Goal: Task Accomplishment & Management: Manage account settings

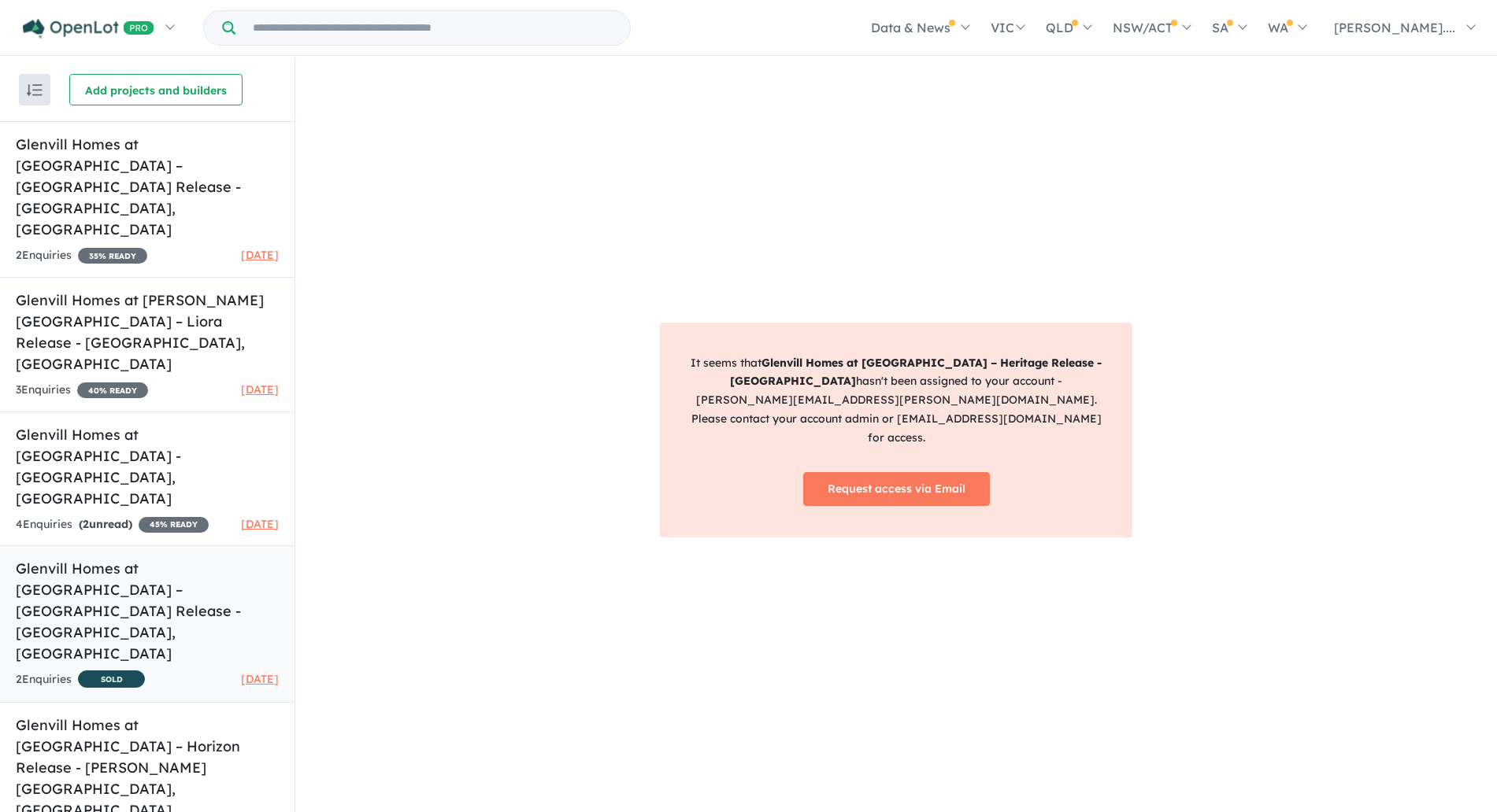
click at [180, 558] on h5 "Glenvill Homes at Alira Estate – Bellvue Release - Berwick , VIC" at bounding box center [147, 611] width 263 height 106
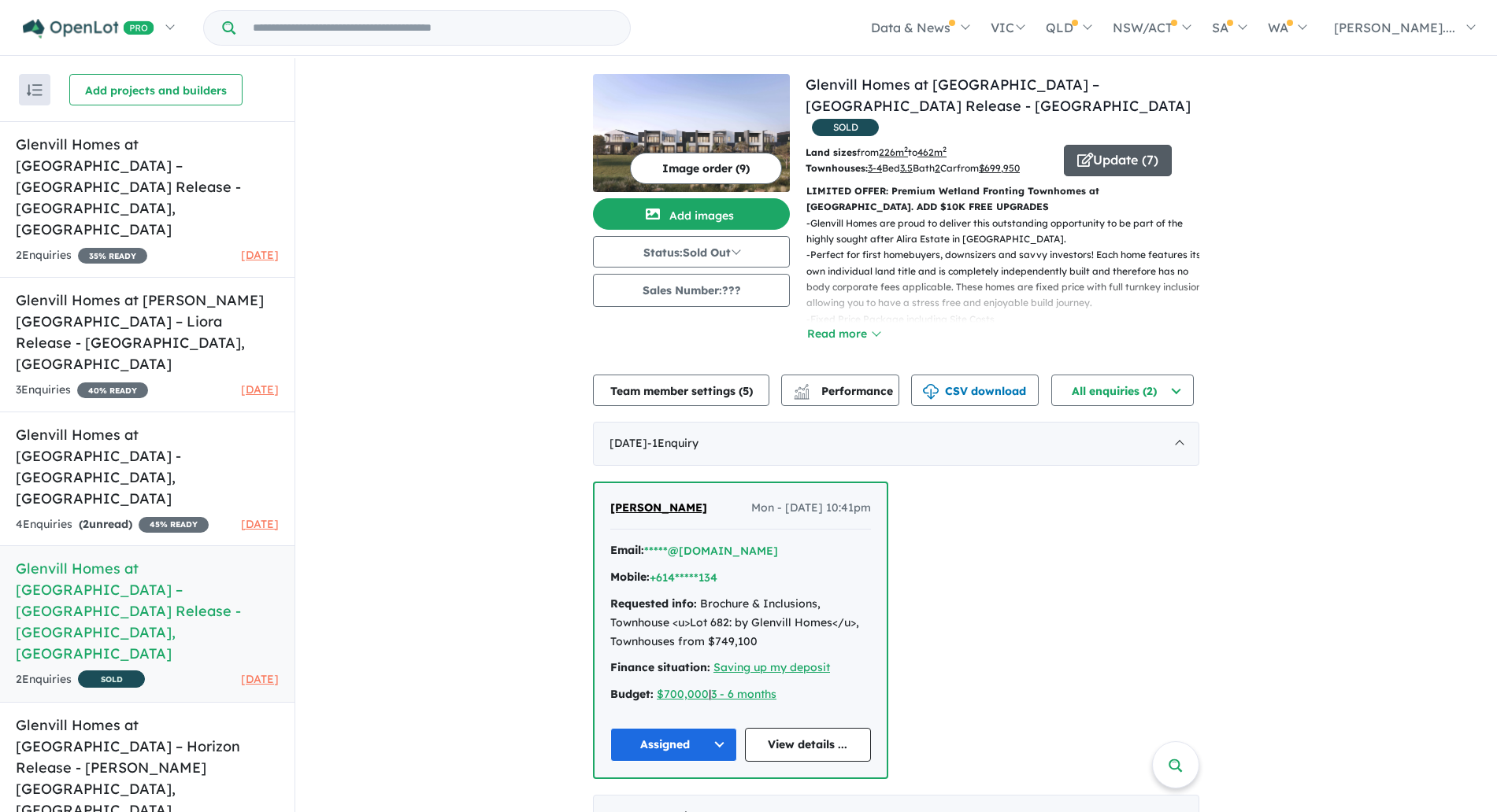
click at [1134, 145] on button "Update ( 7 )" at bounding box center [1118, 160] width 108 height 32
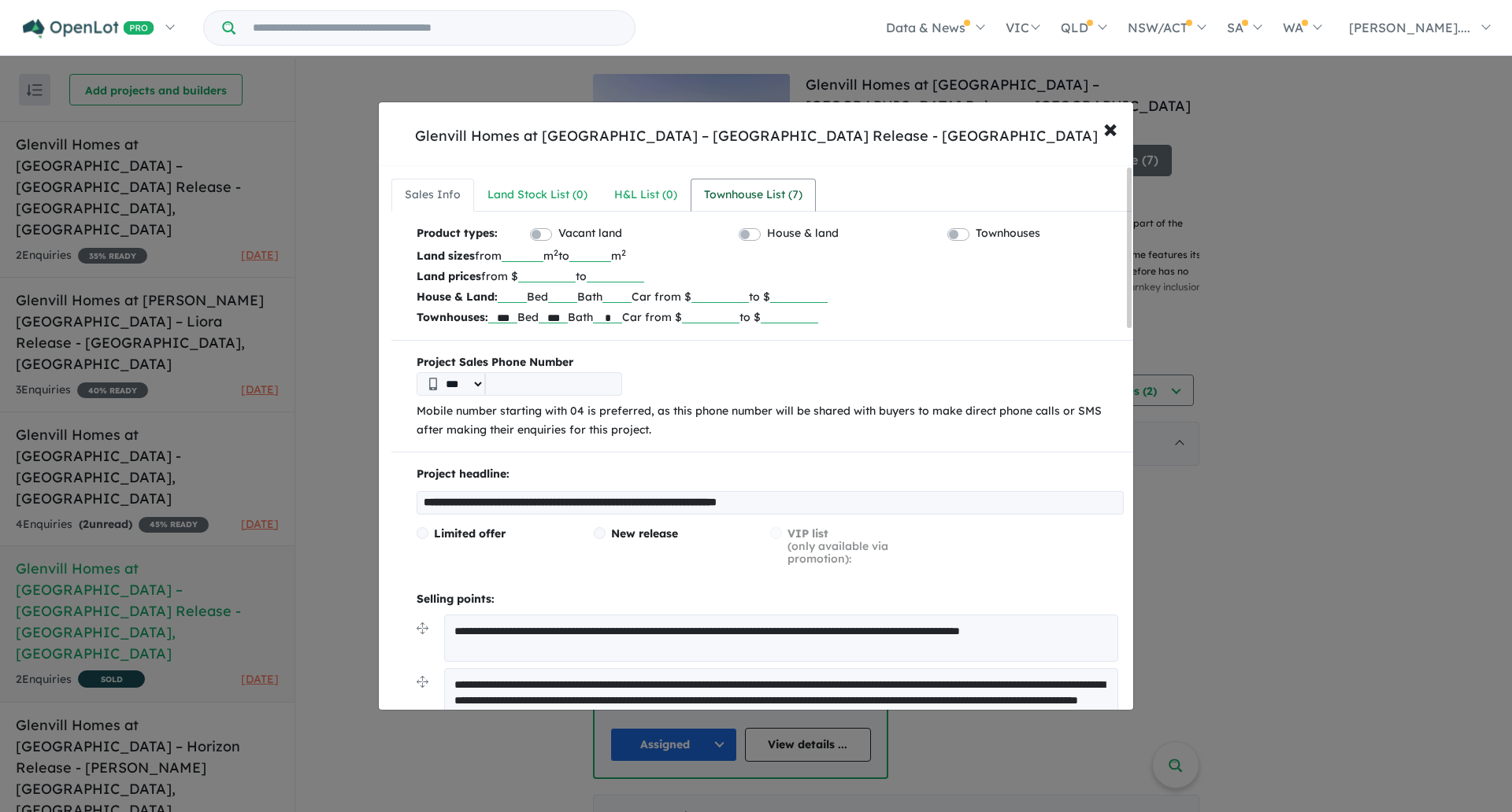
click at [765, 204] on div "Townhouse List ( 7 )" at bounding box center [754, 195] width 99 height 19
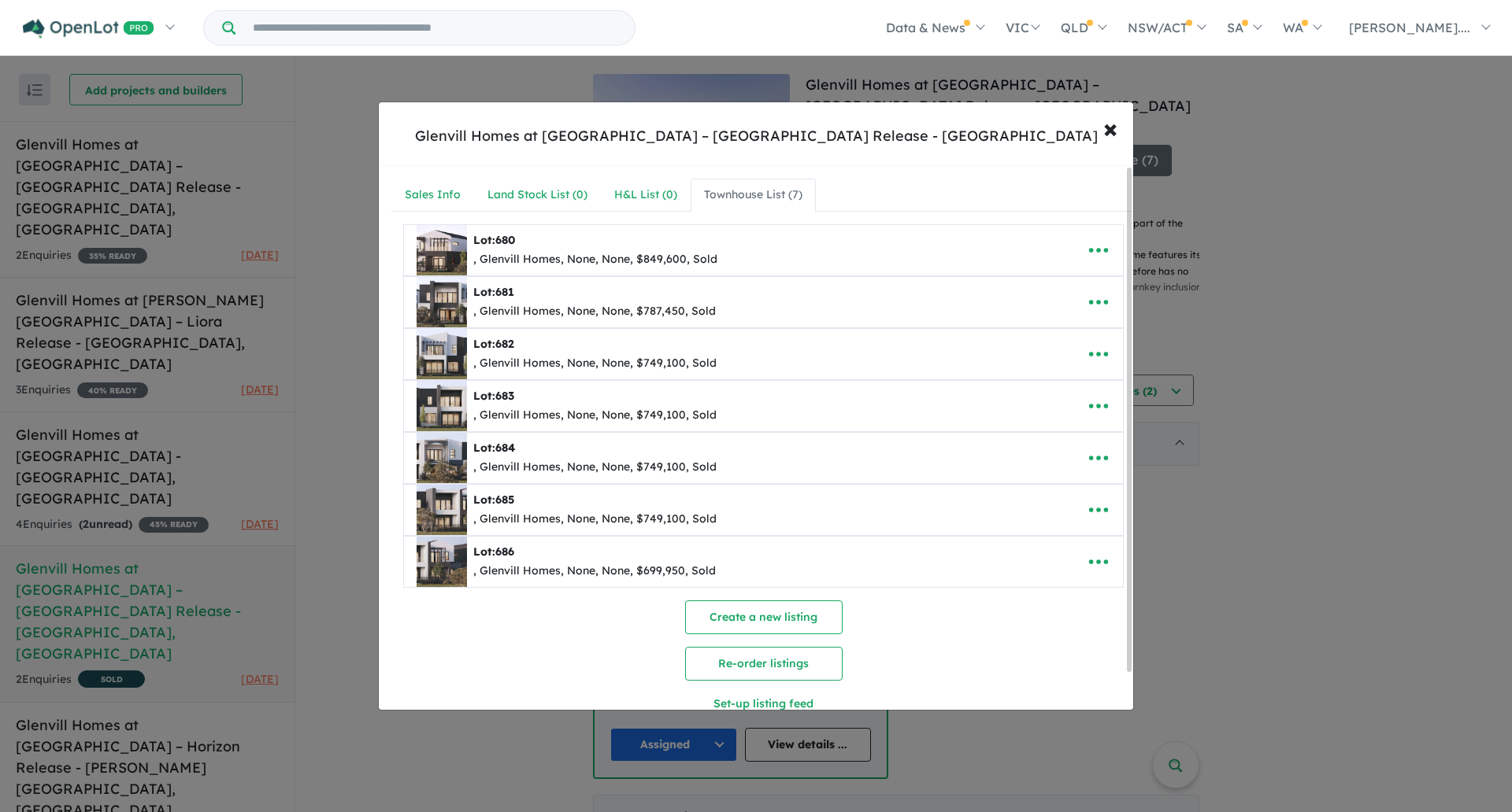
scroll to position [1, 0]
click at [1089, 245] on icon "button" at bounding box center [1099, 249] width 24 height 24
click at [1047, 280] on link "Edit" at bounding box center [1064, 288] width 117 height 37
select select "****"
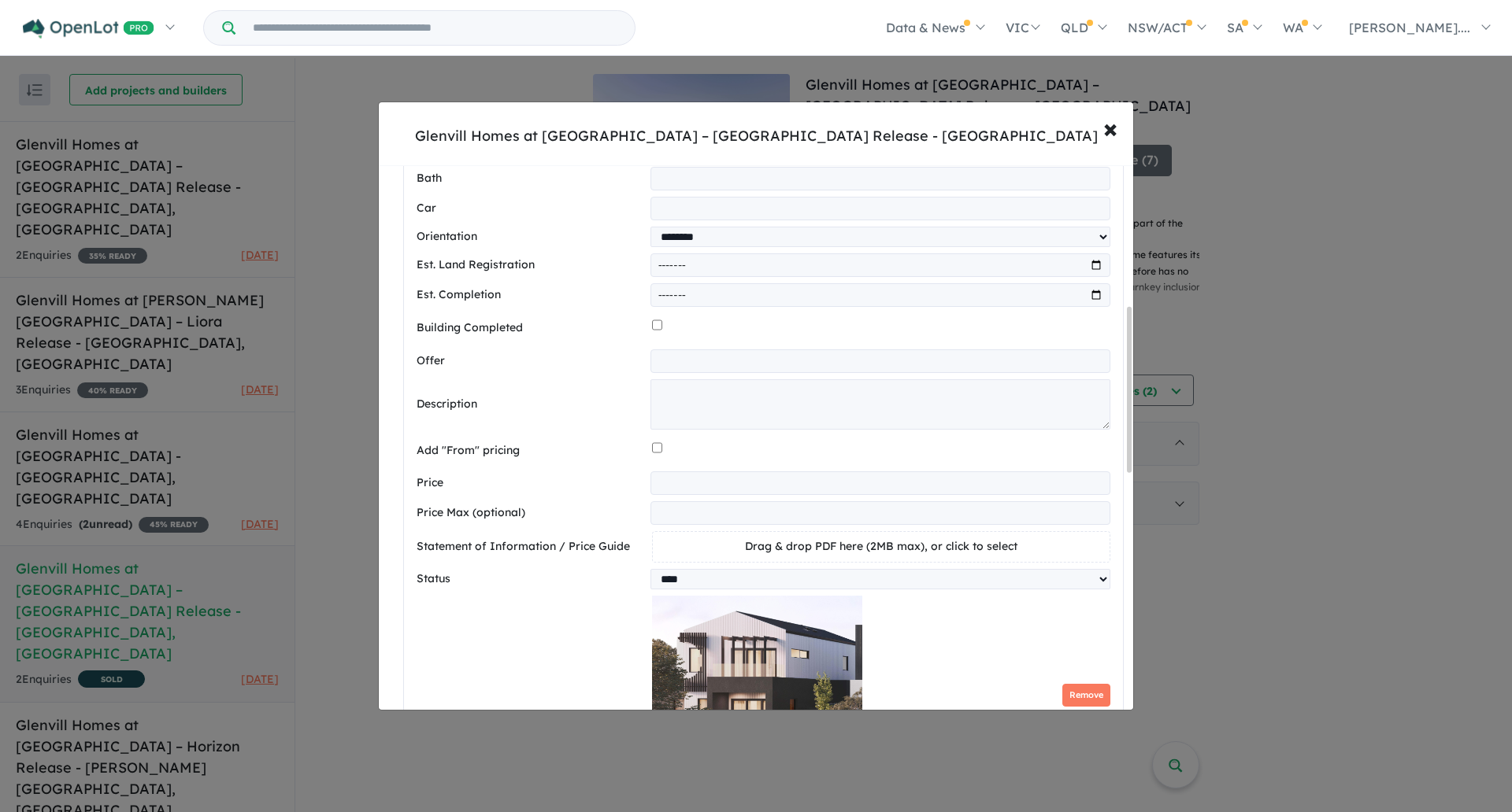
scroll to position [466, 0]
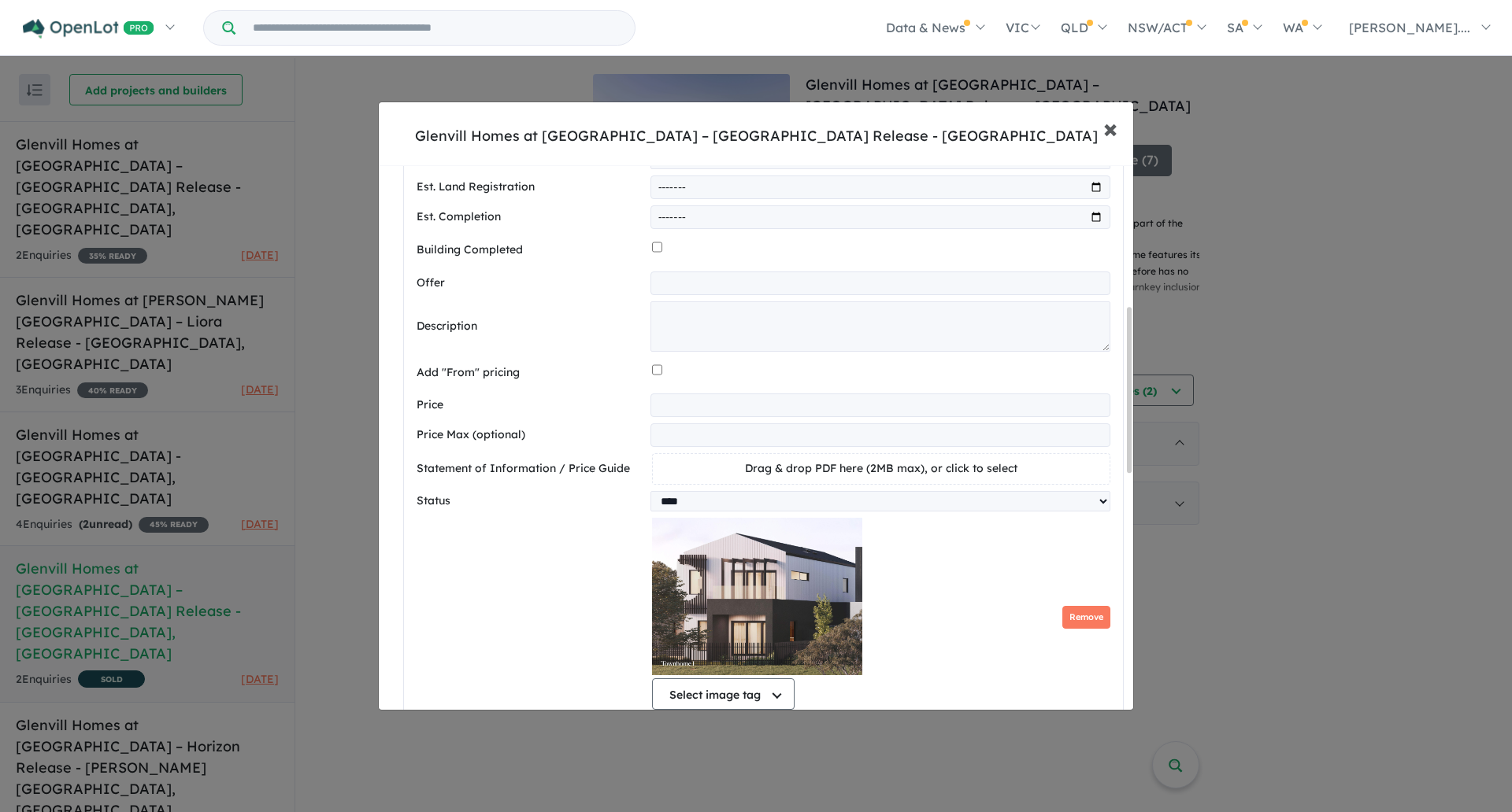
click at [1115, 138] on span "×" at bounding box center [1111, 128] width 14 height 34
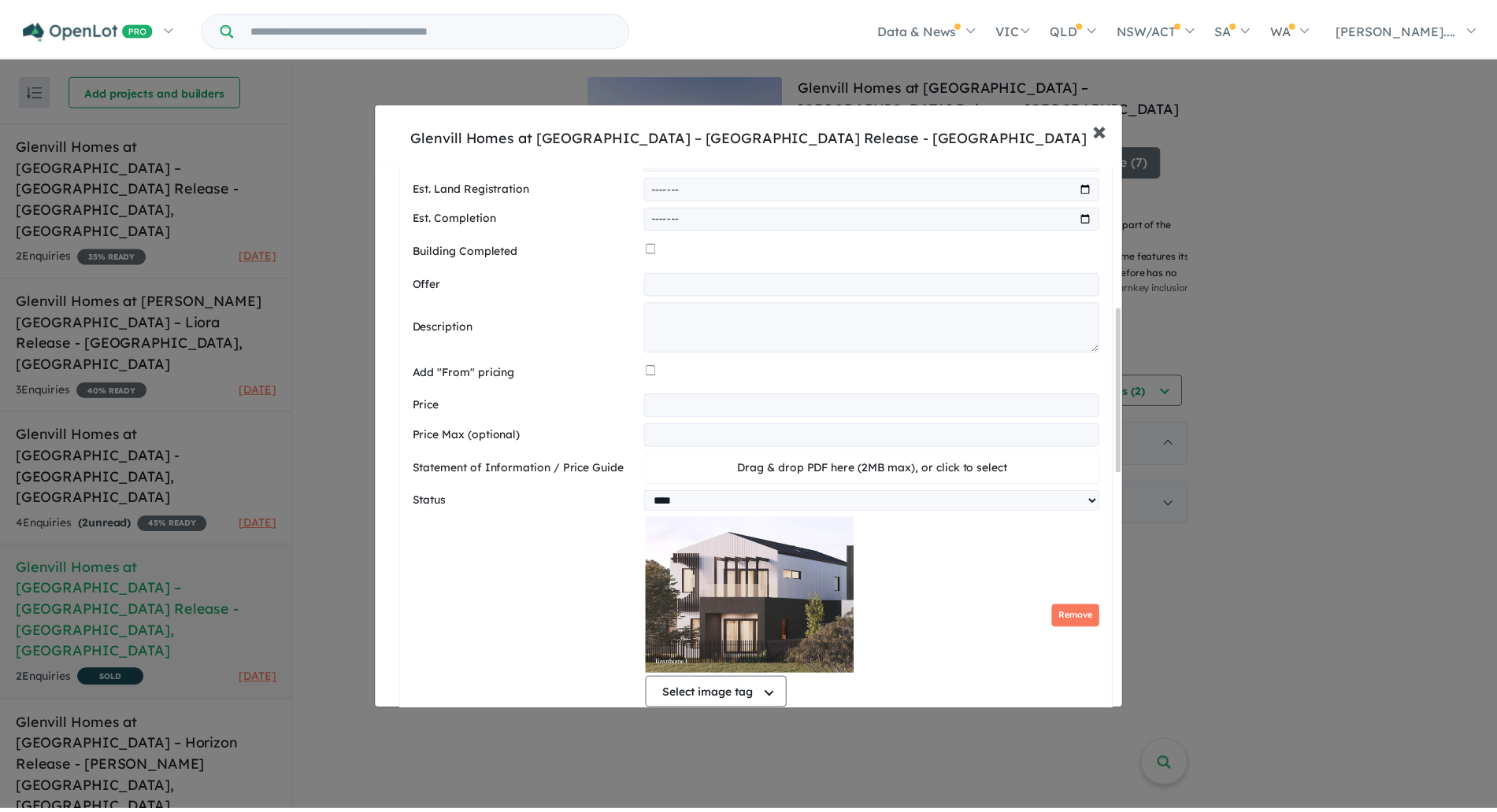
scroll to position [0, 0]
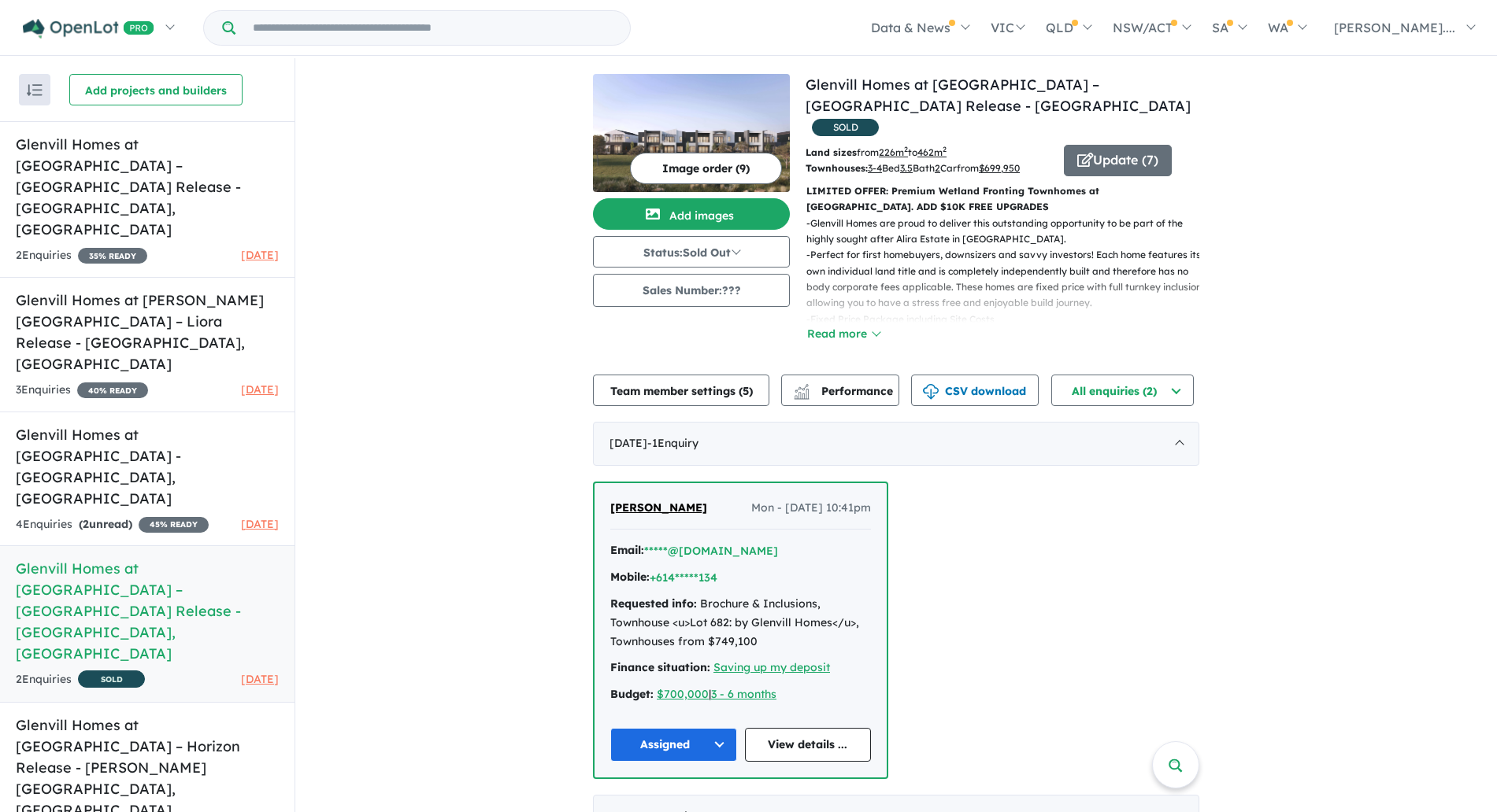
click at [1063, 247] on p "- Perfect for first homebuyers, downsizers and savvy investors! Each home featu…" at bounding box center [1009, 279] width 405 height 64
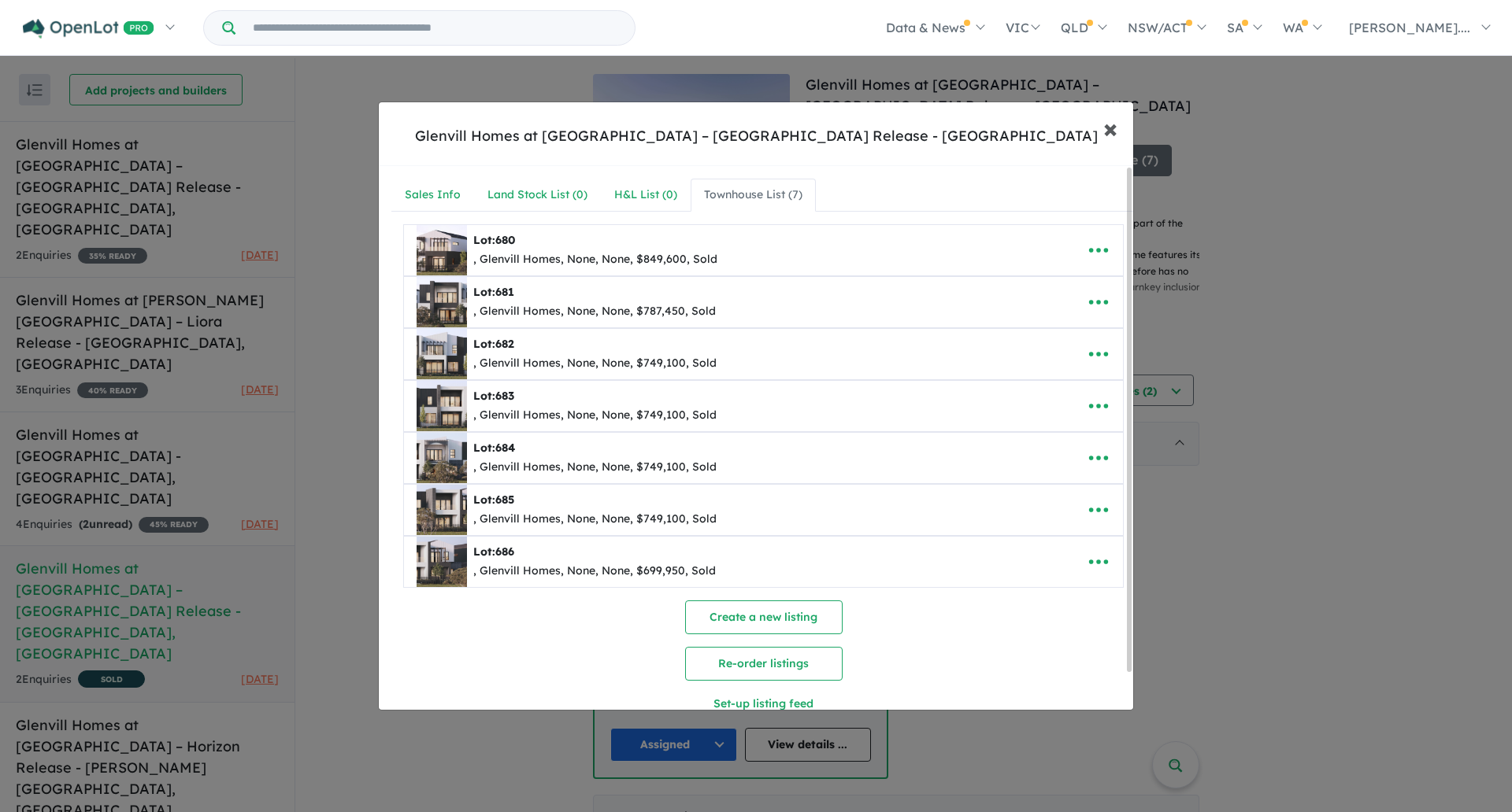
click at [1118, 126] on button "× Close" at bounding box center [1110, 128] width 45 height 42
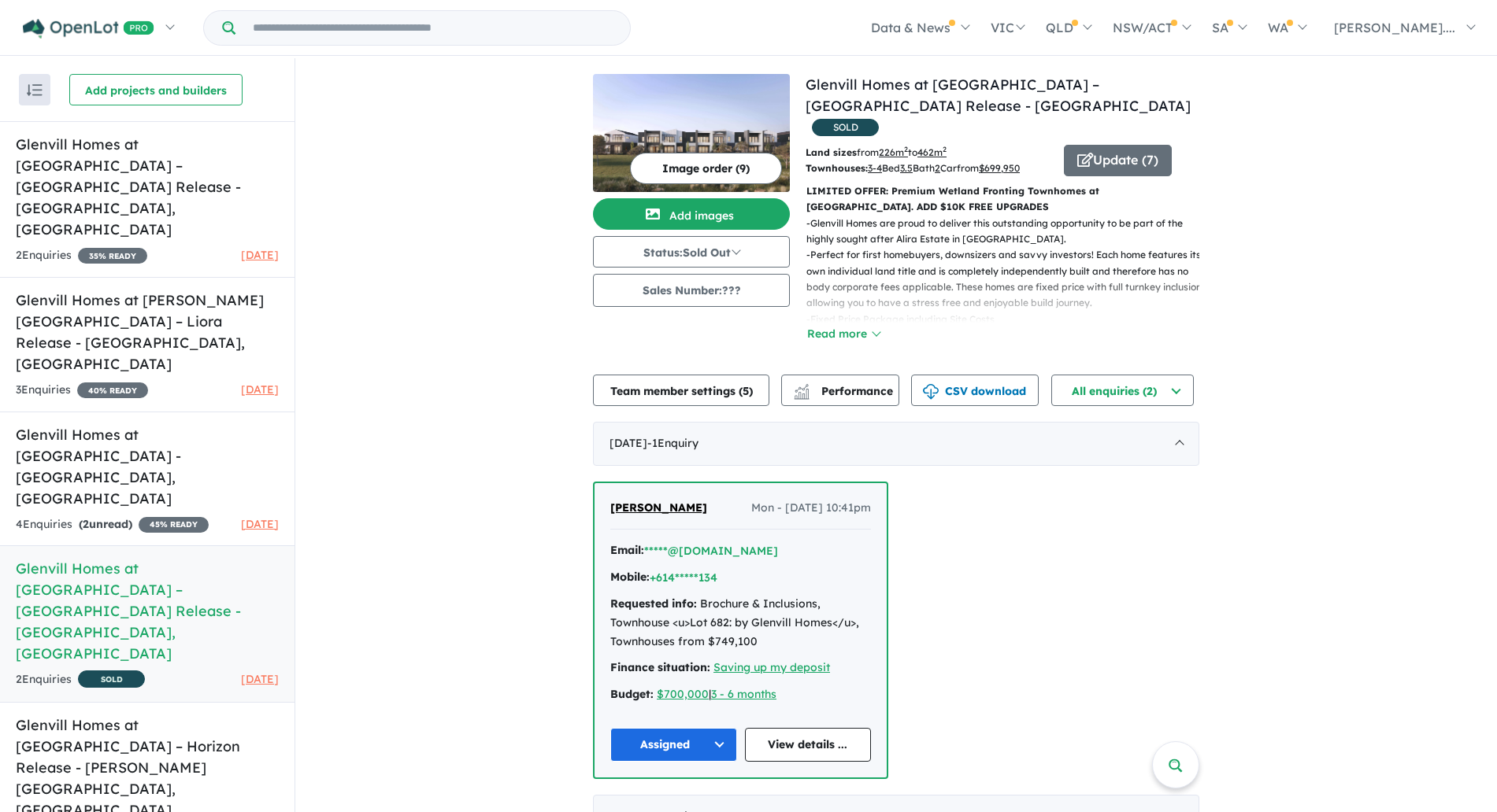
click at [1262, 184] on div "View 5 projects in your account Glenvill Homes at Alira Estate – Bellvue Releas…" at bounding box center [896, 456] width 1202 height 796
click at [1275, 125] on div "View 5 projects in your account Glenvill Homes at Alira Estate – Bellvue Releas…" at bounding box center [896, 456] width 1202 height 796
click at [1163, 145] on button "Update ( 7 )" at bounding box center [1118, 160] width 108 height 32
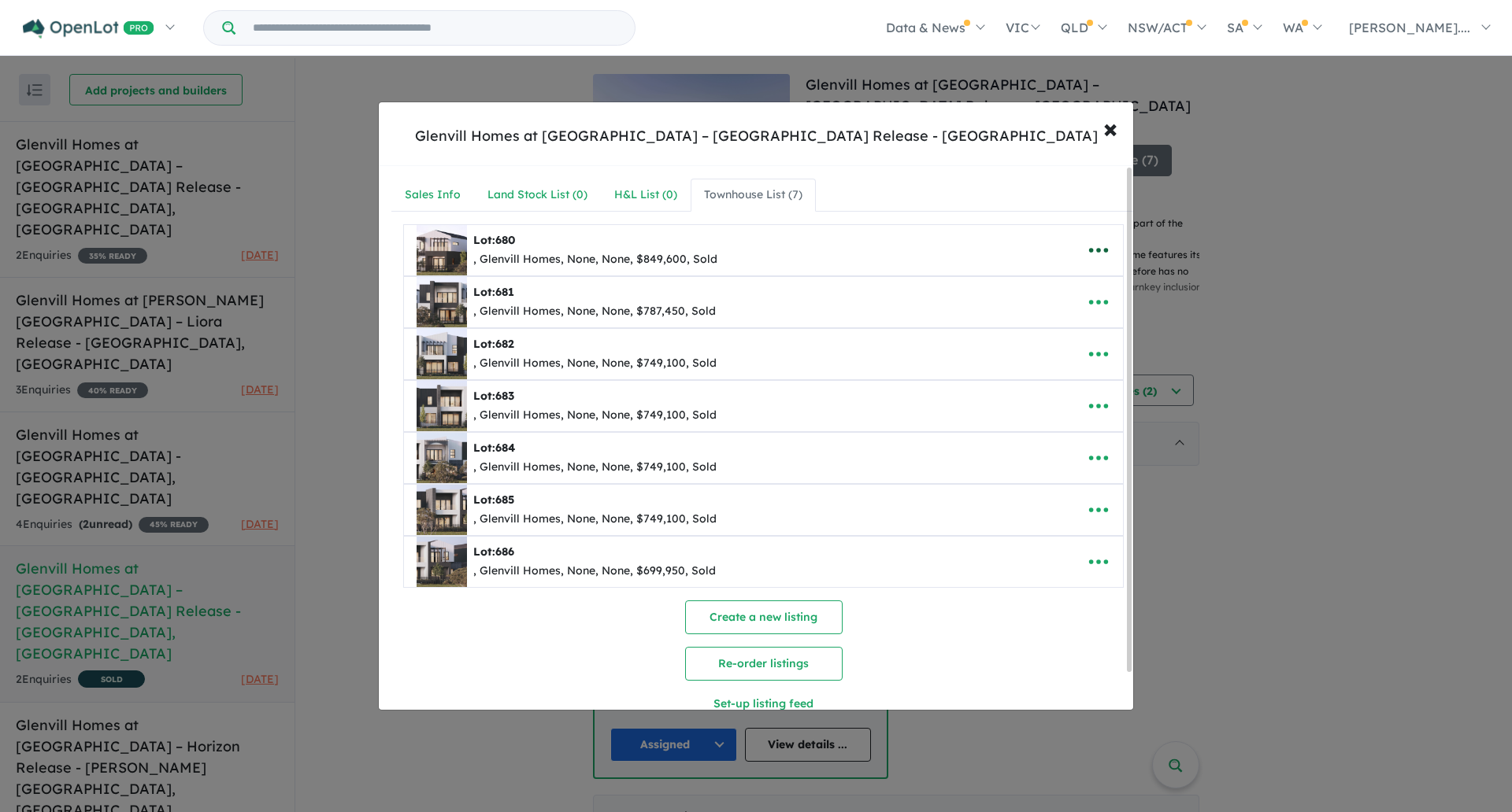
click at [1087, 255] on icon "button" at bounding box center [1099, 250] width 24 height 24
click at [1069, 292] on link "Edit" at bounding box center [1064, 289] width 117 height 37
select select "****"
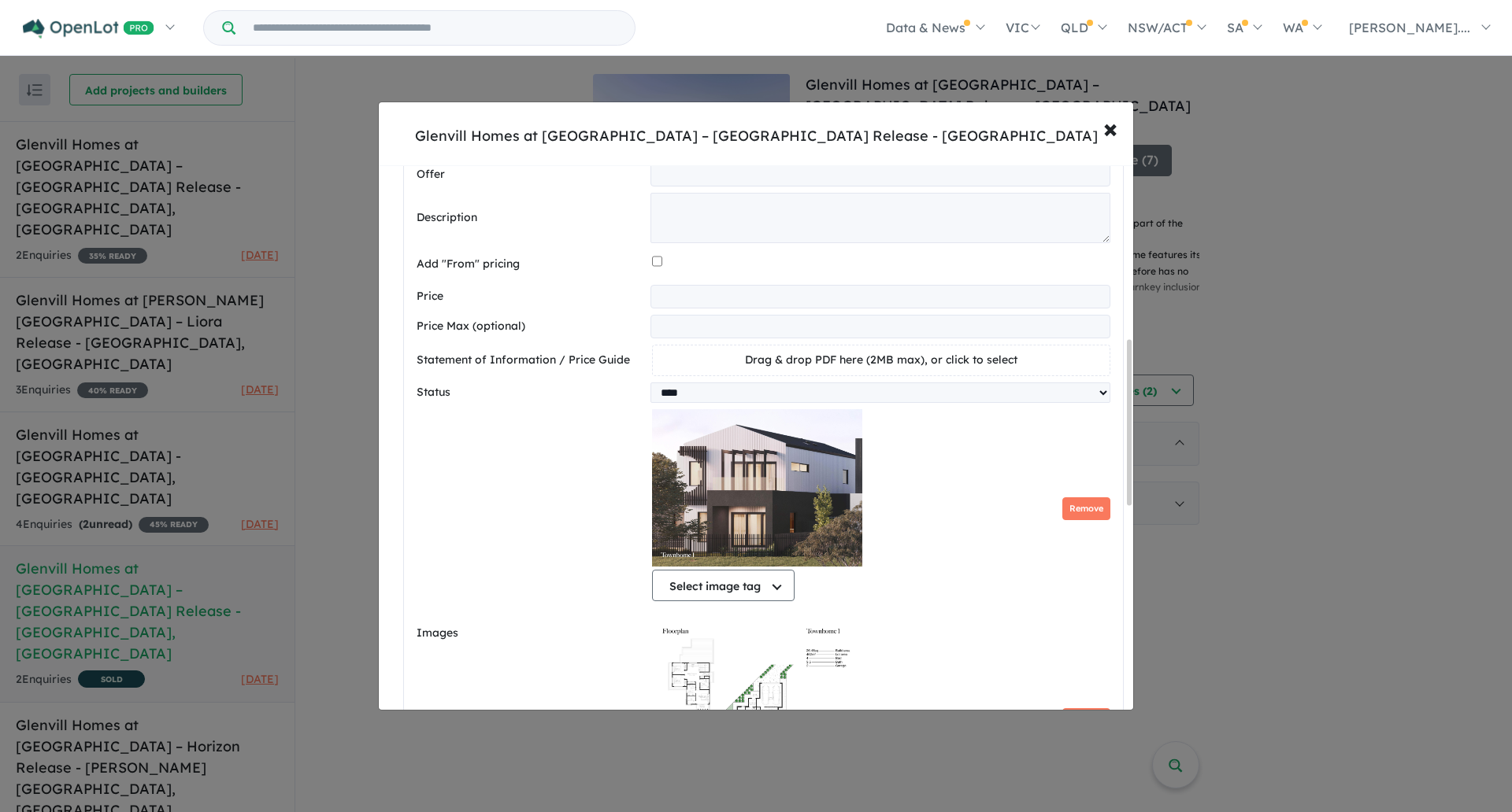
scroll to position [575, 0]
click at [719, 304] on input "*********" at bounding box center [880, 297] width 459 height 24
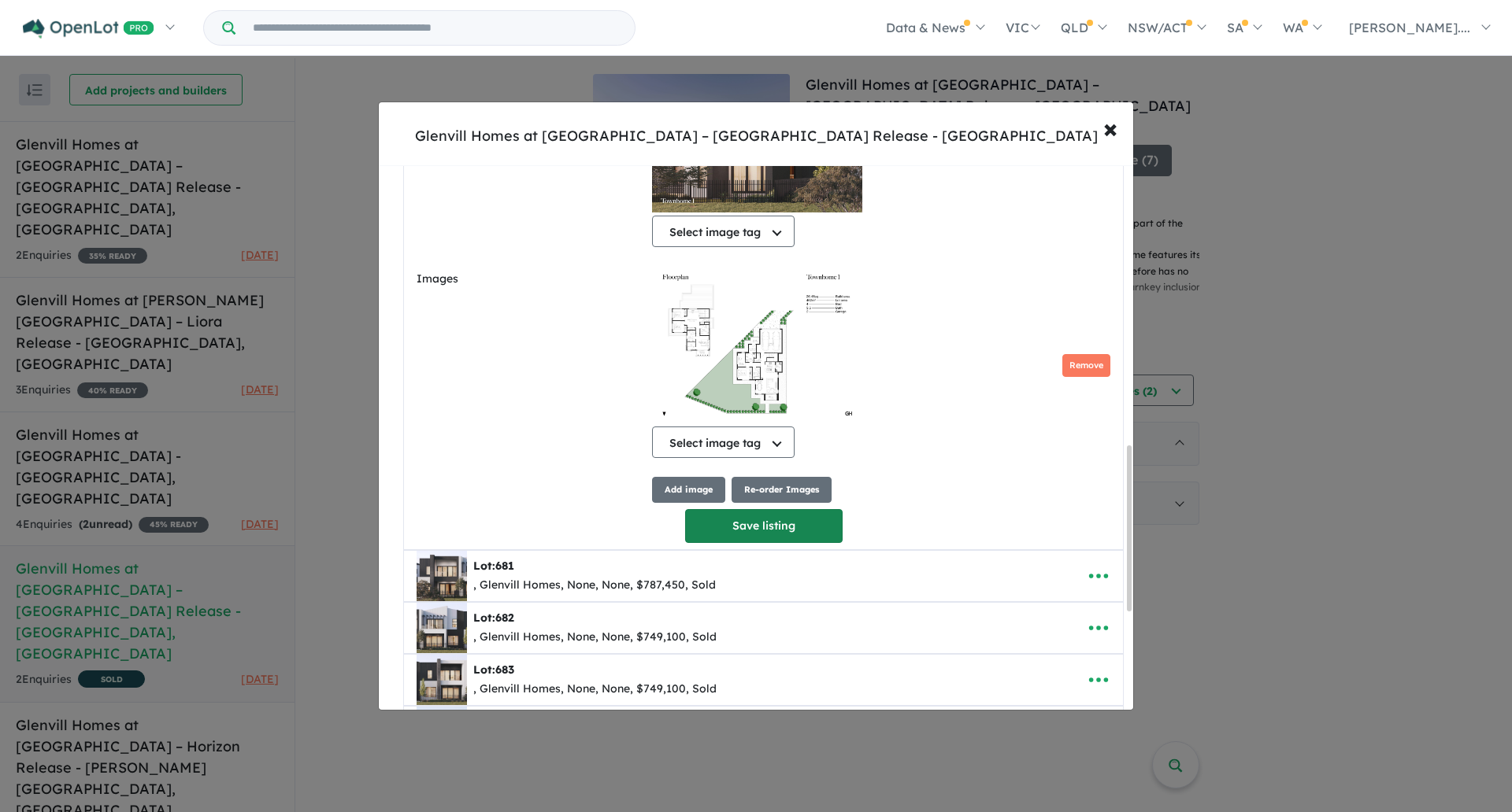
drag, startPoint x: 719, startPoint y: 304, endPoint x: 700, endPoint y: 543, distance: 239.8
click at [700, 543] on button "Save listing" at bounding box center [764, 526] width 157 height 34
select select "****"
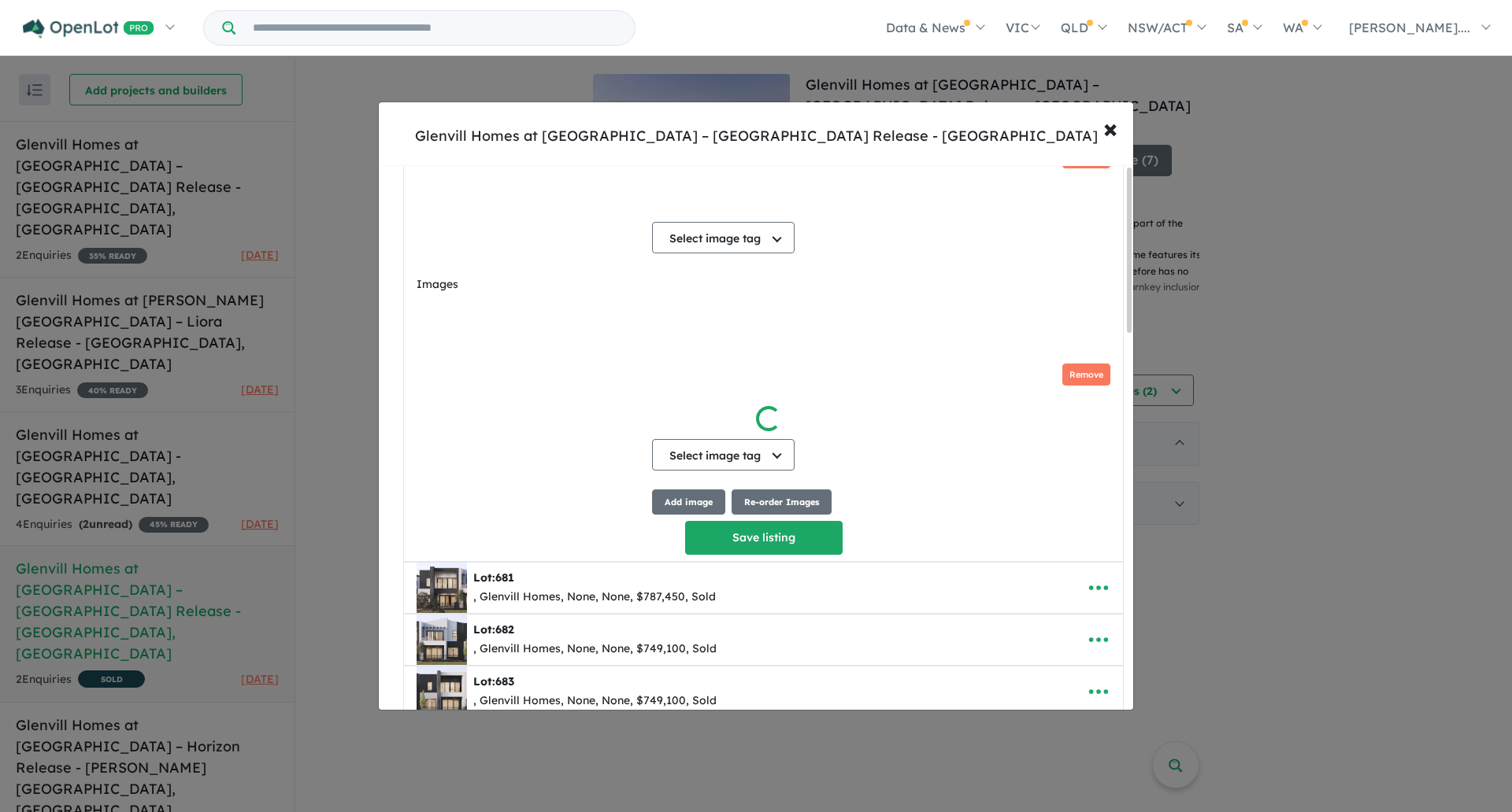
scroll to position [0, 0]
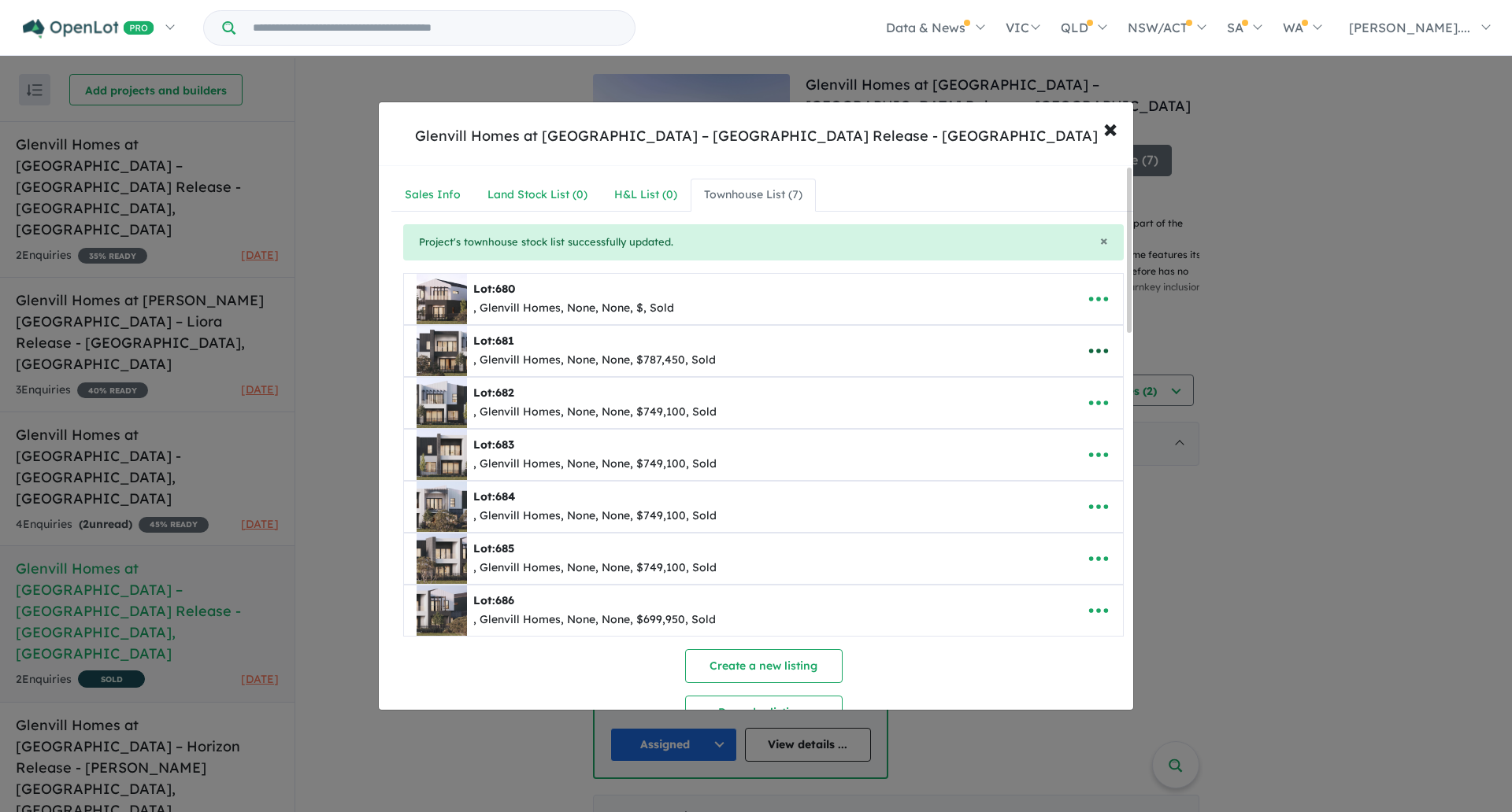
click at [1097, 359] on icon "button" at bounding box center [1099, 351] width 24 height 24
click at [1072, 385] on link "Edit" at bounding box center [1064, 390] width 117 height 37
select select "****"
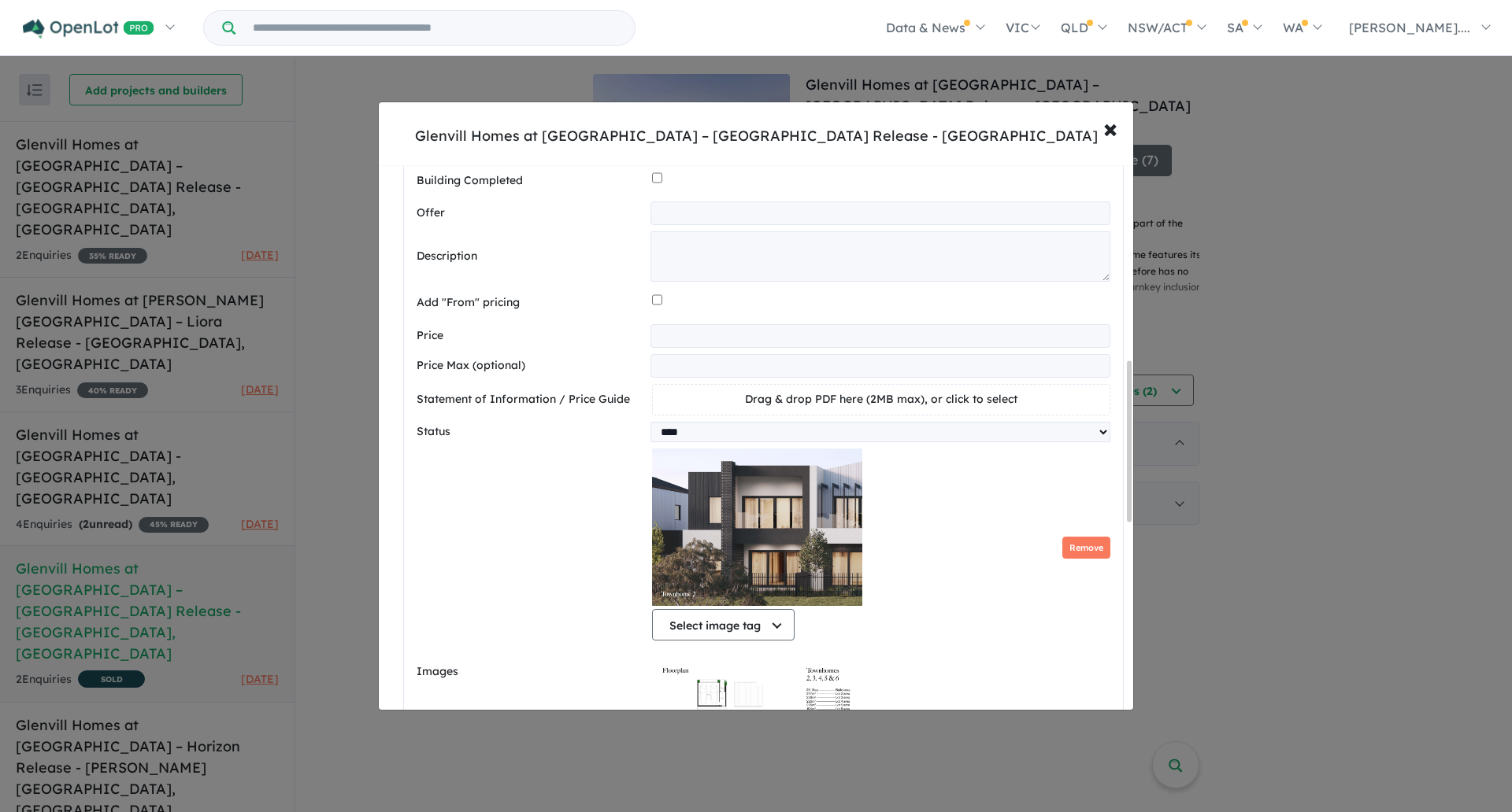
scroll to position [663, 0]
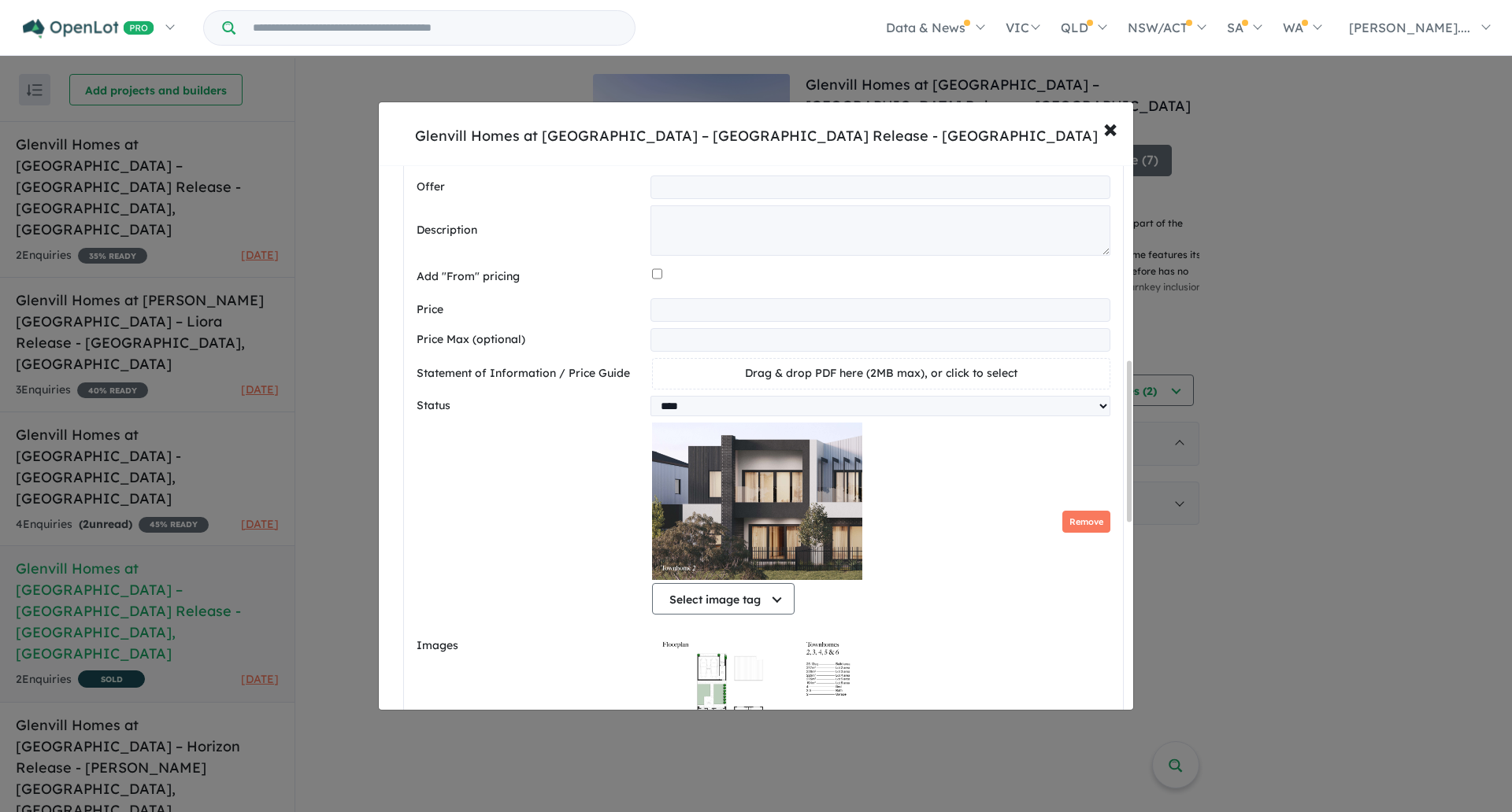
click at [736, 319] on input "*********" at bounding box center [880, 310] width 459 height 24
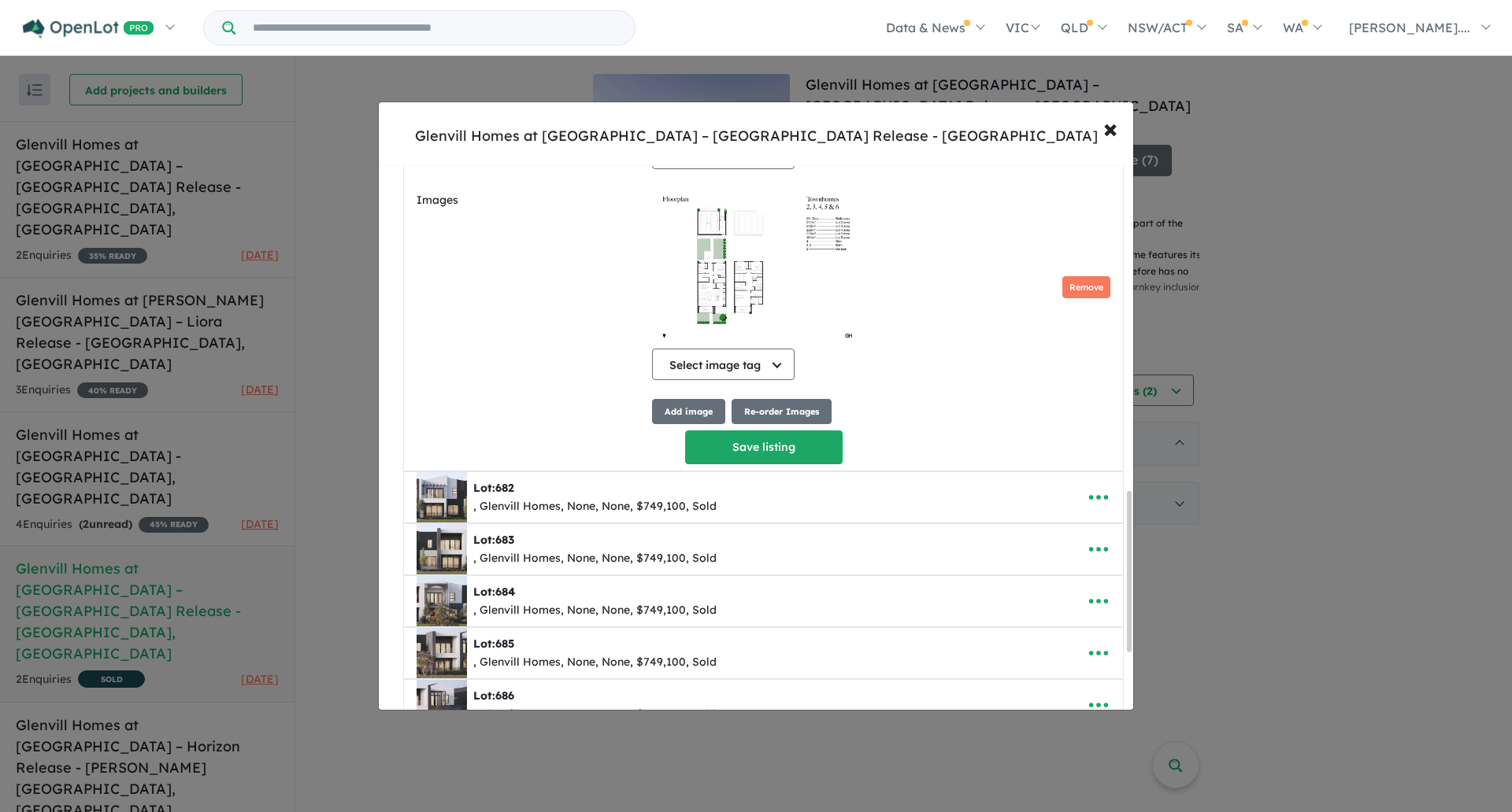
scroll to position [1109, 0]
click at [715, 450] on button "Save listing" at bounding box center [764, 447] width 157 height 34
select select "****"
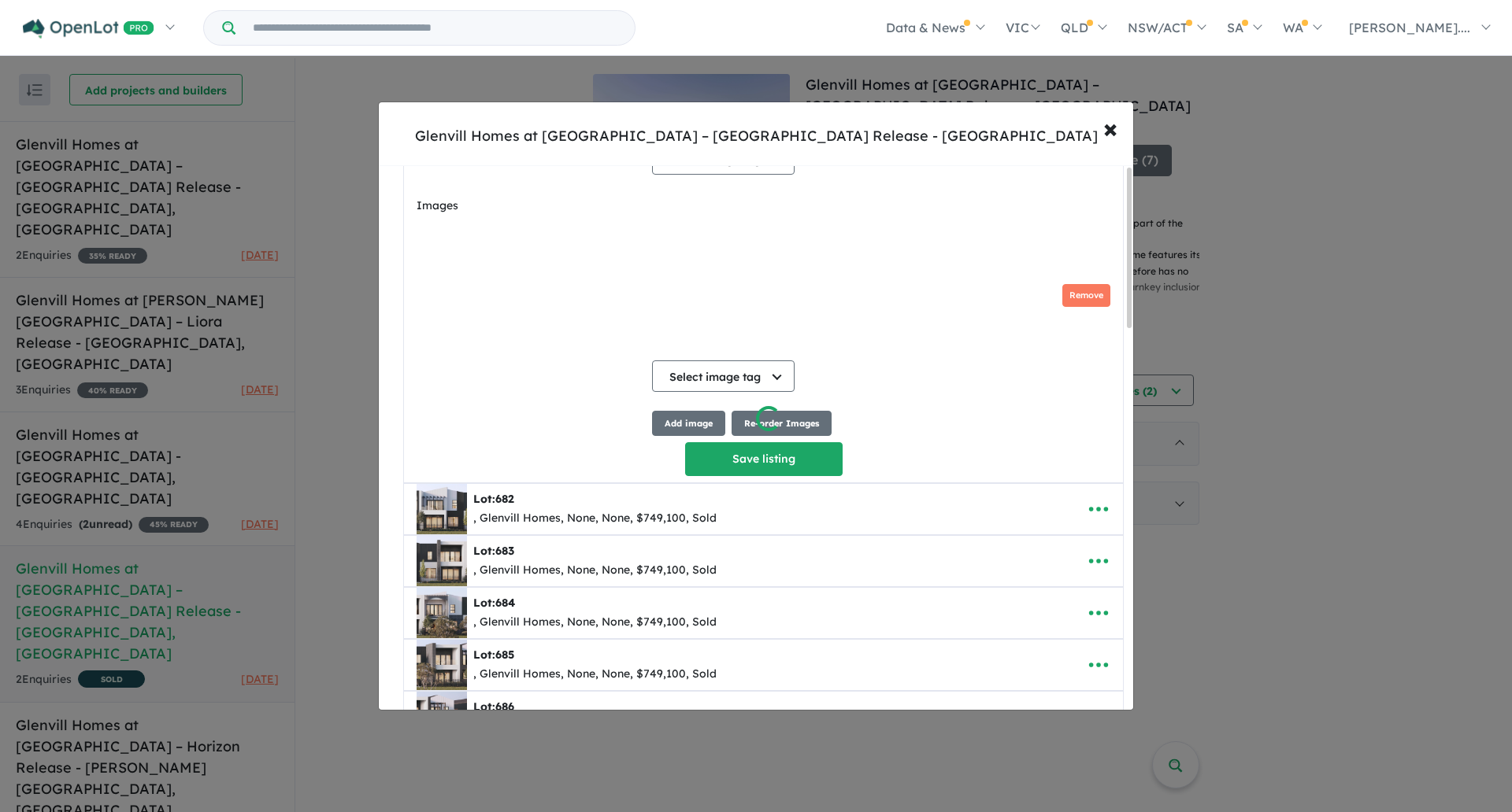
scroll to position [0, 0]
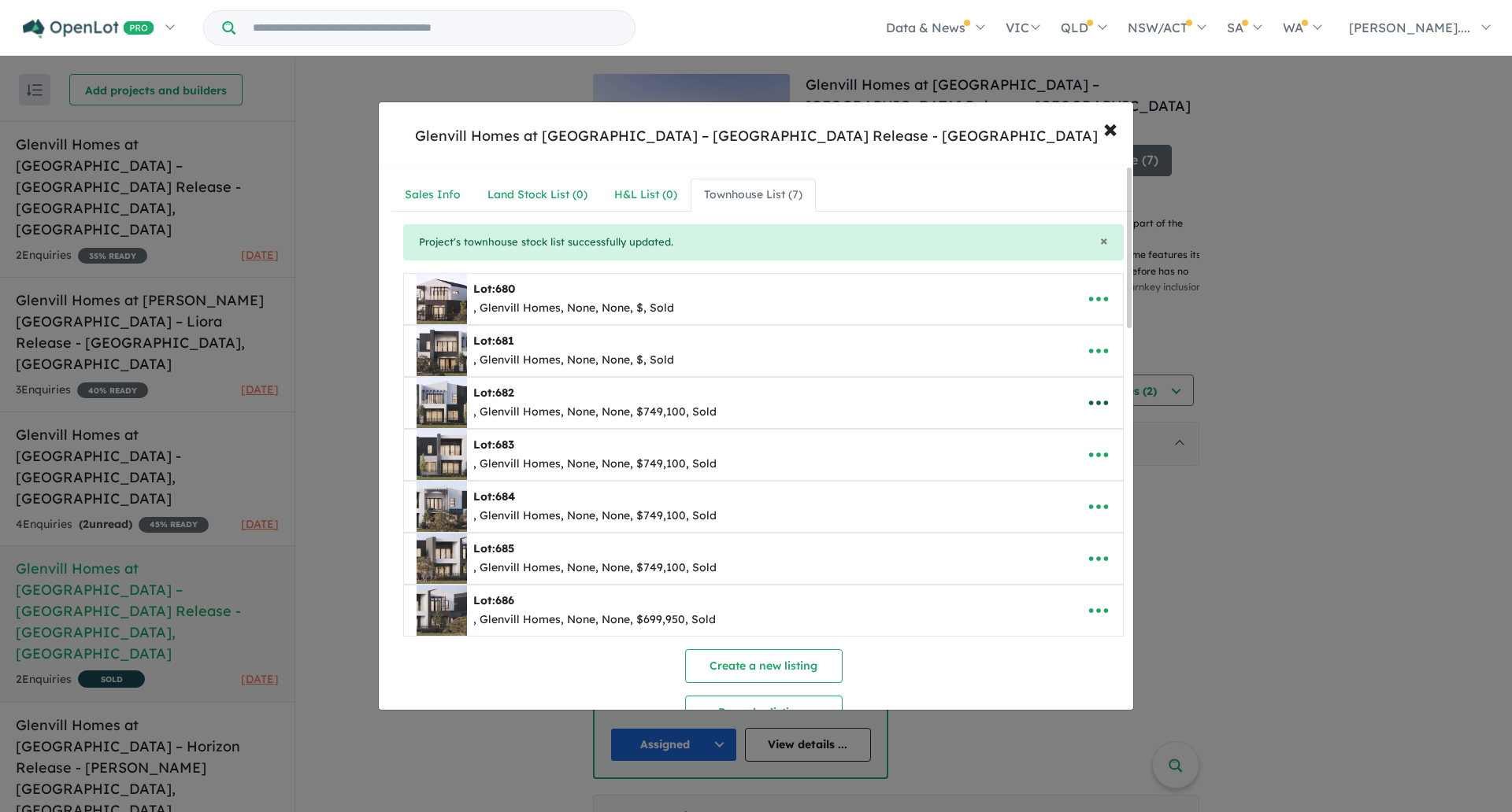
click at [1100, 386] on button "button" at bounding box center [1098, 403] width 48 height 37
click at [1063, 437] on link "Edit" at bounding box center [1064, 442] width 117 height 37
select select "****"
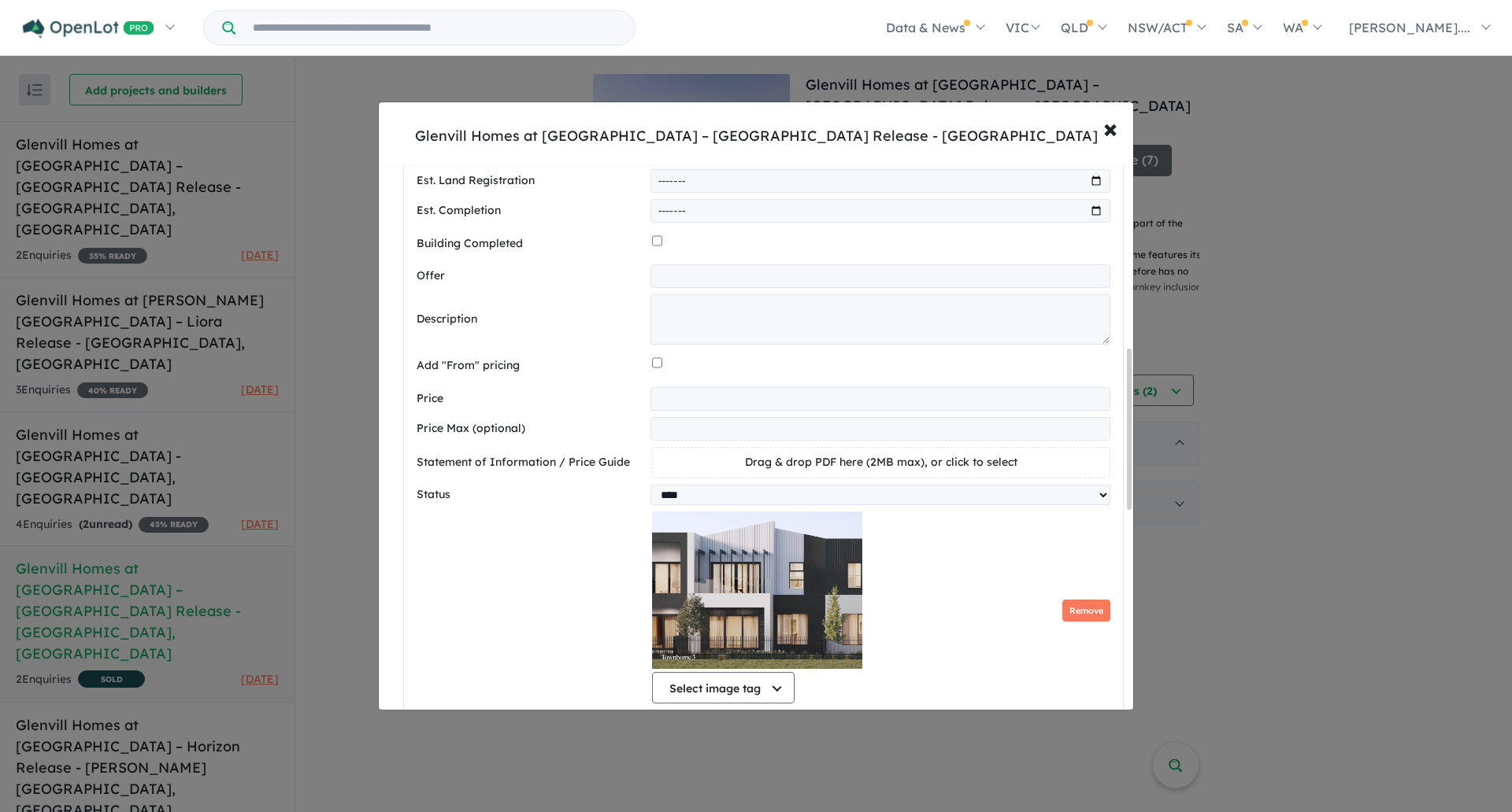
scroll to position [624, 0]
click at [720, 406] on input "*********" at bounding box center [880, 400] width 459 height 24
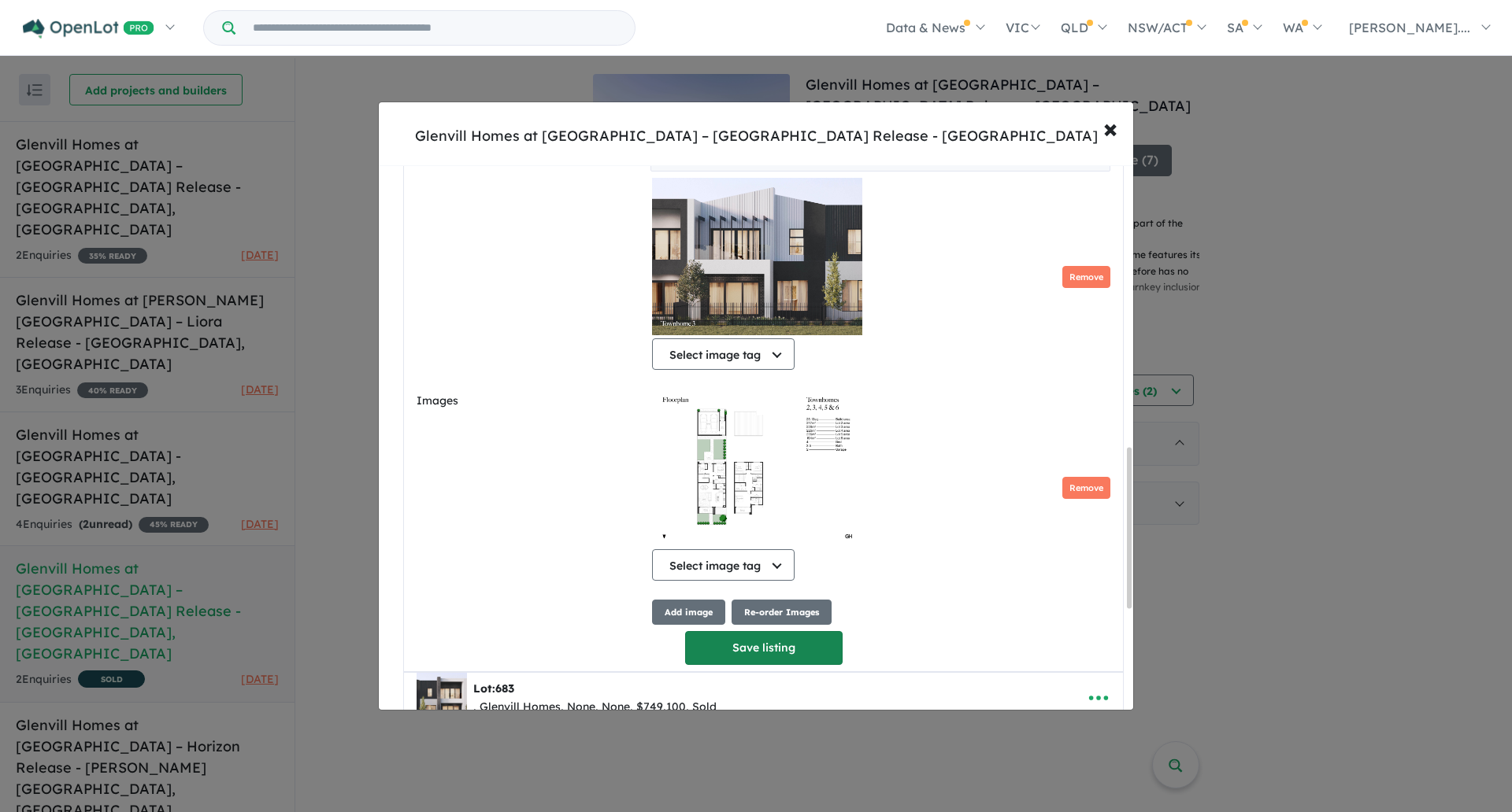
click at [770, 655] on button "Save listing" at bounding box center [764, 648] width 157 height 34
select select "****"
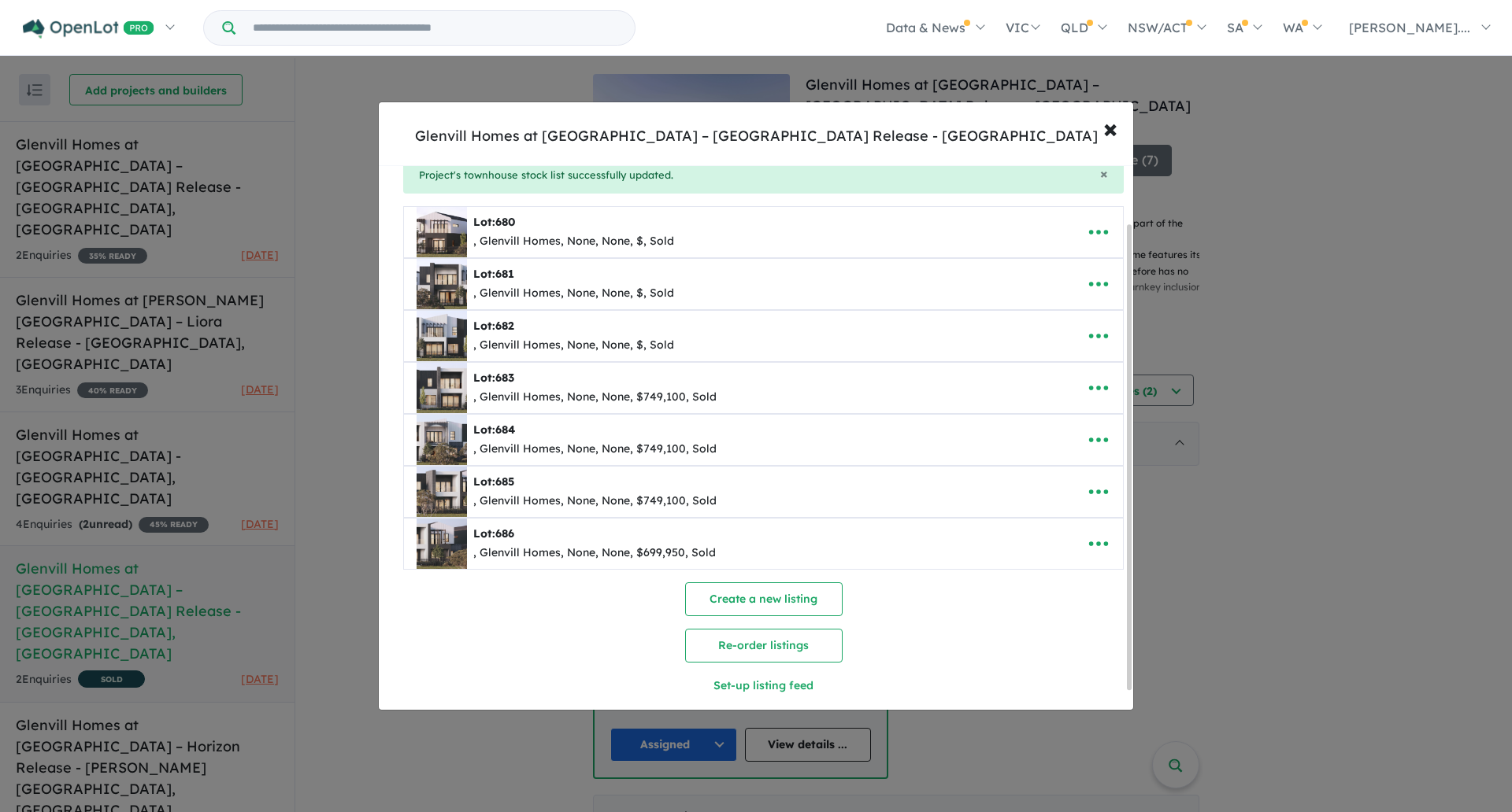
scroll to position [68, 0]
click at [1099, 377] on icon "button" at bounding box center [1099, 387] width 24 height 24
click at [1070, 416] on link "Edit" at bounding box center [1064, 426] width 117 height 37
select select "****"
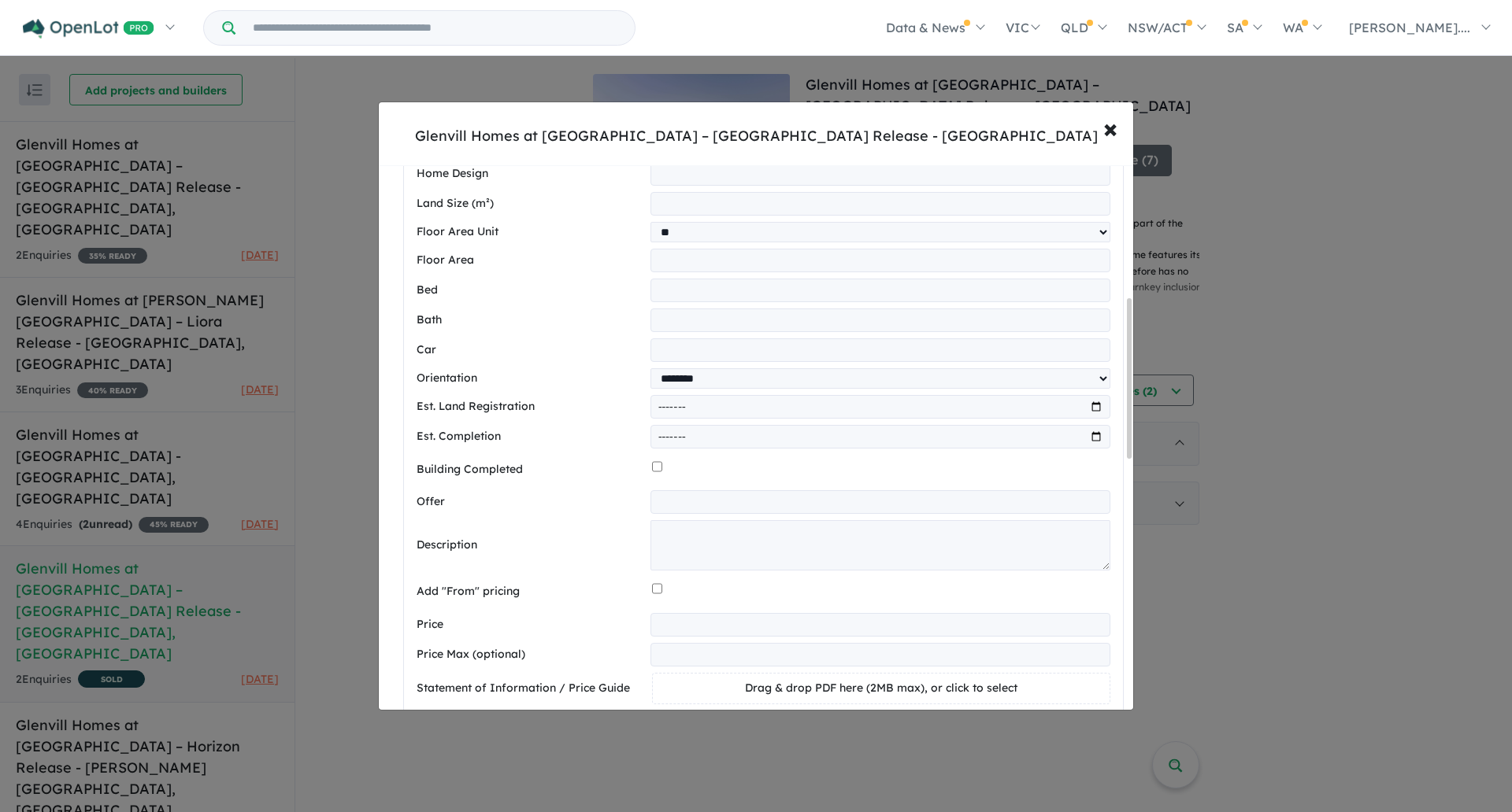
scroll to position [617, 0]
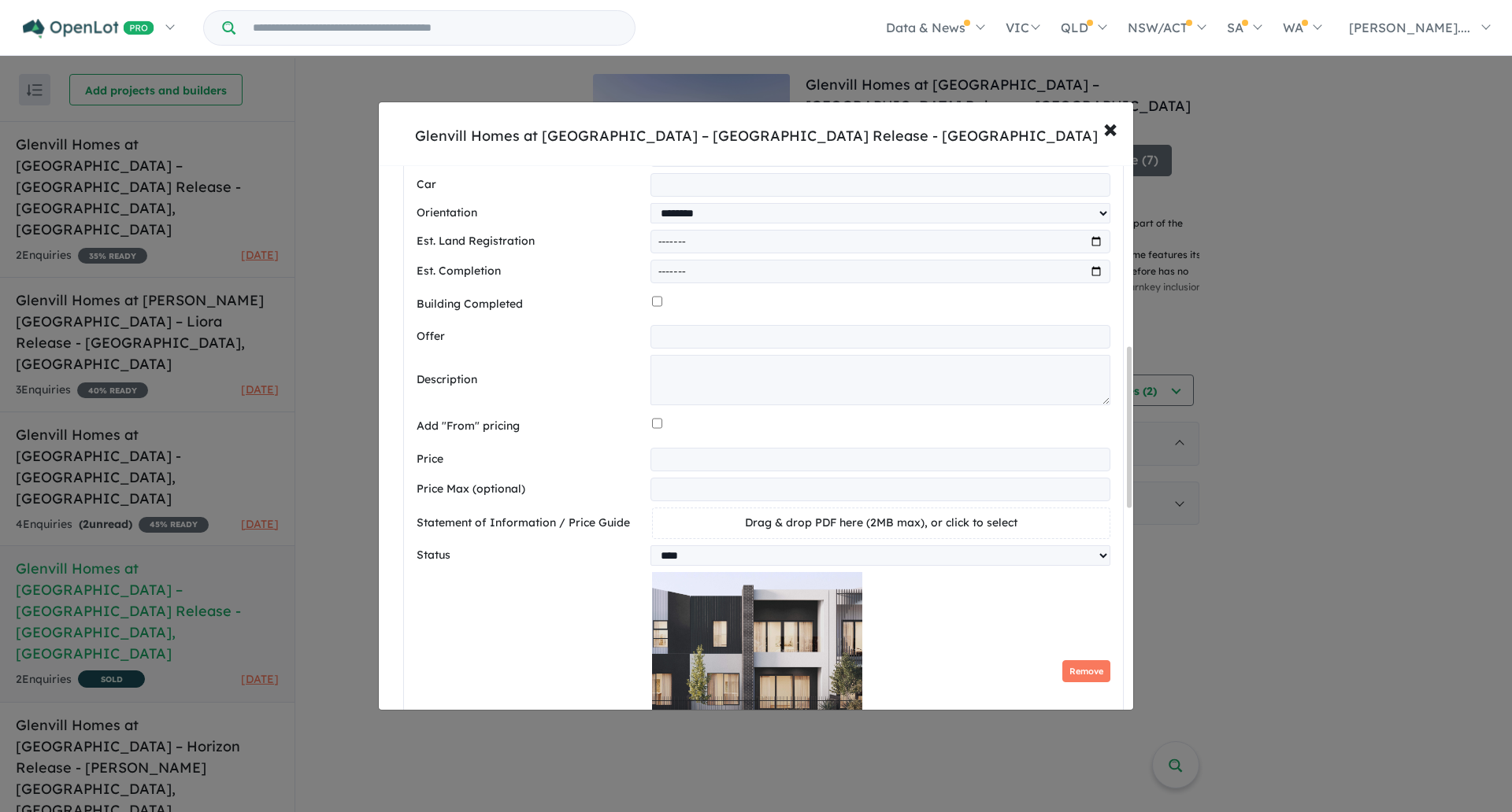
click at [691, 471] on input "*********" at bounding box center [880, 460] width 459 height 24
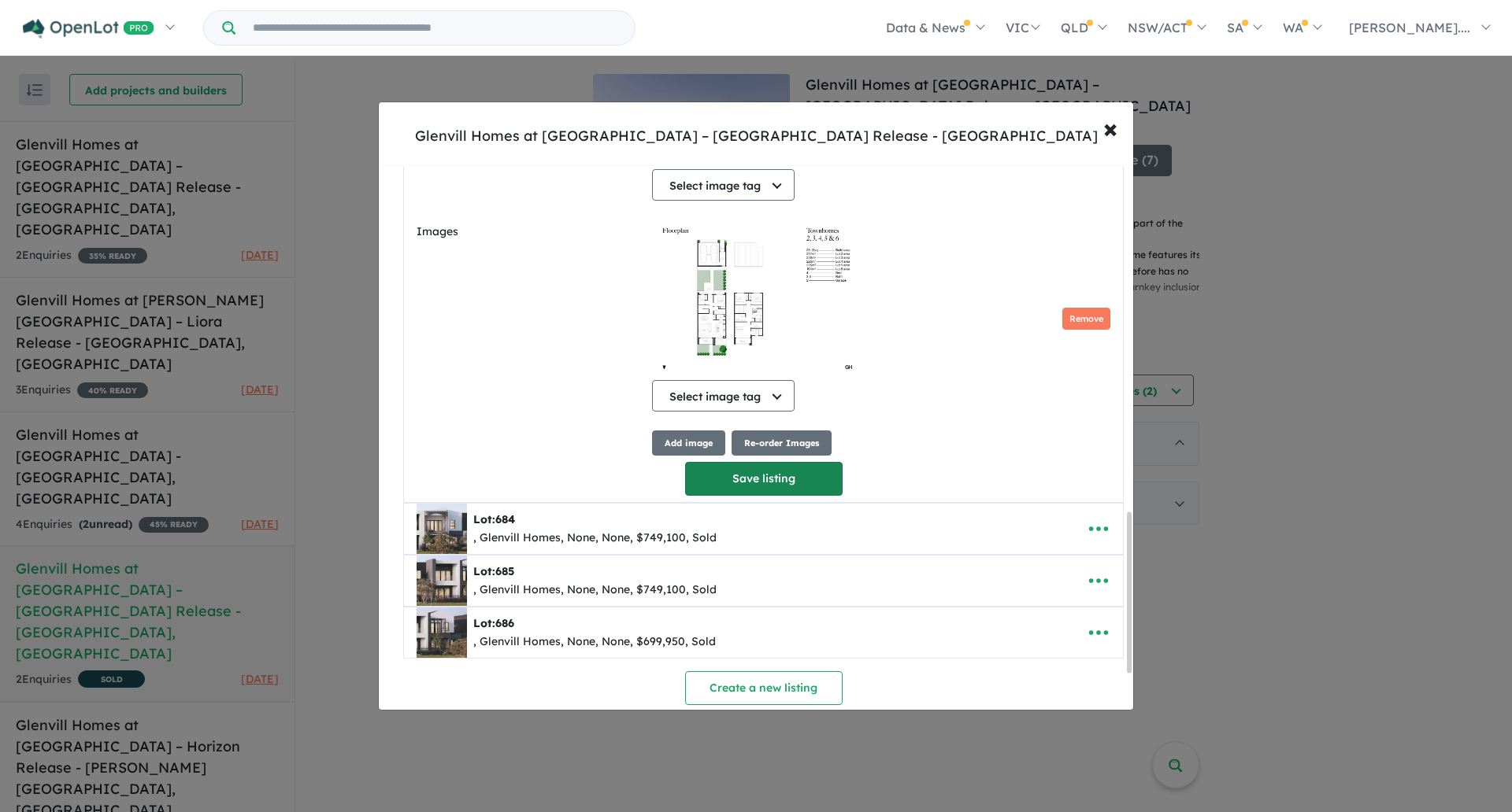
click at [758, 478] on button "Save listing" at bounding box center [764, 478] width 157 height 34
select select "****"
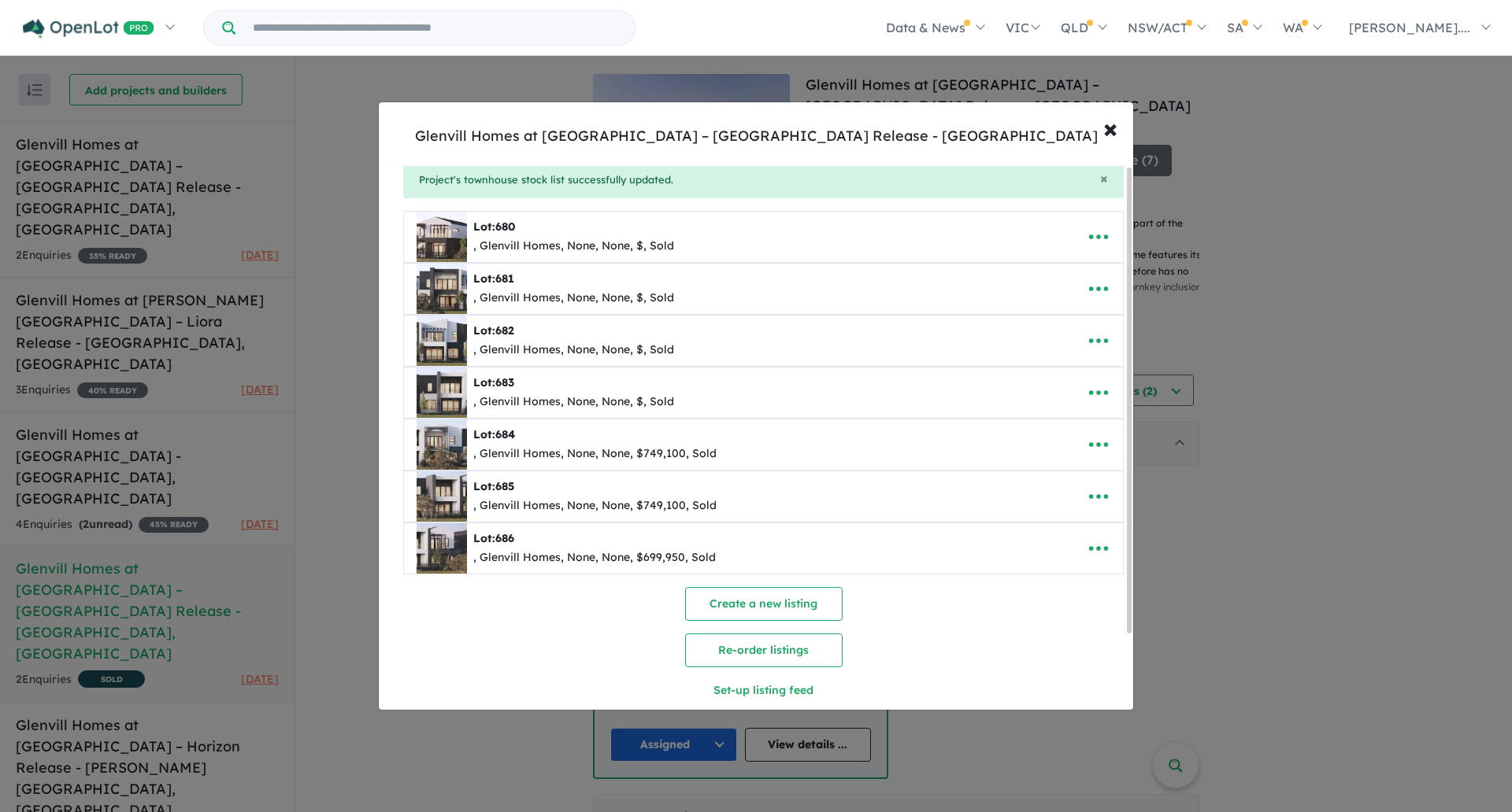
scroll to position [89, 0]
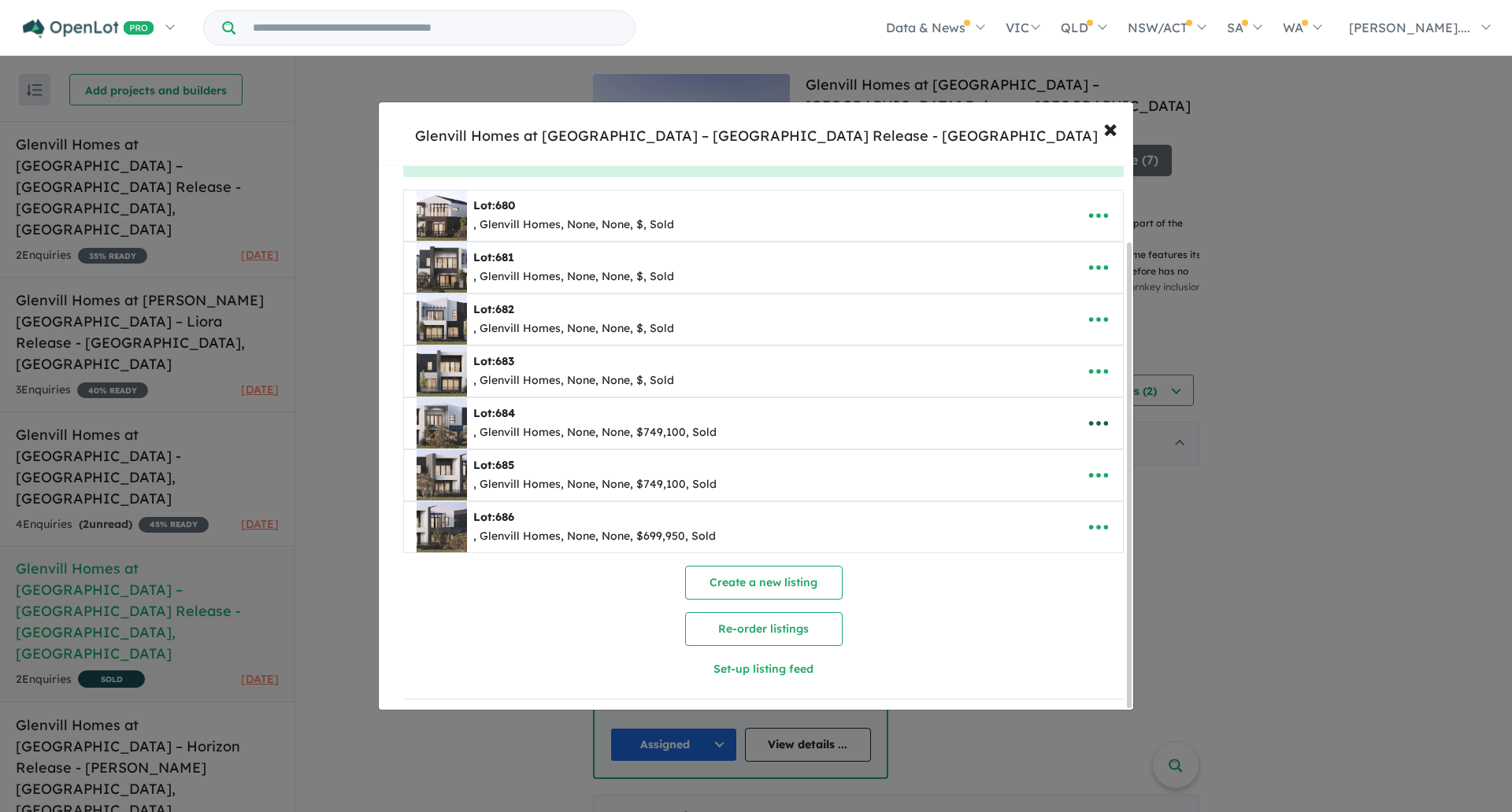
click at [1096, 424] on icon "button" at bounding box center [1099, 423] width 24 height 24
click at [1070, 445] on link "Edit" at bounding box center [1064, 462] width 117 height 37
select select "****"
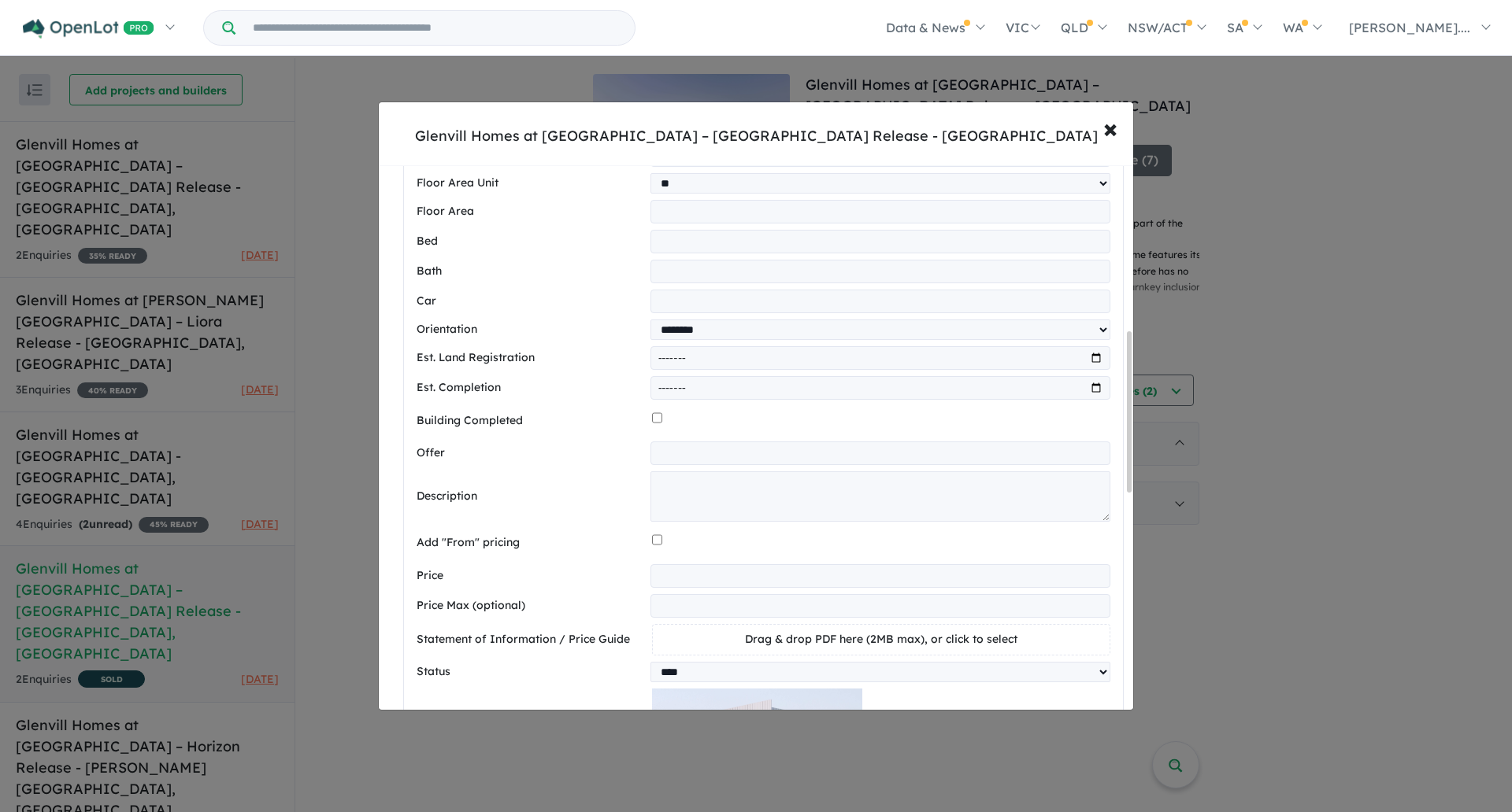
scroll to position [565, 0]
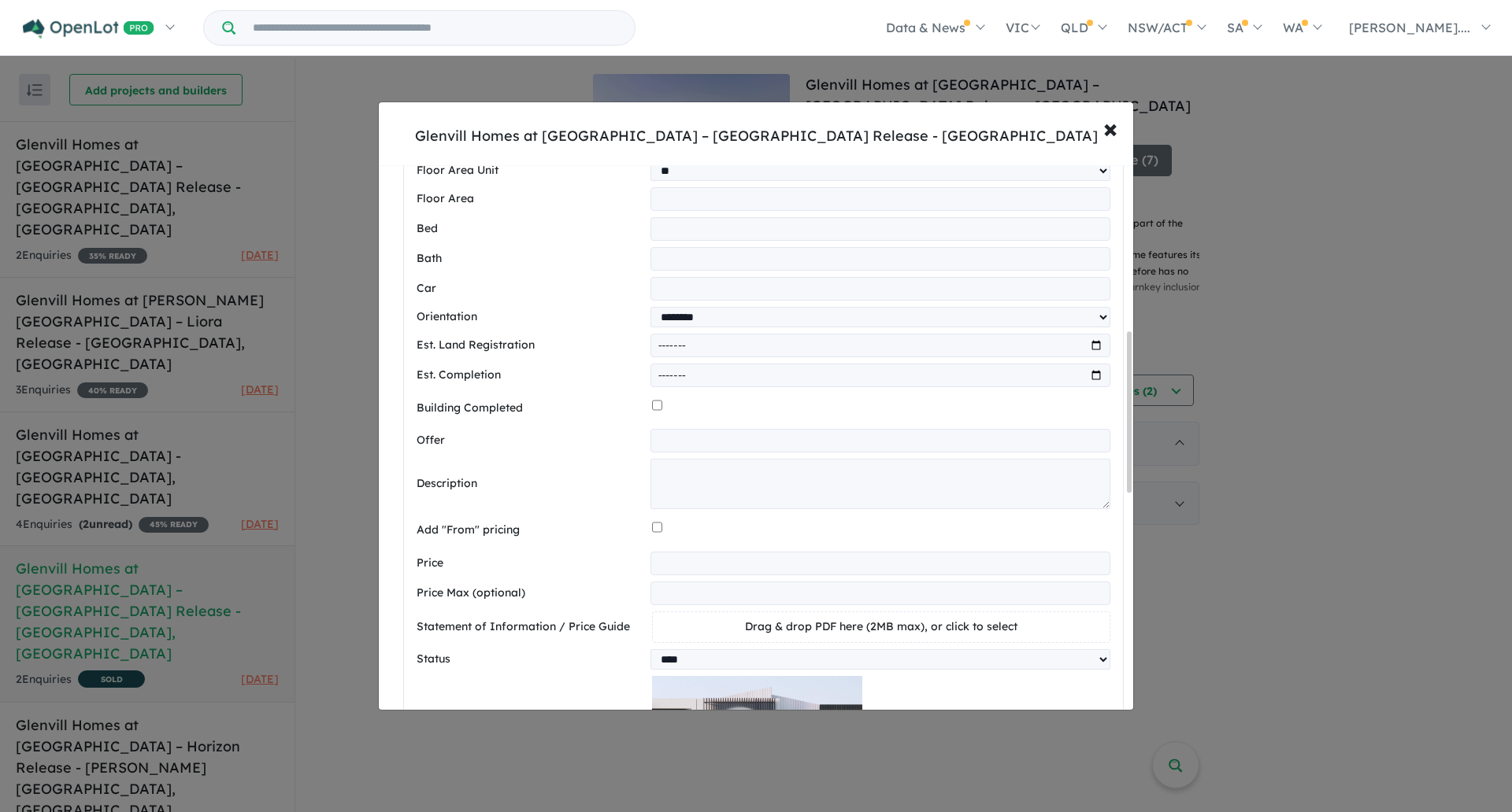
click at [756, 536] on div at bounding box center [881, 531] width 458 height 30
click at [704, 574] on input "*********" at bounding box center [880, 563] width 459 height 24
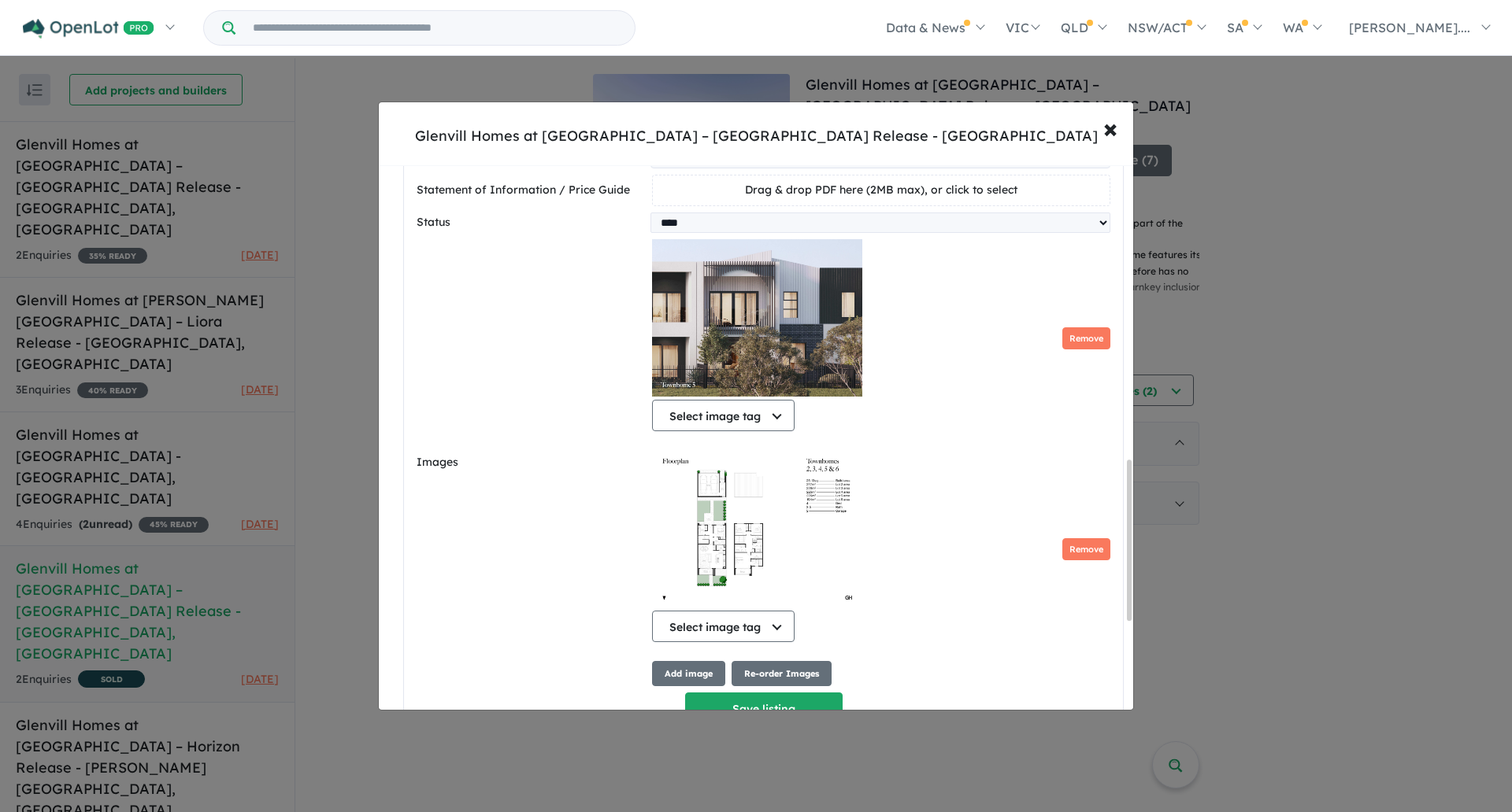
scroll to position [1301, 0]
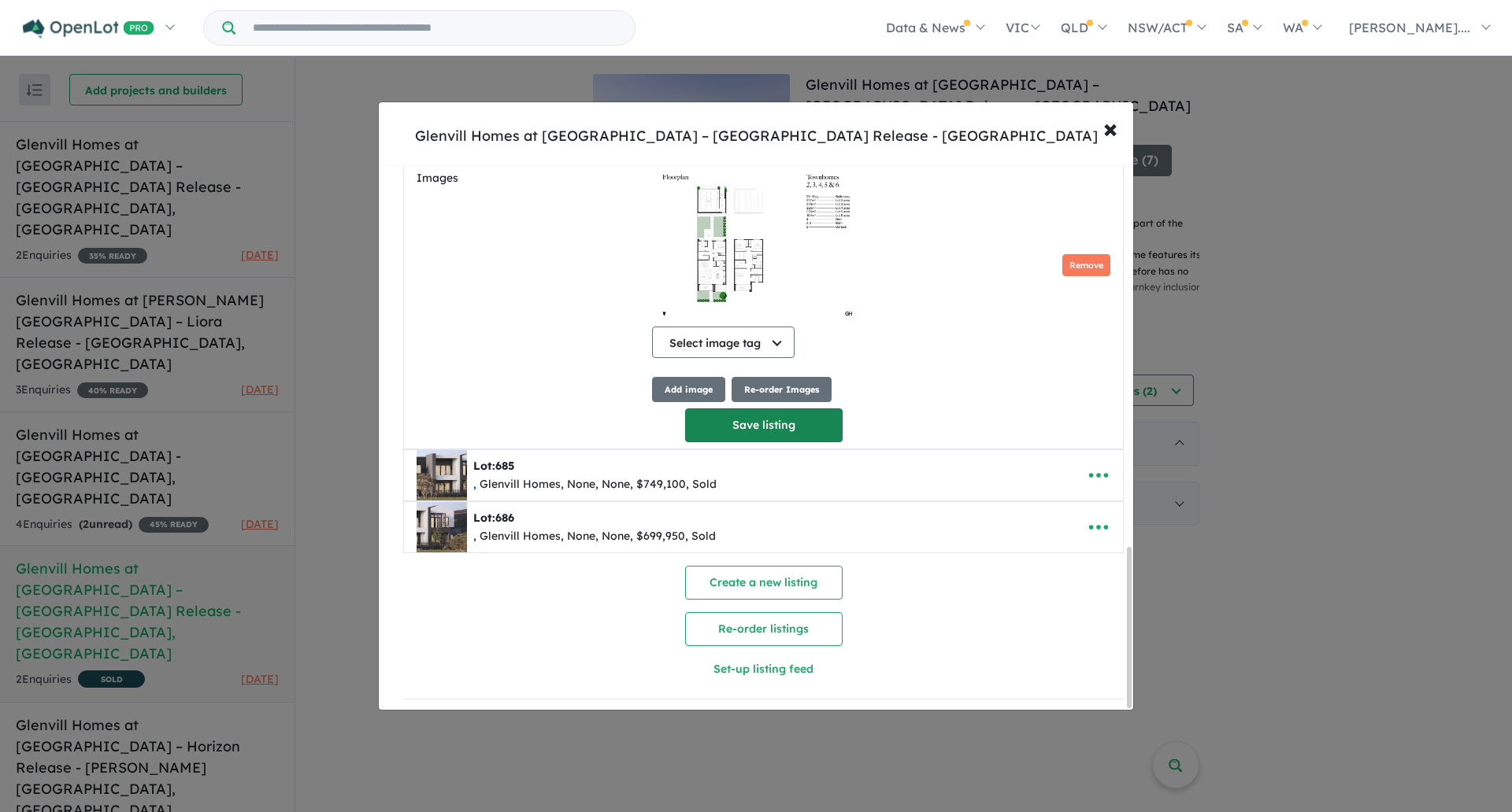
click at [759, 423] on button "Save listing" at bounding box center [764, 425] width 157 height 34
select select "****"
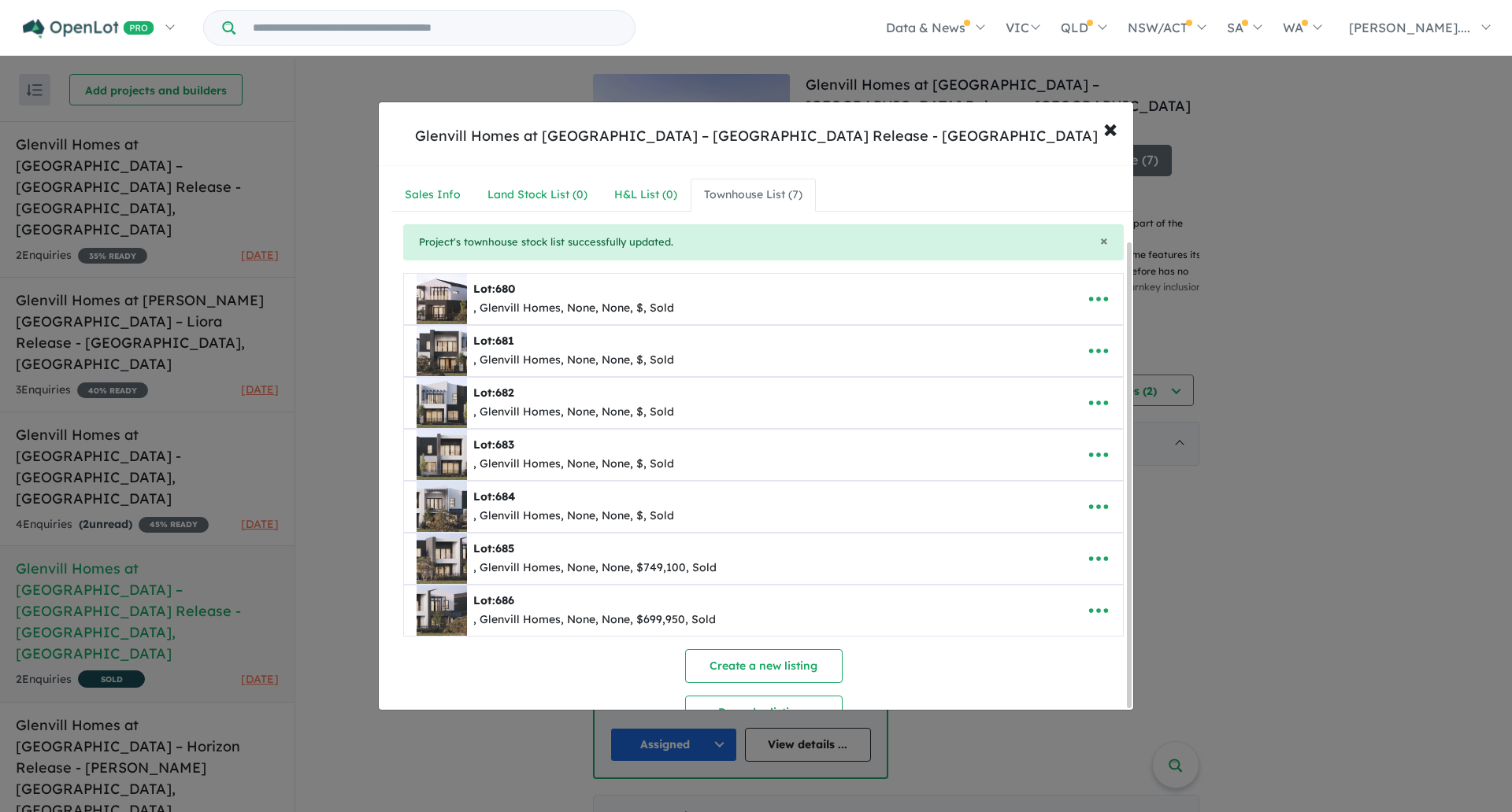
scroll to position [89, 0]
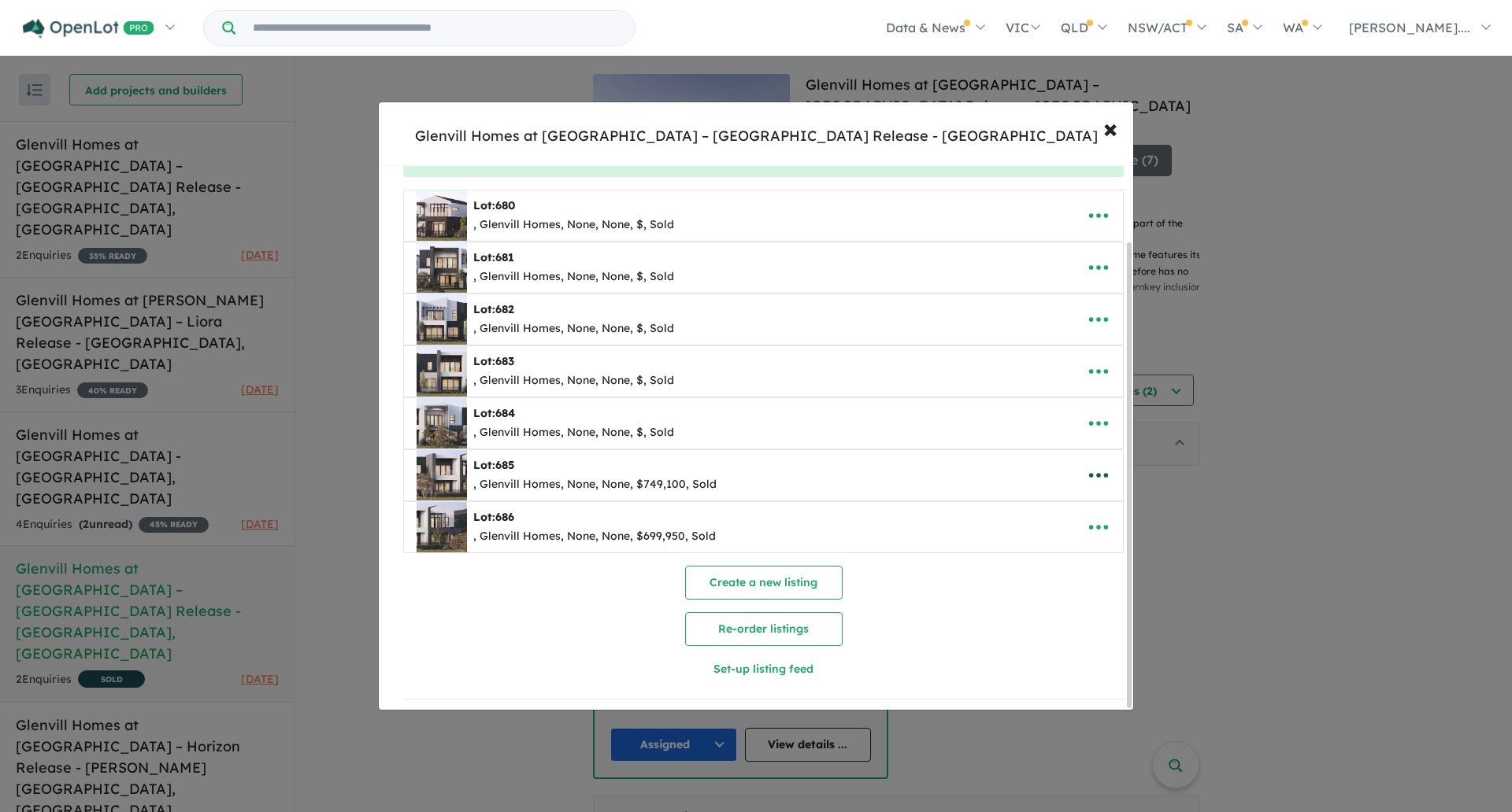
click at [1091, 457] on button "button" at bounding box center [1098, 475] width 48 height 37
click at [1046, 523] on link "Edit" at bounding box center [1064, 514] width 117 height 37
select select "****"
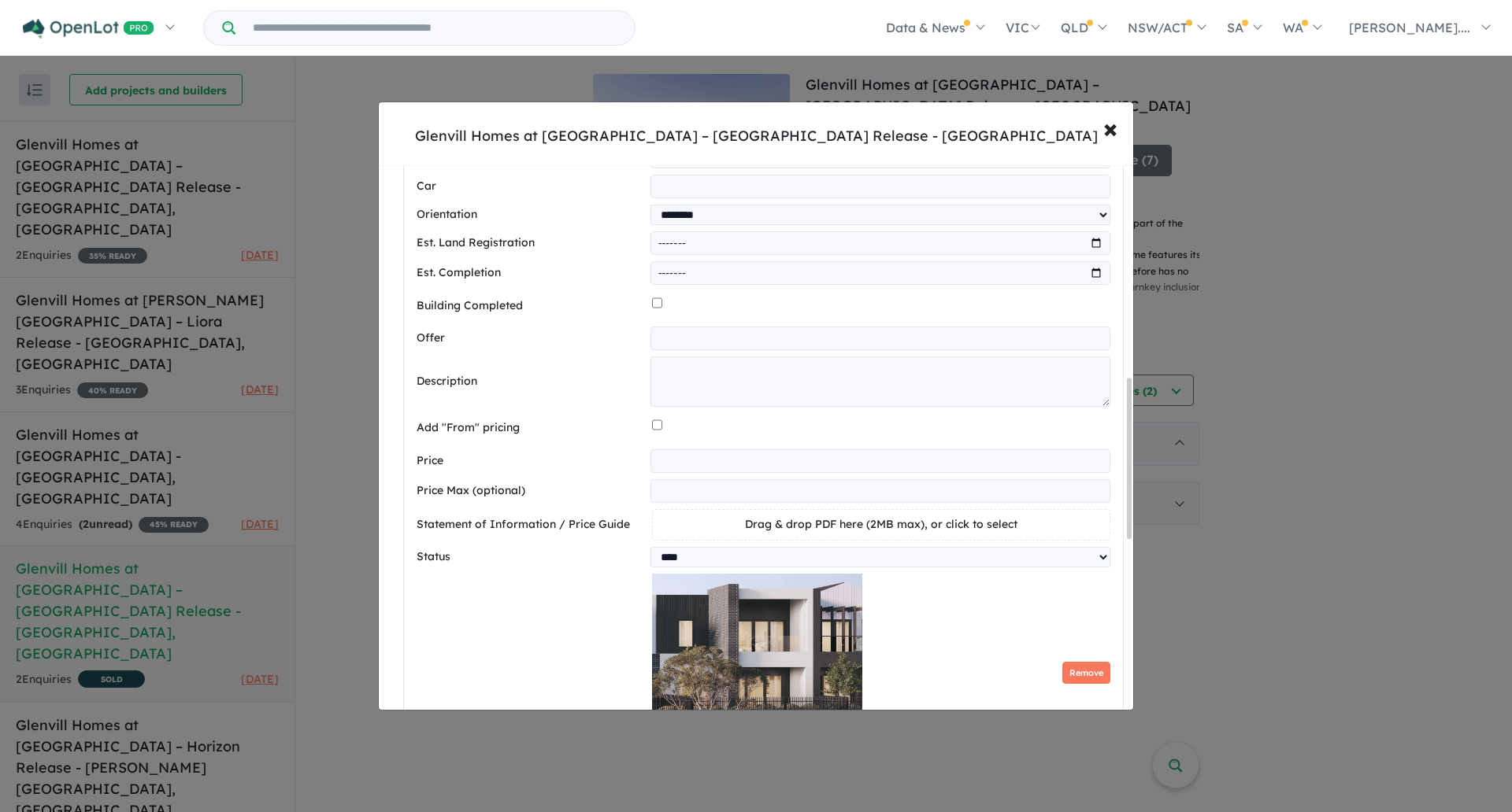
scroll to position [725, 0]
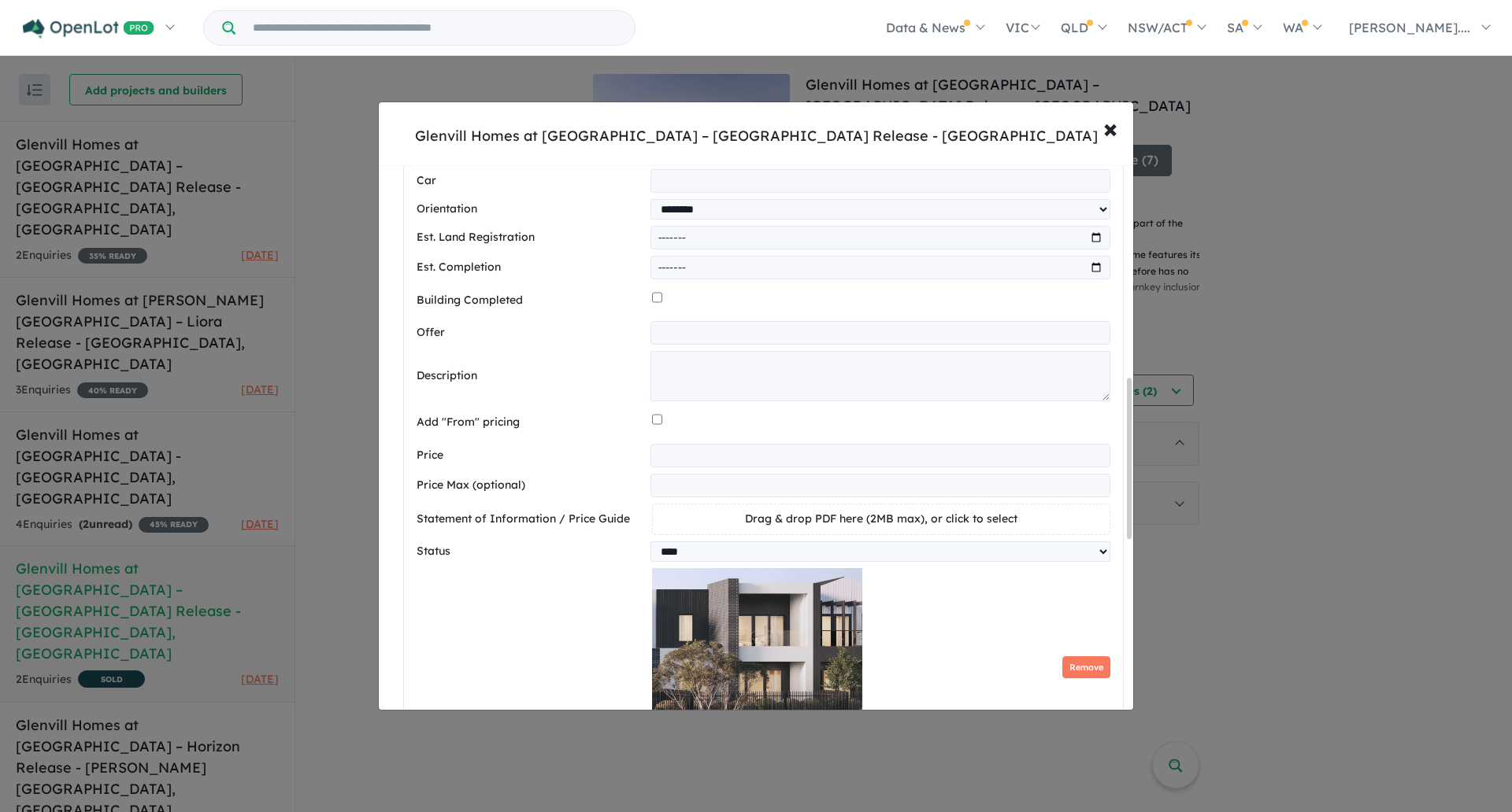
click at [682, 446] on div "**********" at bounding box center [763, 468] width 694 height 1190
click at [677, 458] on input "*********" at bounding box center [880, 456] width 459 height 24
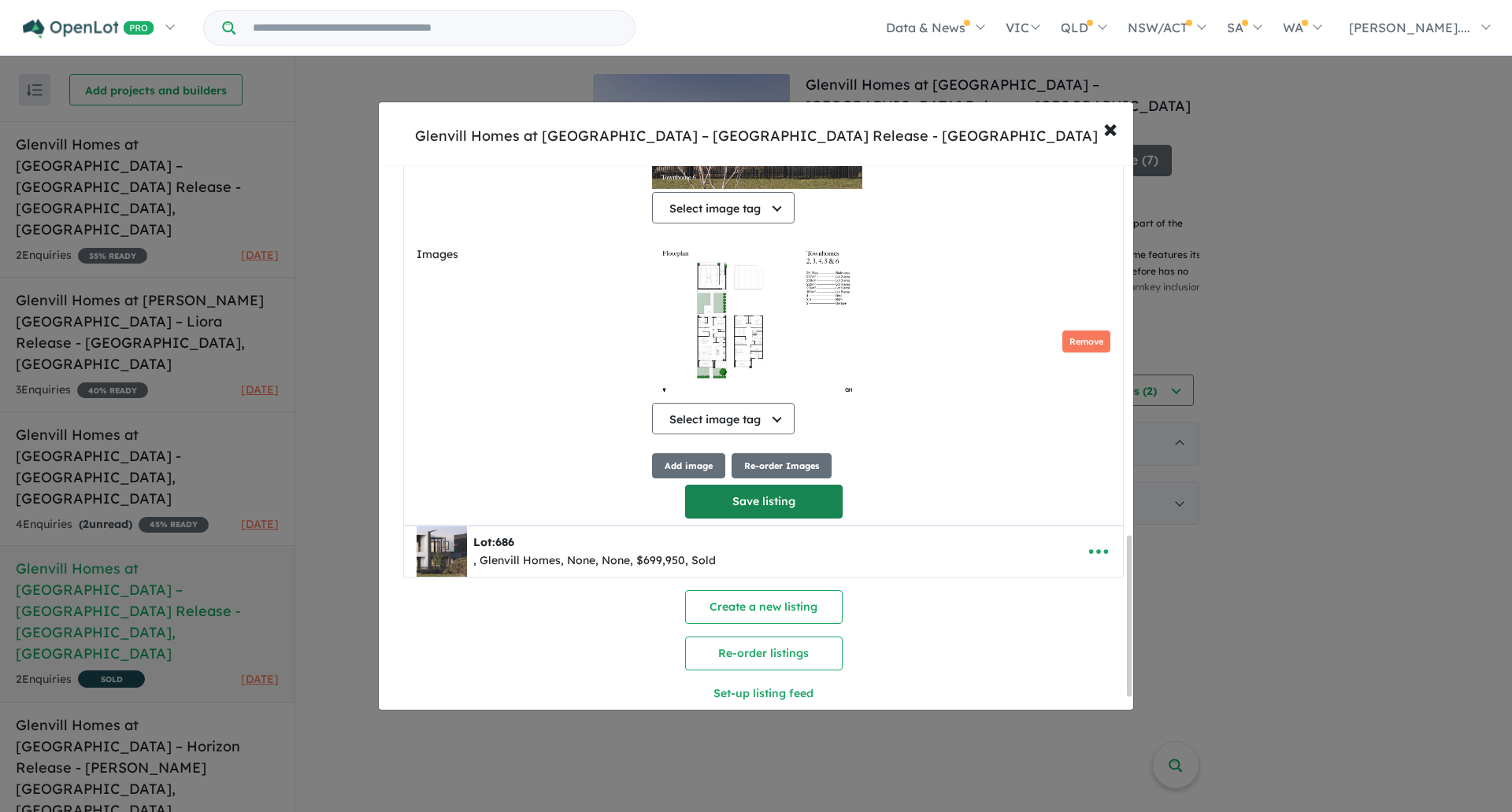
click at [748, 510] on button "Save listing" at bounding box center [764, 501] width 157 height 34
select select "****"
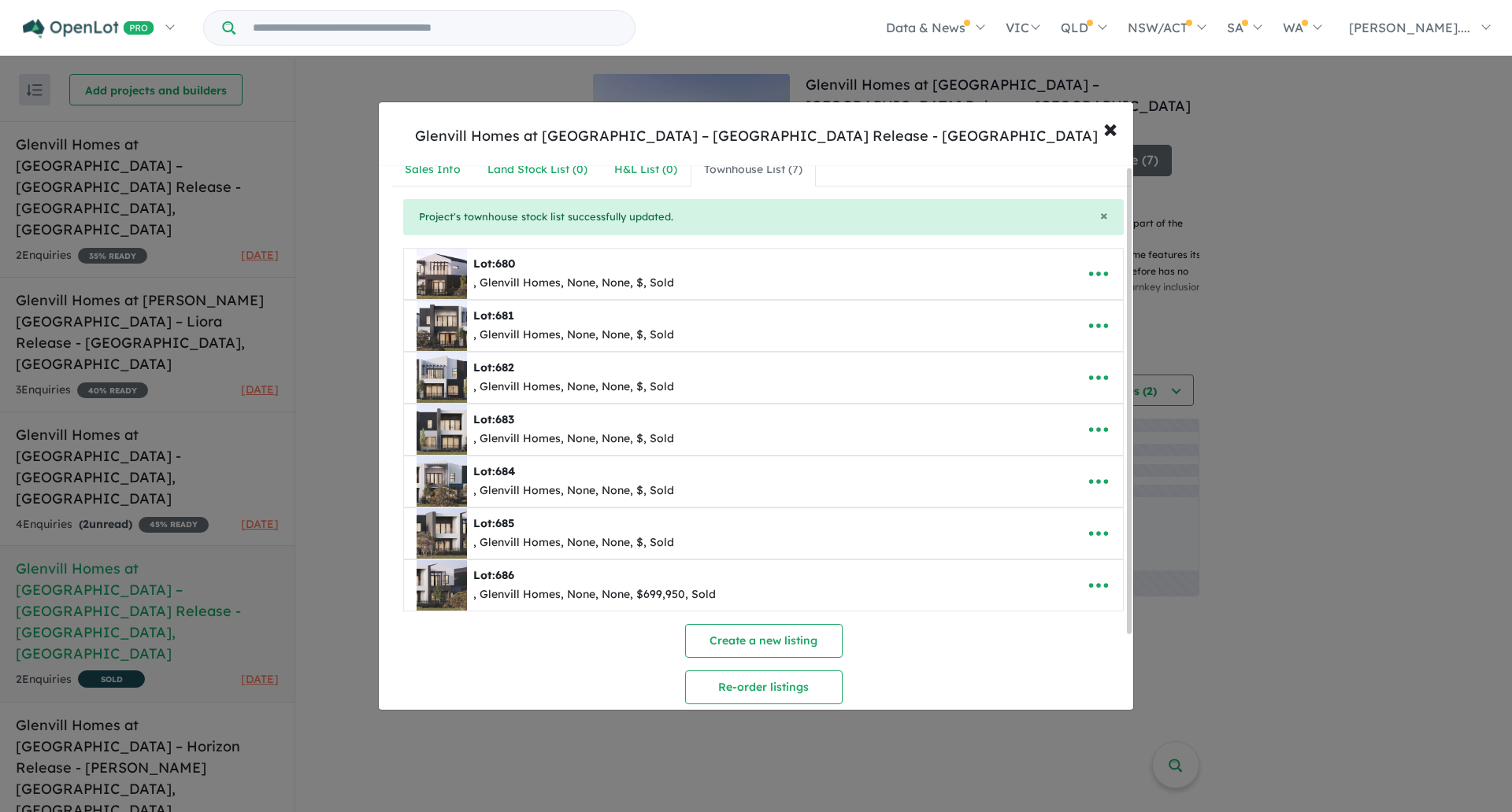
scroll to position [0, 0]
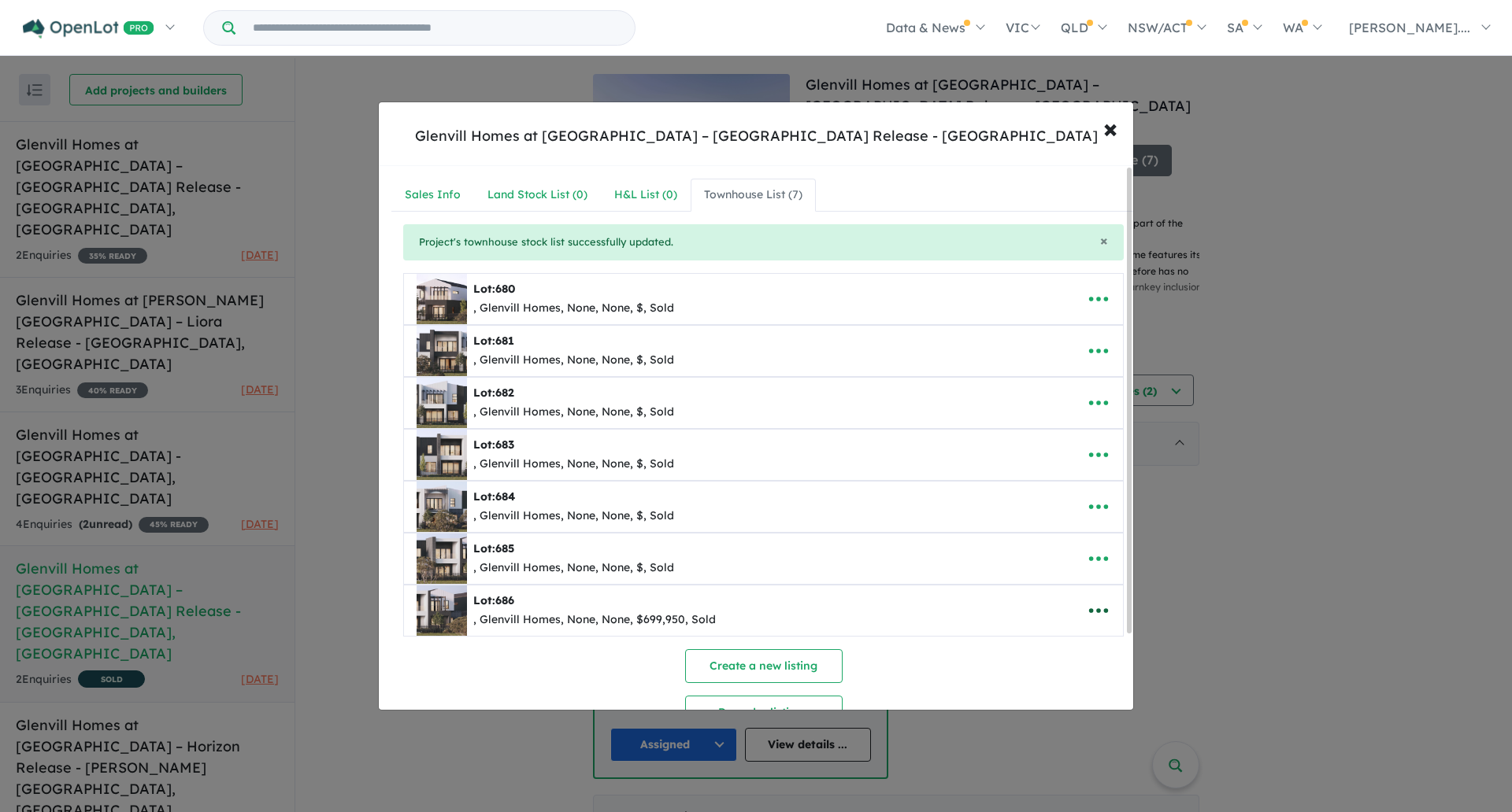
click at [1095, 605] on icon "button" at bounding box center [1099, 611] width 24 height 24
click at [1029, 491] on link "Edit" at bounding box center [1064, 502] width 117 height 37
select select "****"
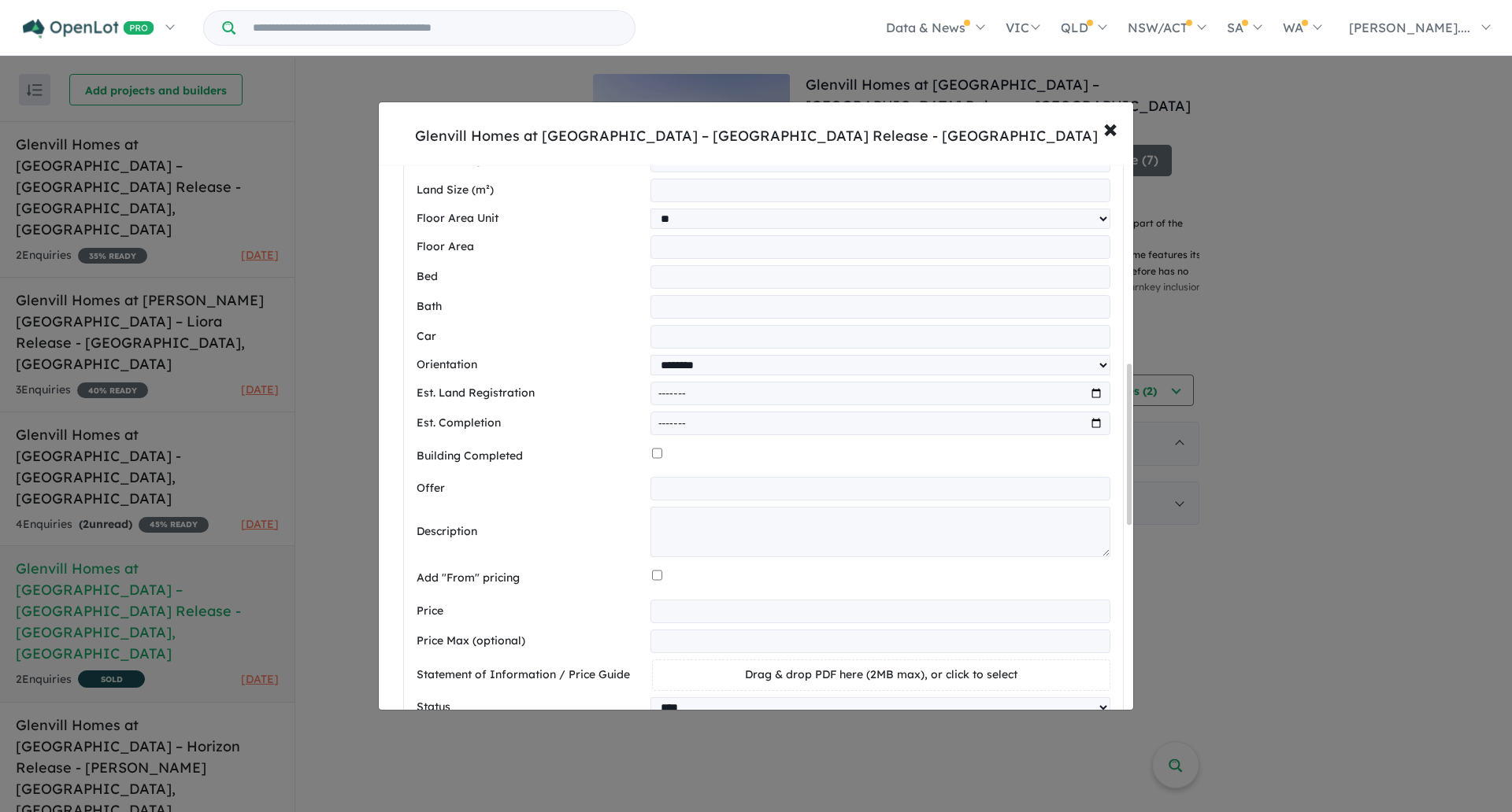
scroll to position [676, 0]
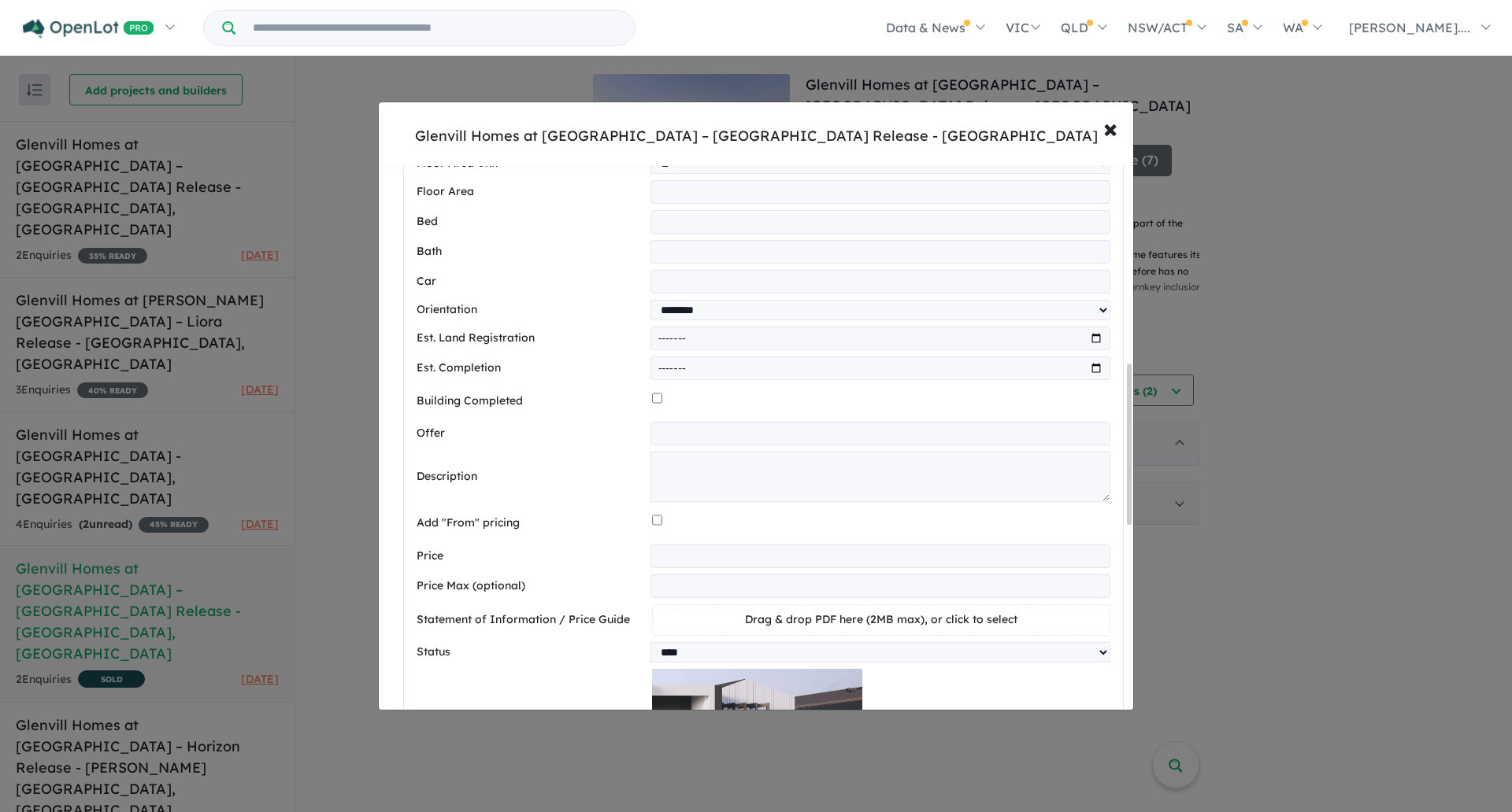
click at [723, 565] on input "*********" at bounding box center [880, 556] width 459 height 24
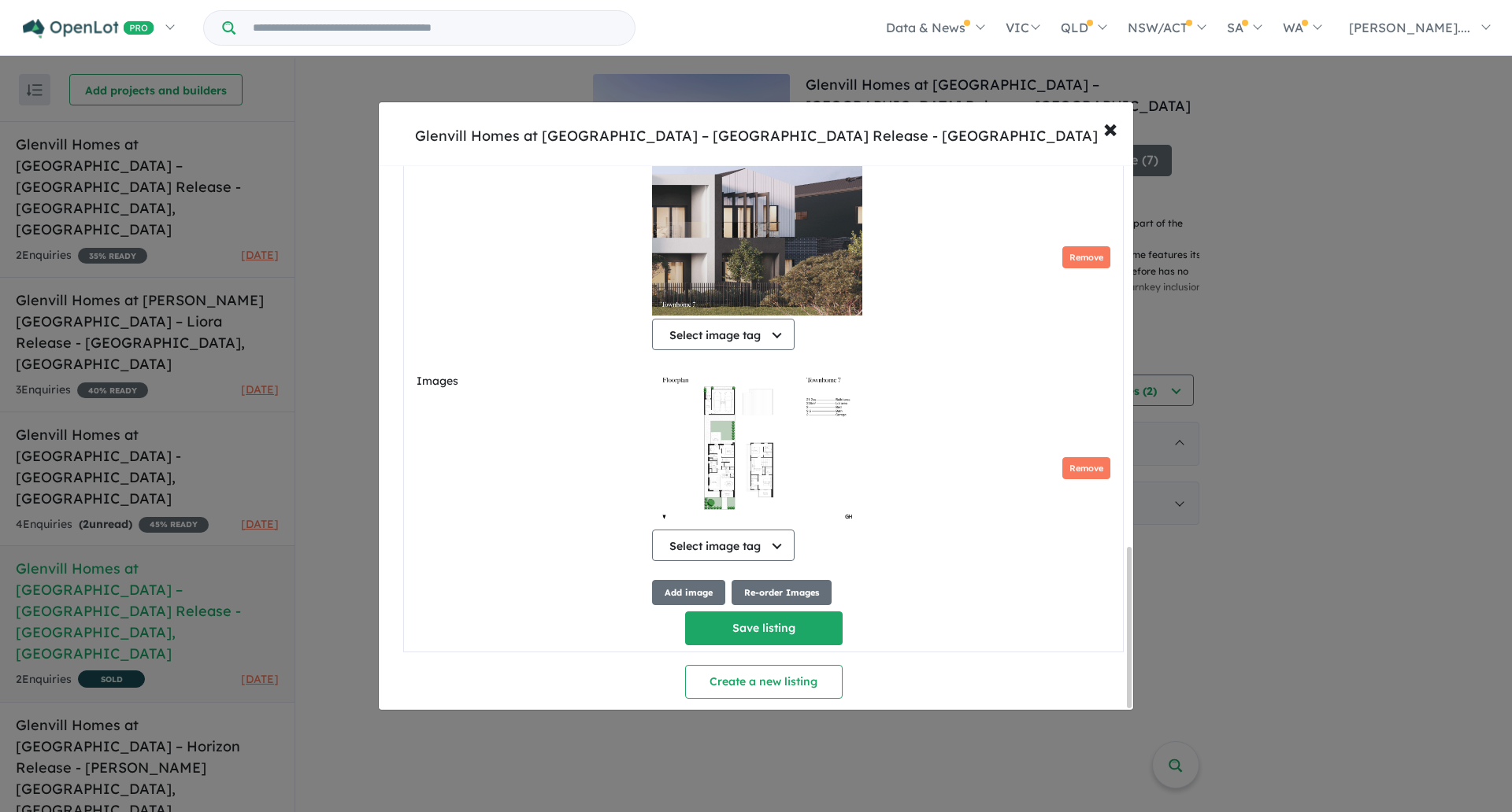
scroll to position [1301, 0]
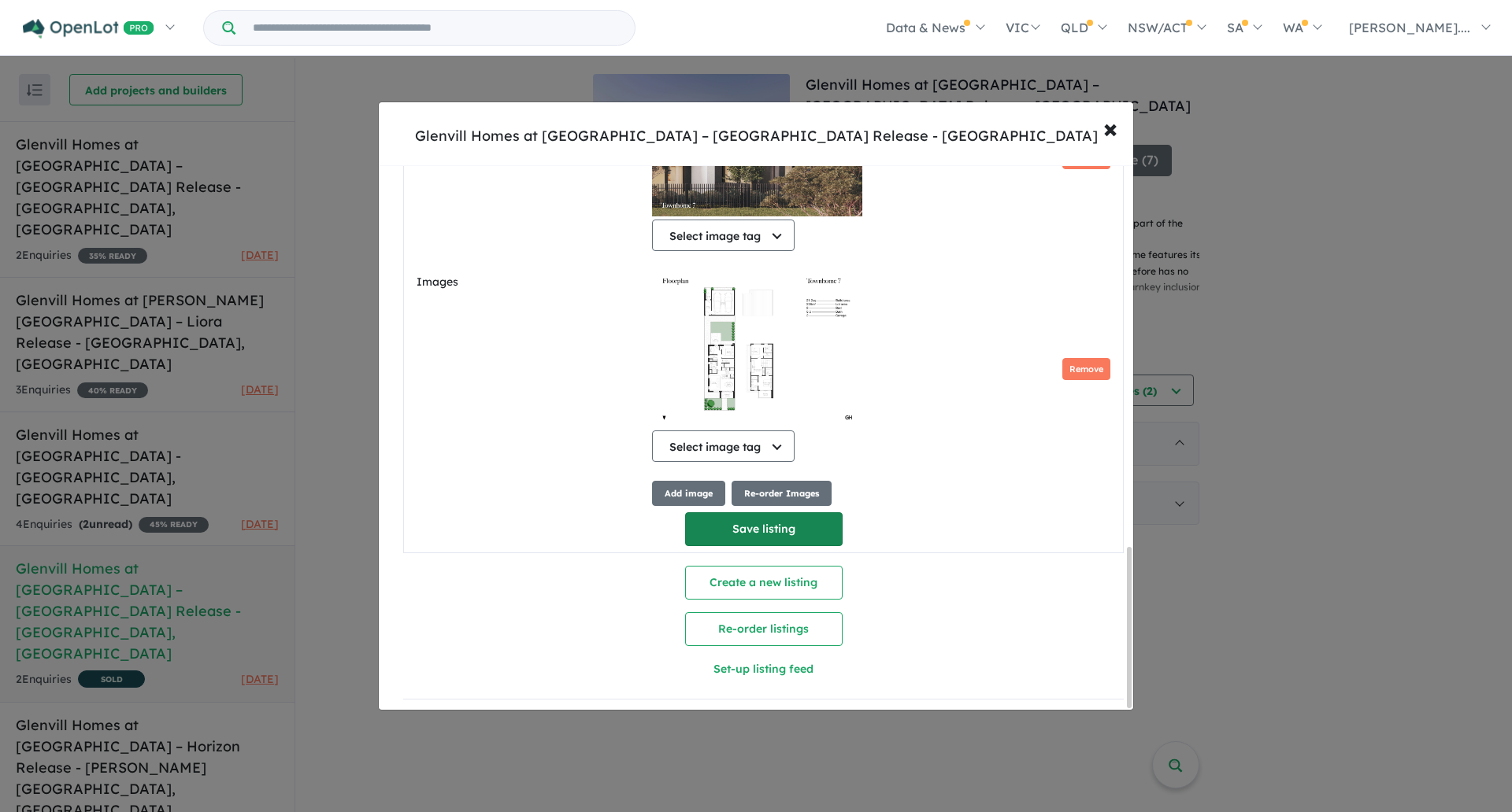
click at [700, 535] on button "Save listing" at bounding box center [764, 529] width 157 height 34
select select "****"
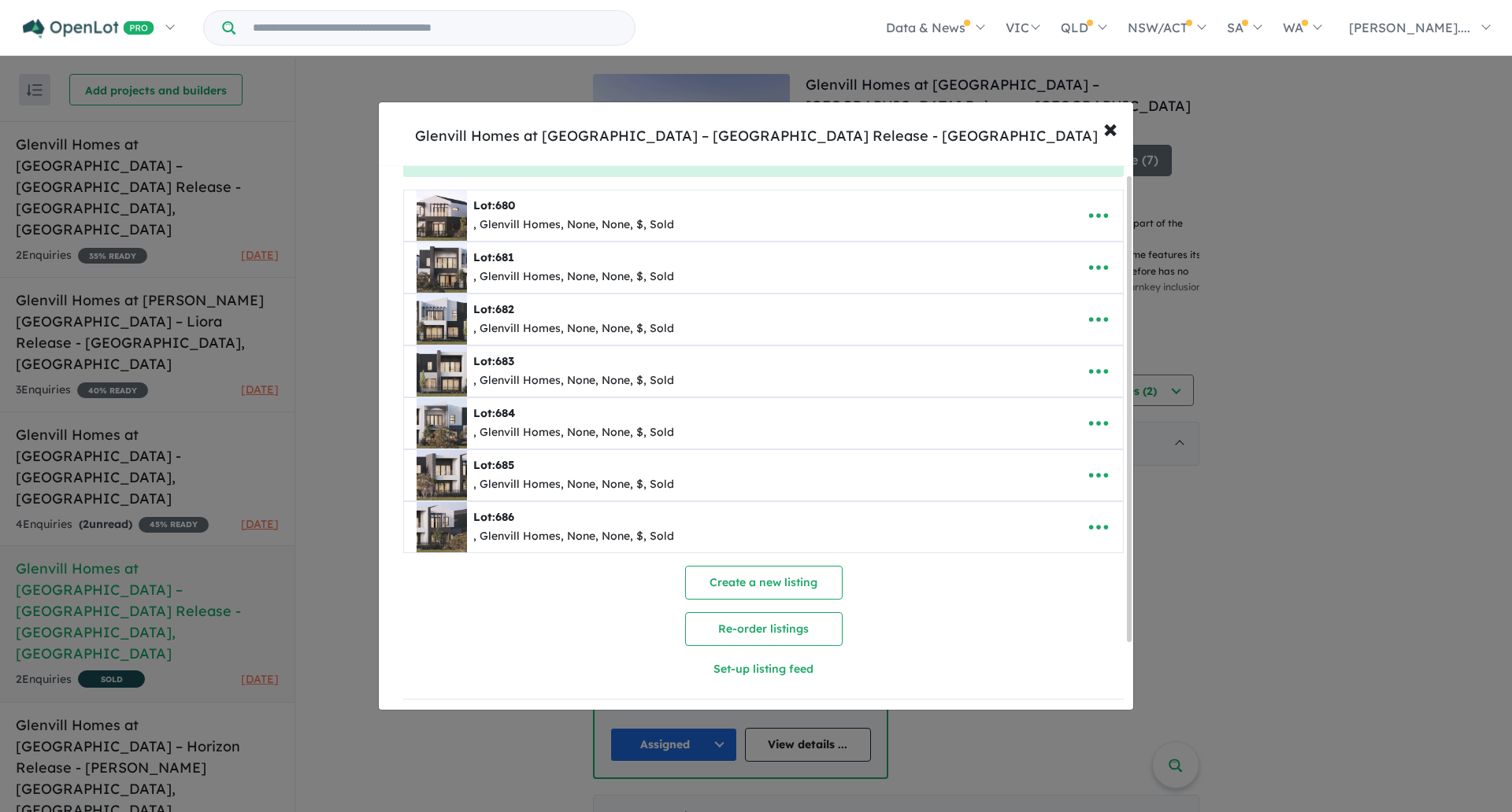
scroll to position [0, 0]
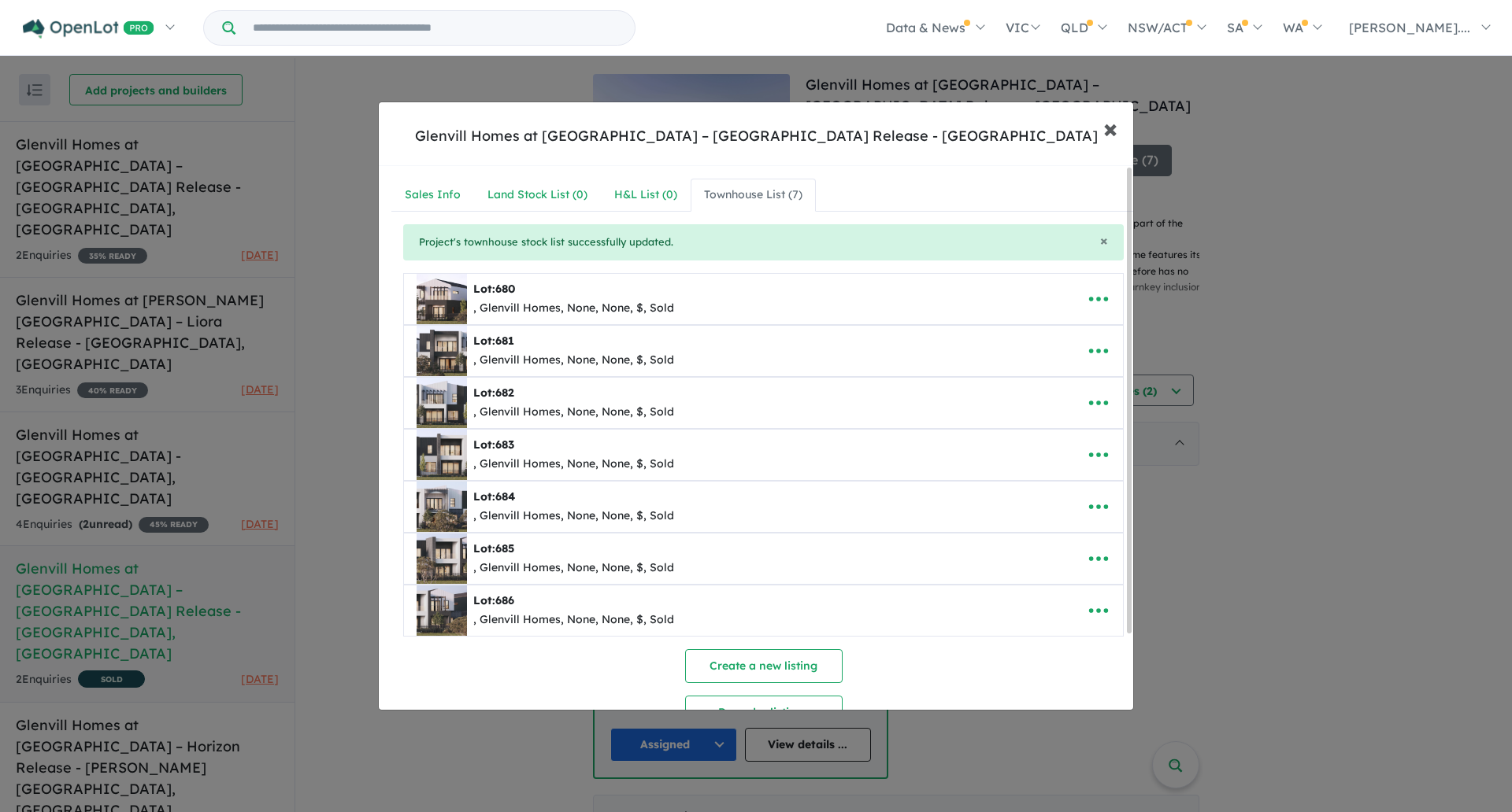
click at [1108, 128] on span "×" at bounding box center [1111, 128] width 14 height 34
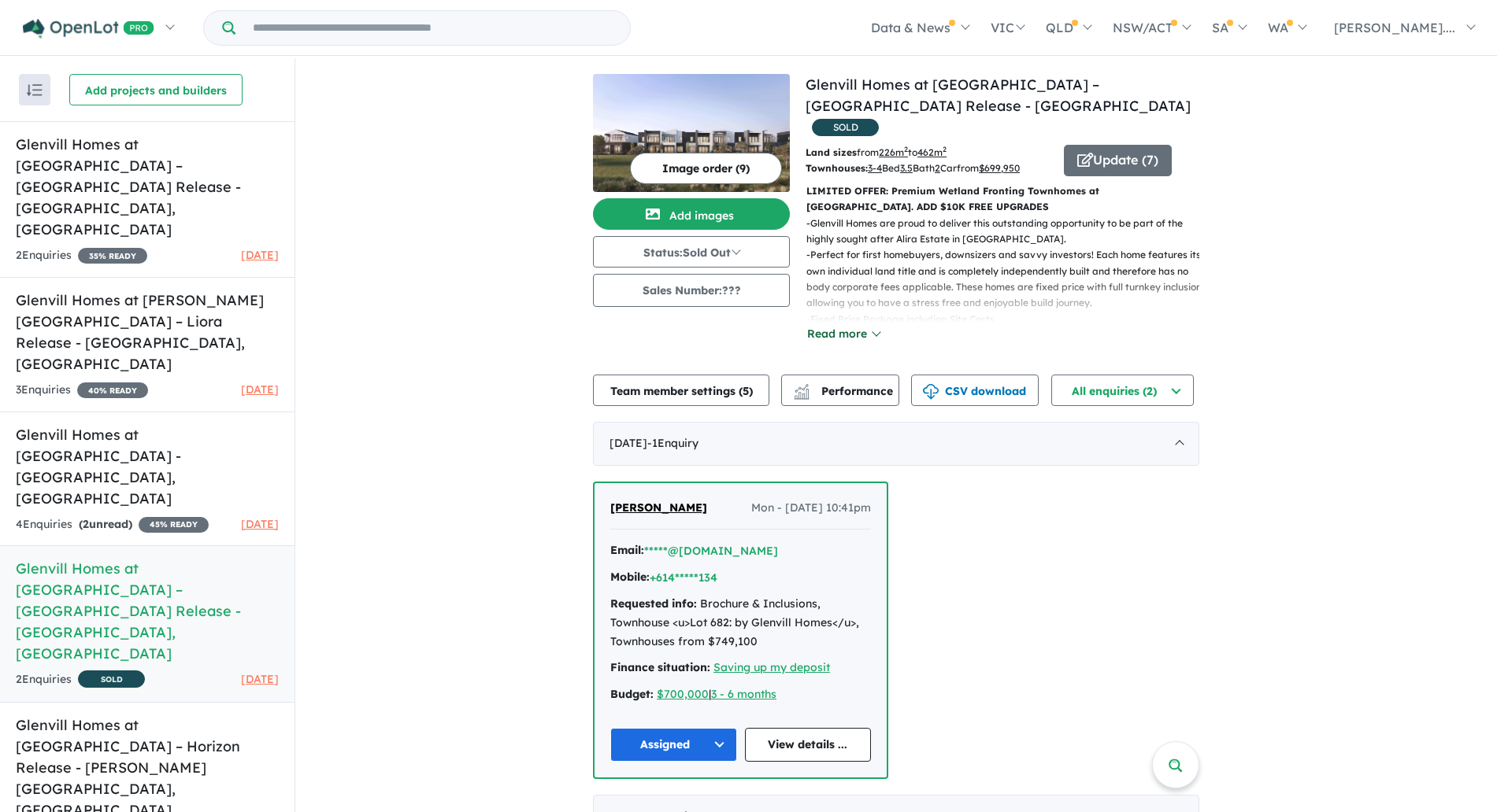
click at [845, 325] on button "Read more" at bounding box center [843, 334] width 74 height 18
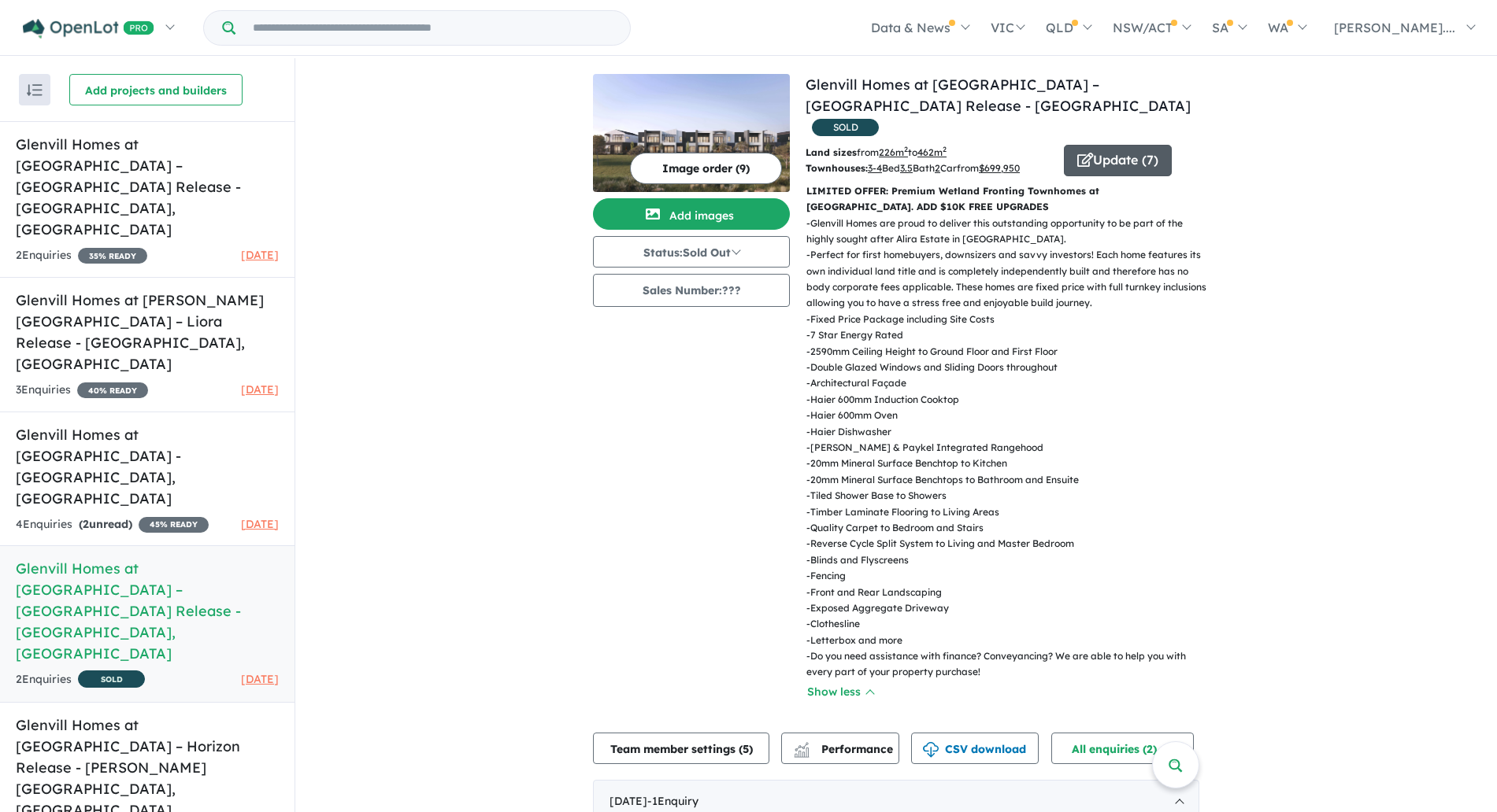
click at [1080, 153] on icon "button" at bounding box center [1085, 160] width 16 height 14
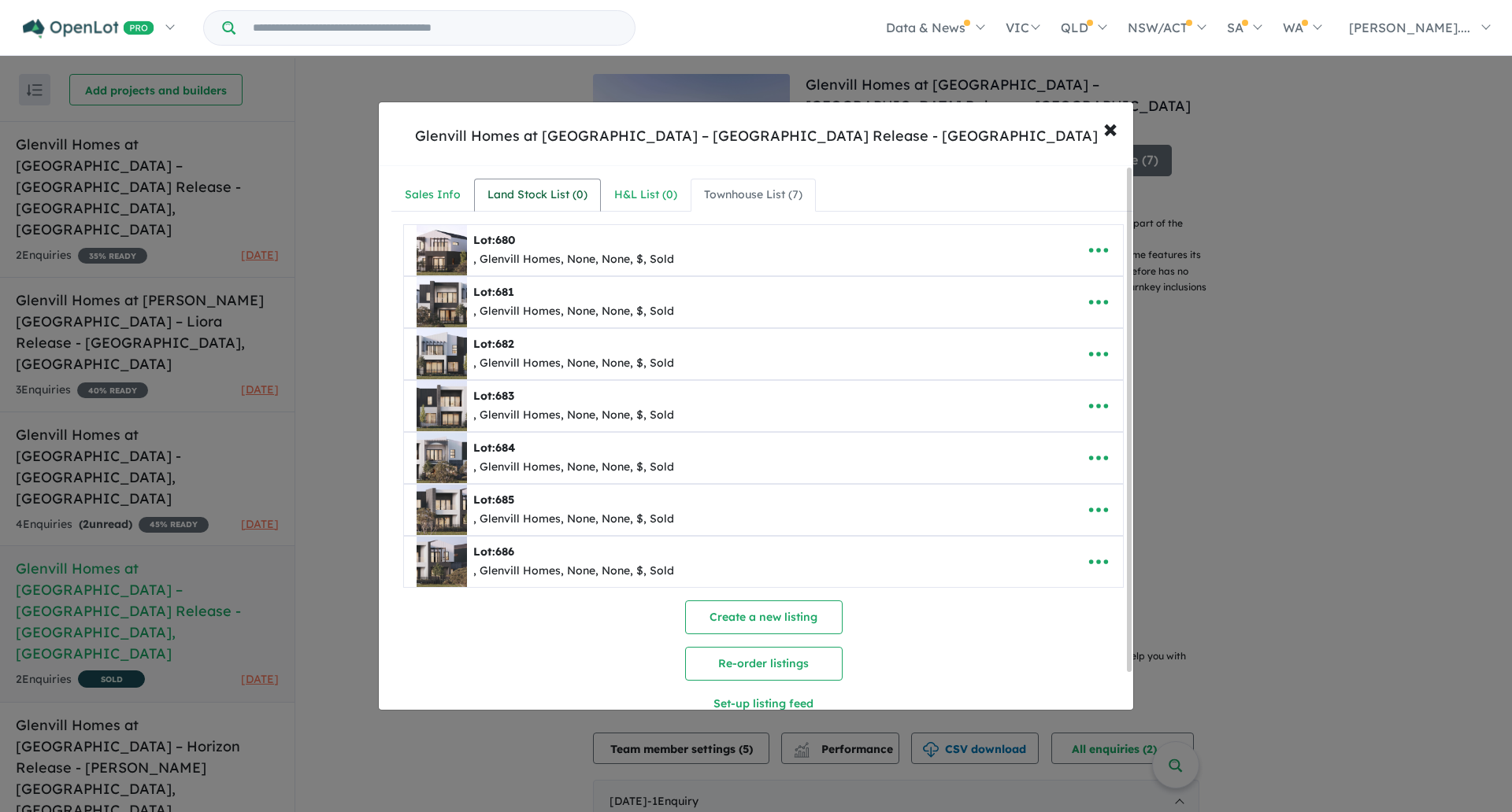
click at [474, 195] on link "Land Stock List ( 0 )" at bounding box center [537, 195] width 126 height 33
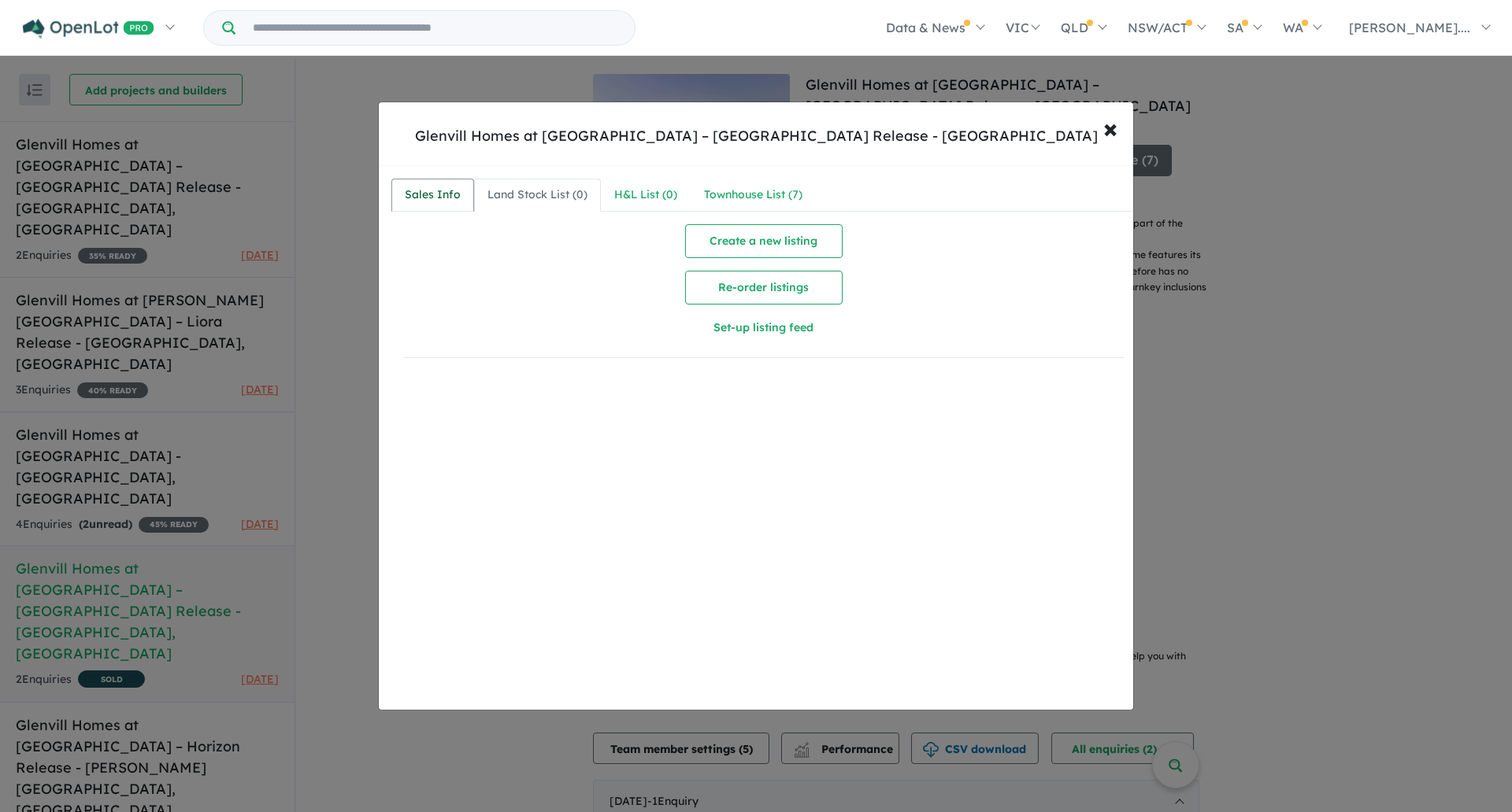
click at [451, 195] on div "Sales Info" at bounding box center [432, 195] width 56 height 19
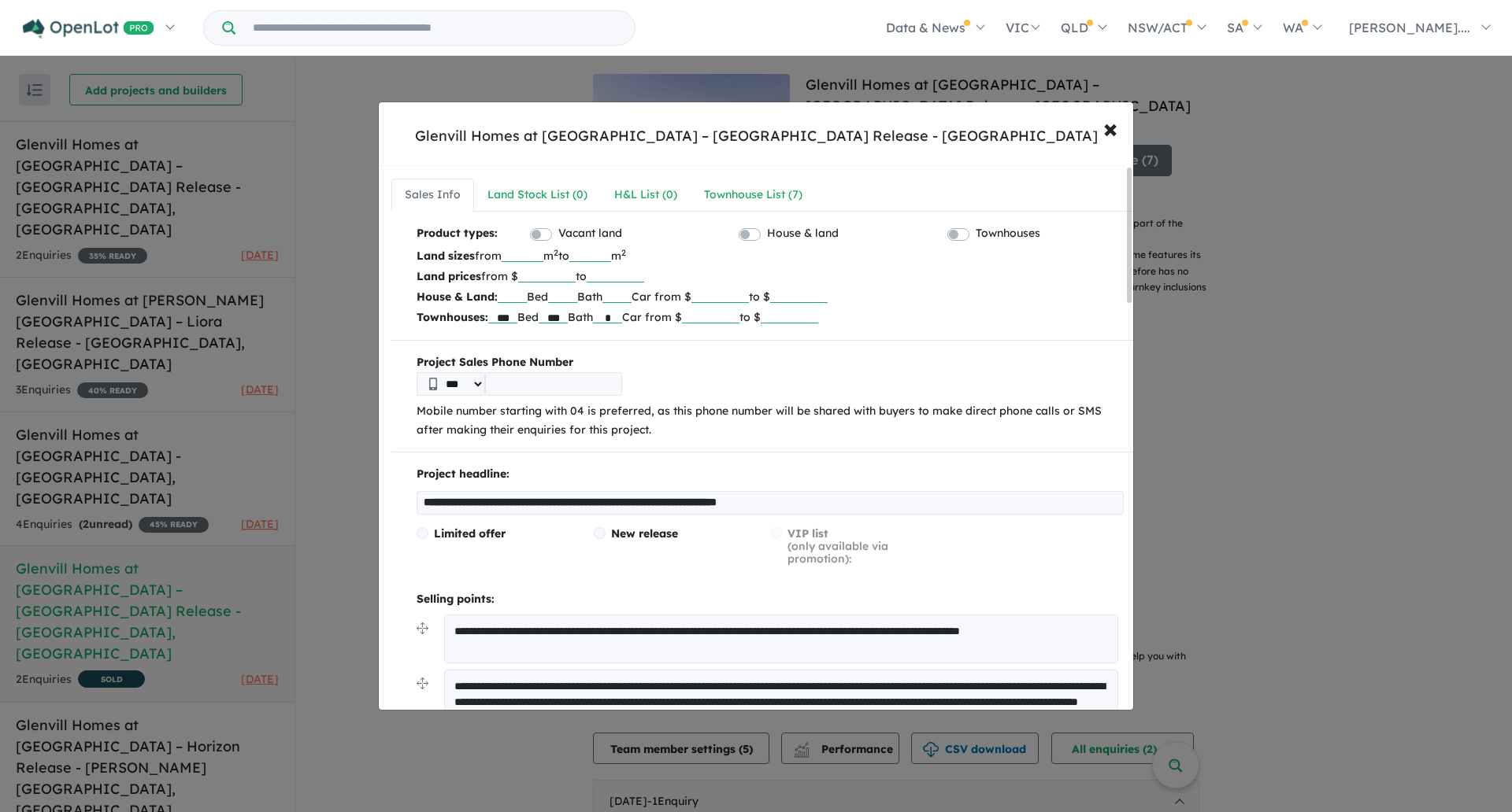
click at [738, 316] on input "******" at bounding box center [711, 315] width 57 height 16
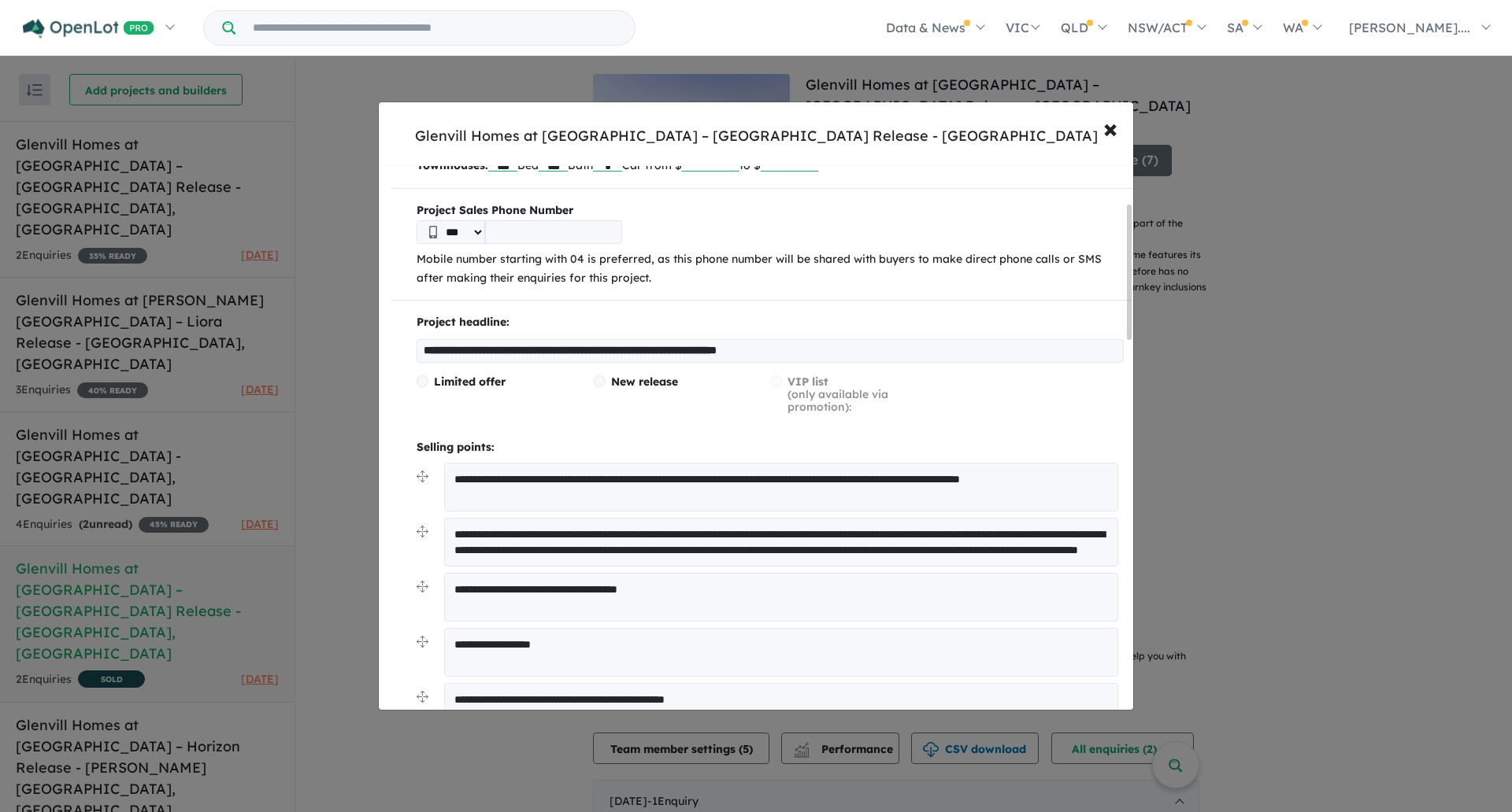
scroll to position [152, 0]
drag, startPoint x: 737, startPoint y: 350, endPoint x: 1011, endPoint y: 342, distance: 274.1
click at [1011, 342] on input "**********" at bounding box center [770, 351] width 707 height 24
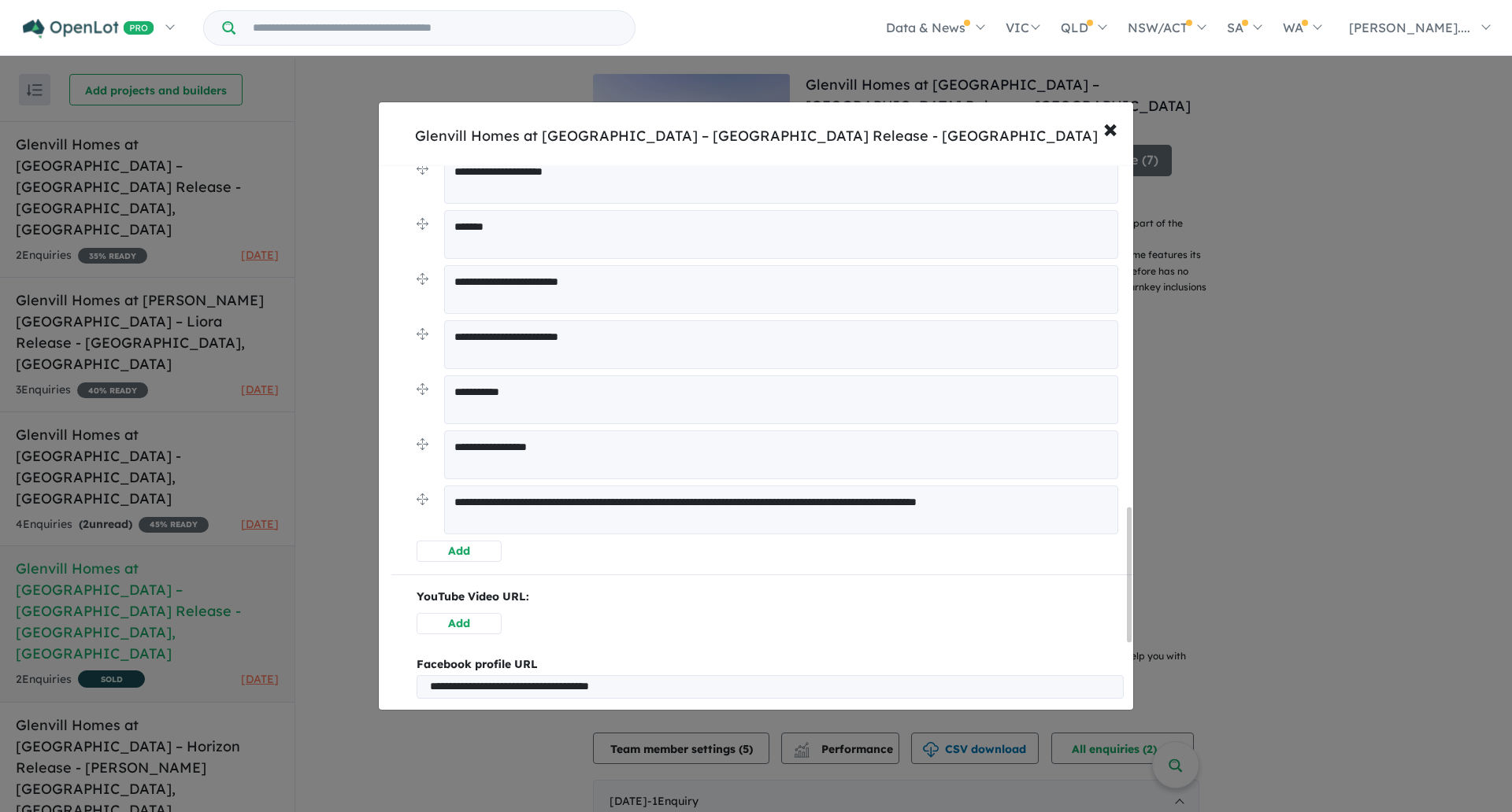
scroll to position [1666, 0]
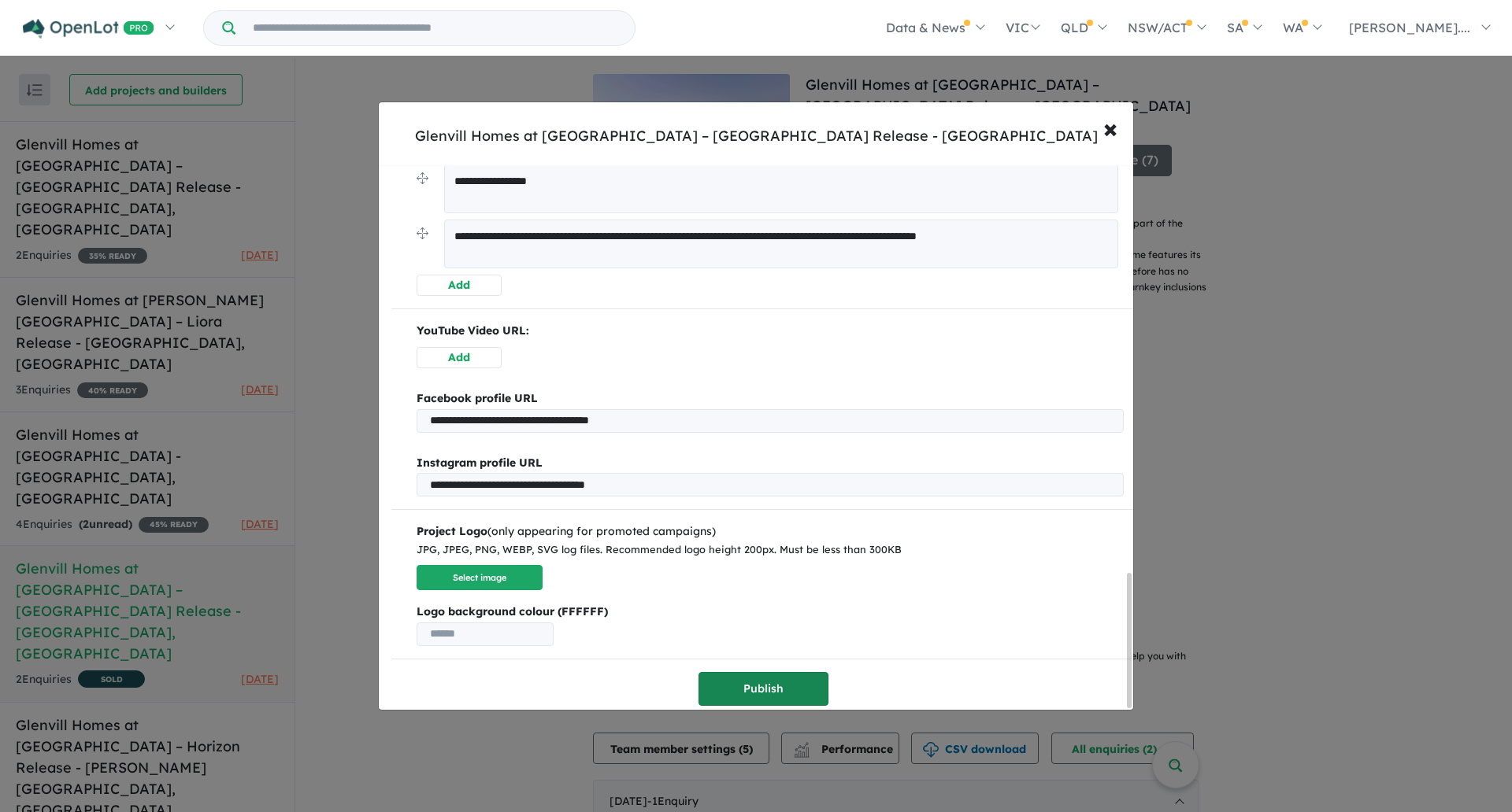
type input "**********"
click at [727, 692] on button "Publish" at bounding box center [763, 689] width 130 height 34
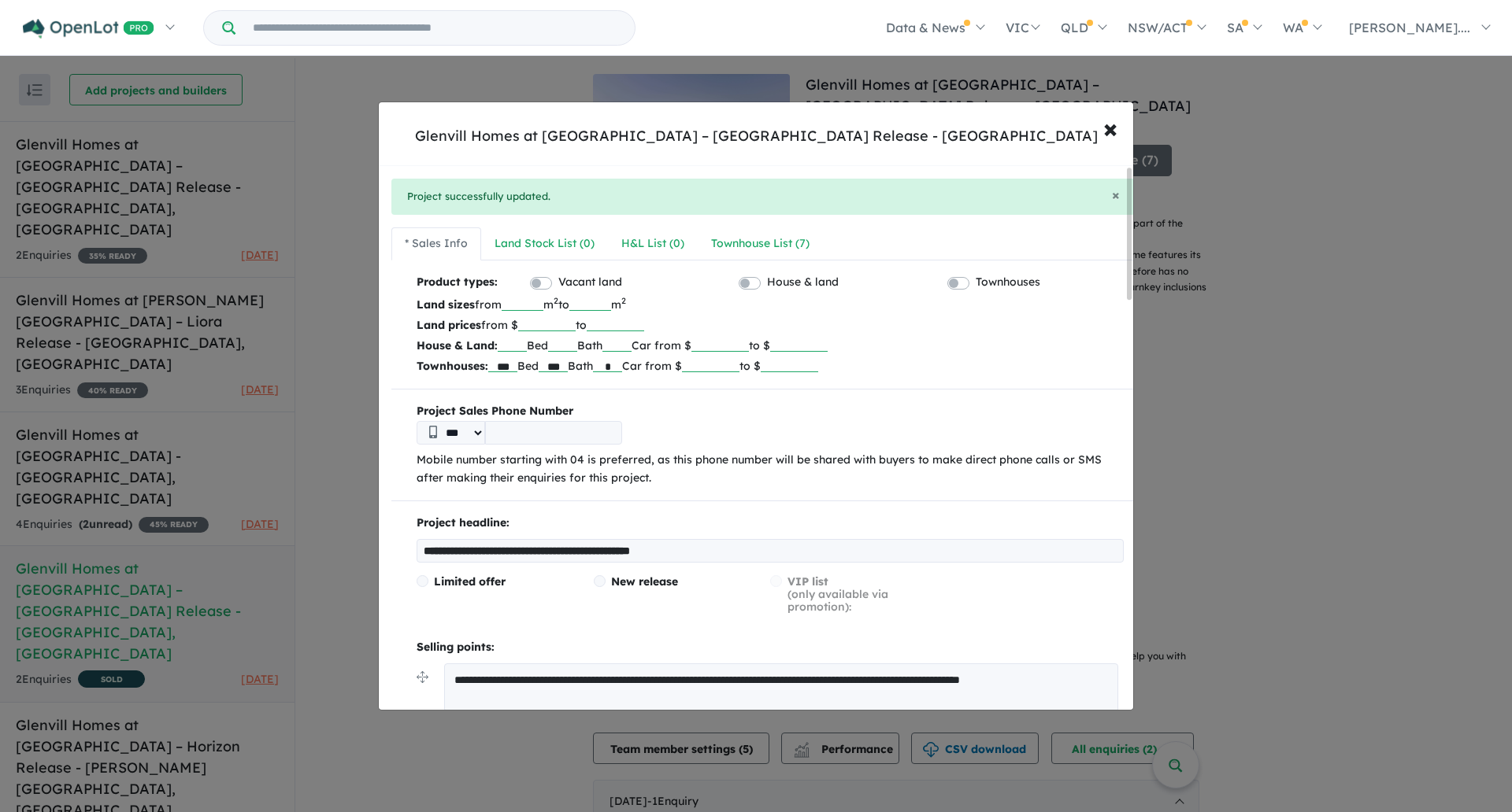
scroll to position [2, 0]
click at [770, 238] on div "Townhouse List ( 7 )" at bounding box center [760, 242] width 99 height 19
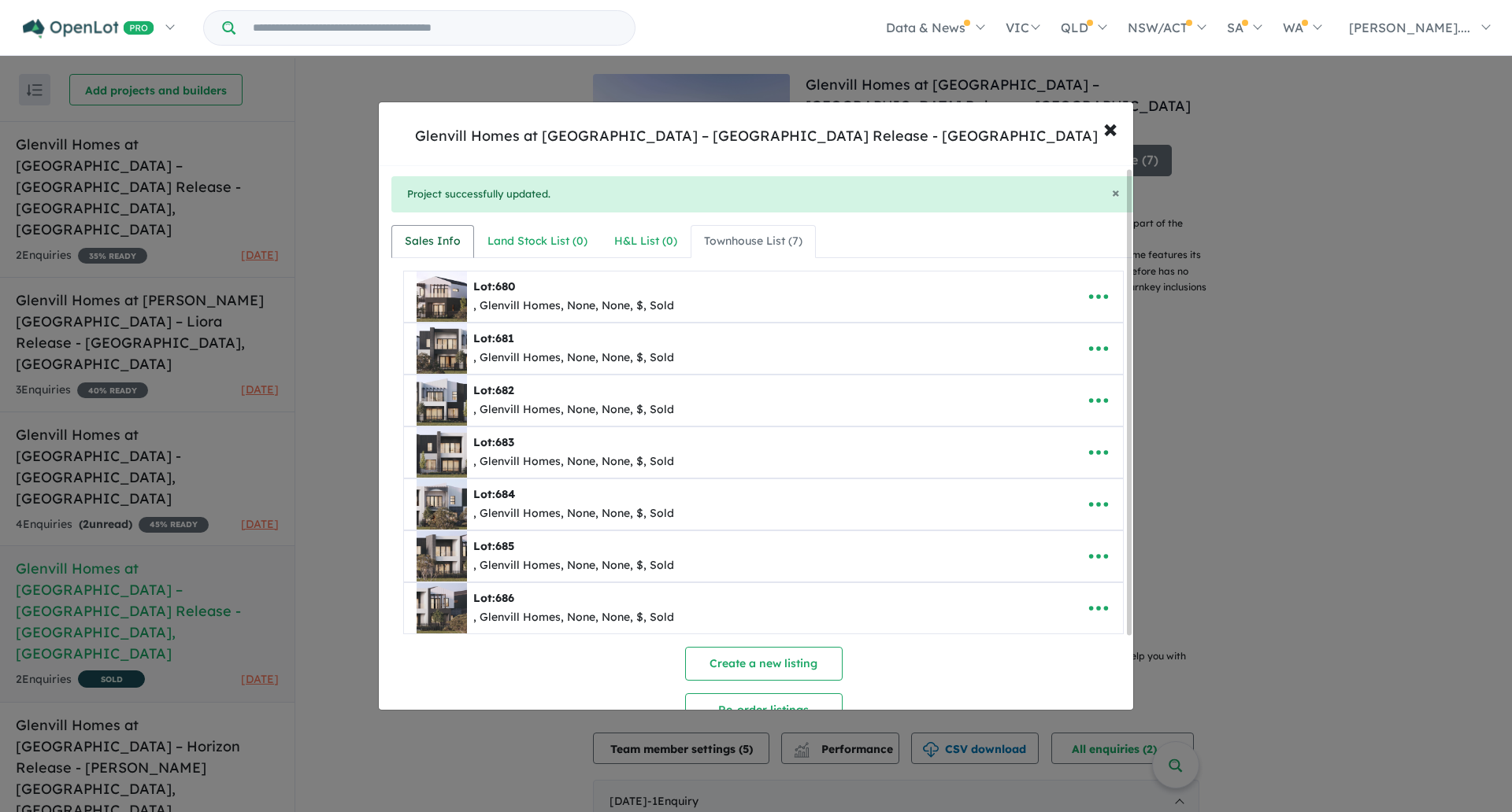
click at [446, 236] on div "Sales Info" at bounding box center [432, 242] width 56 height 19
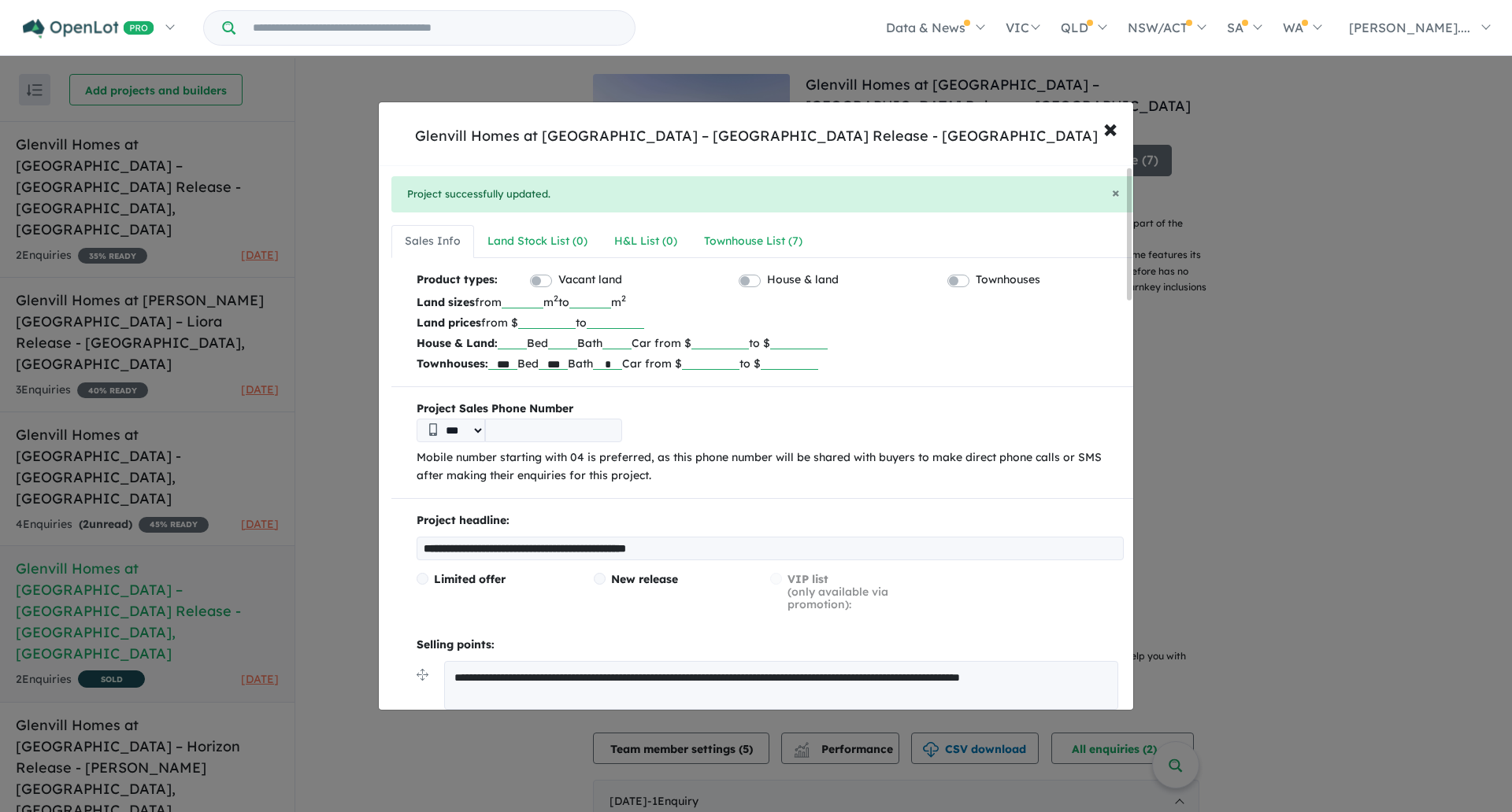
click at [696, 420] on div "***" at bounding box center [770, 431] width 707 height 24
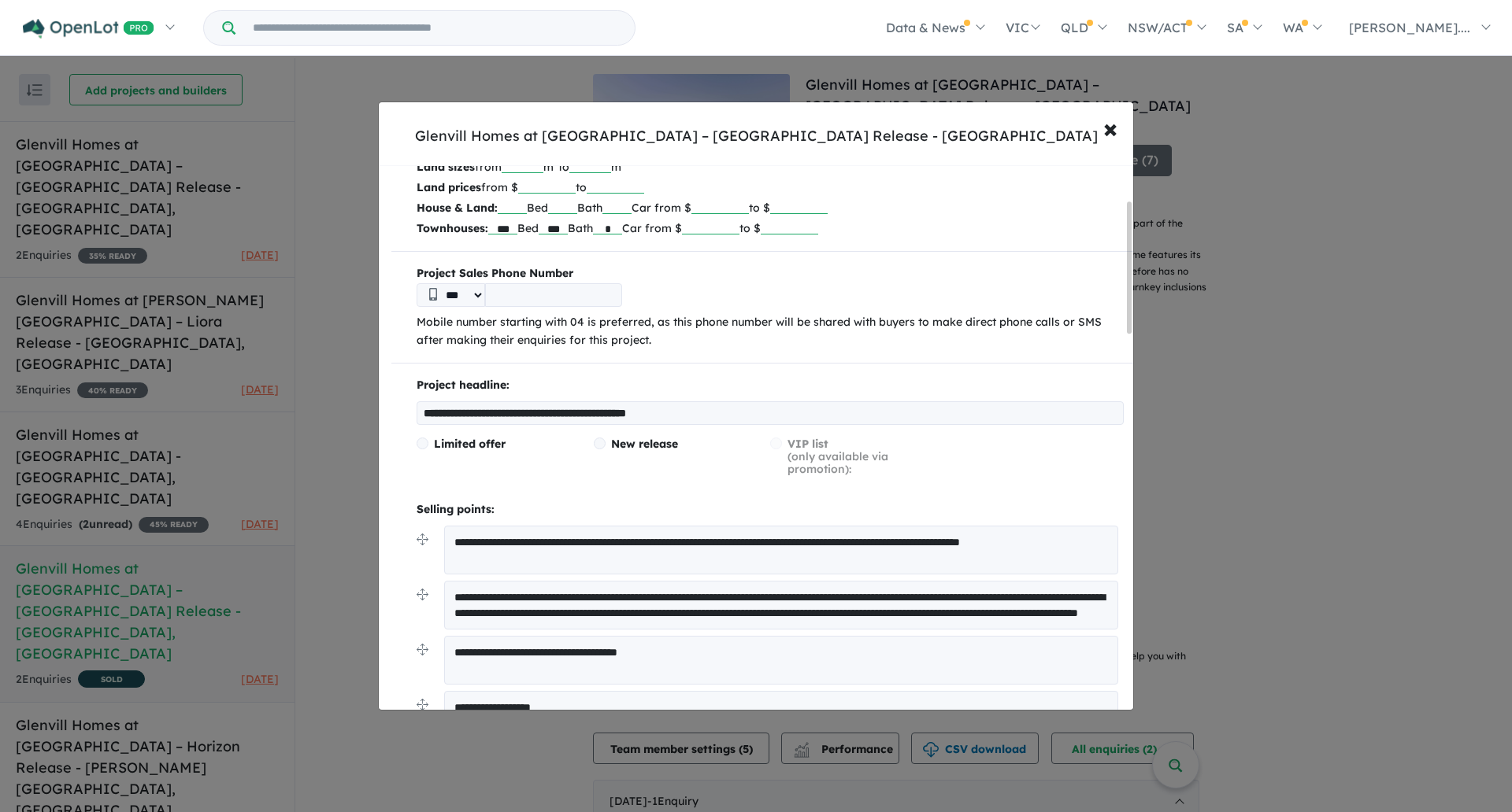
scroll to position [142, 0]
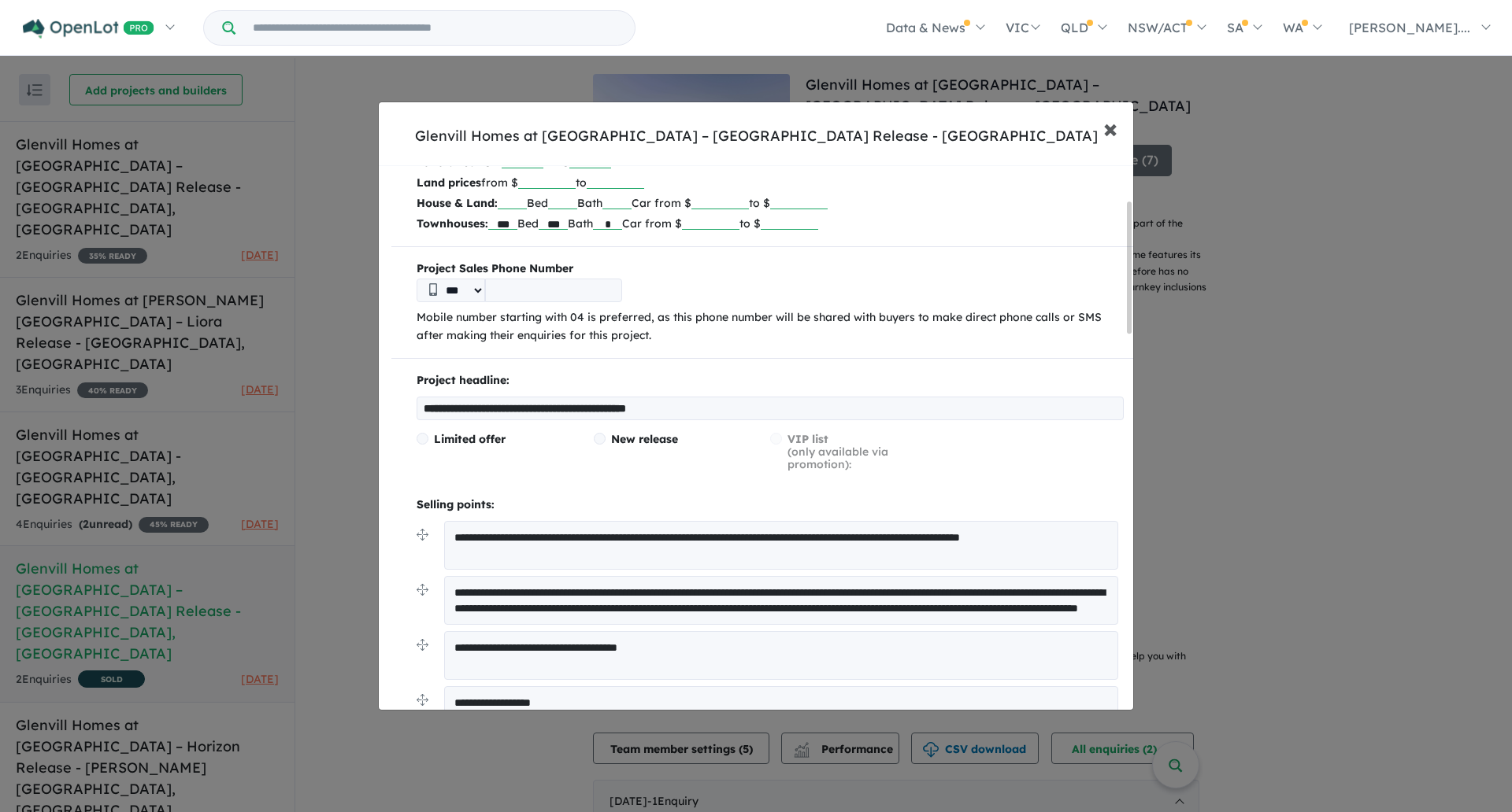
click at [1109, 124] on span "×" at bounding box center [1111, 128] width 14 height 34
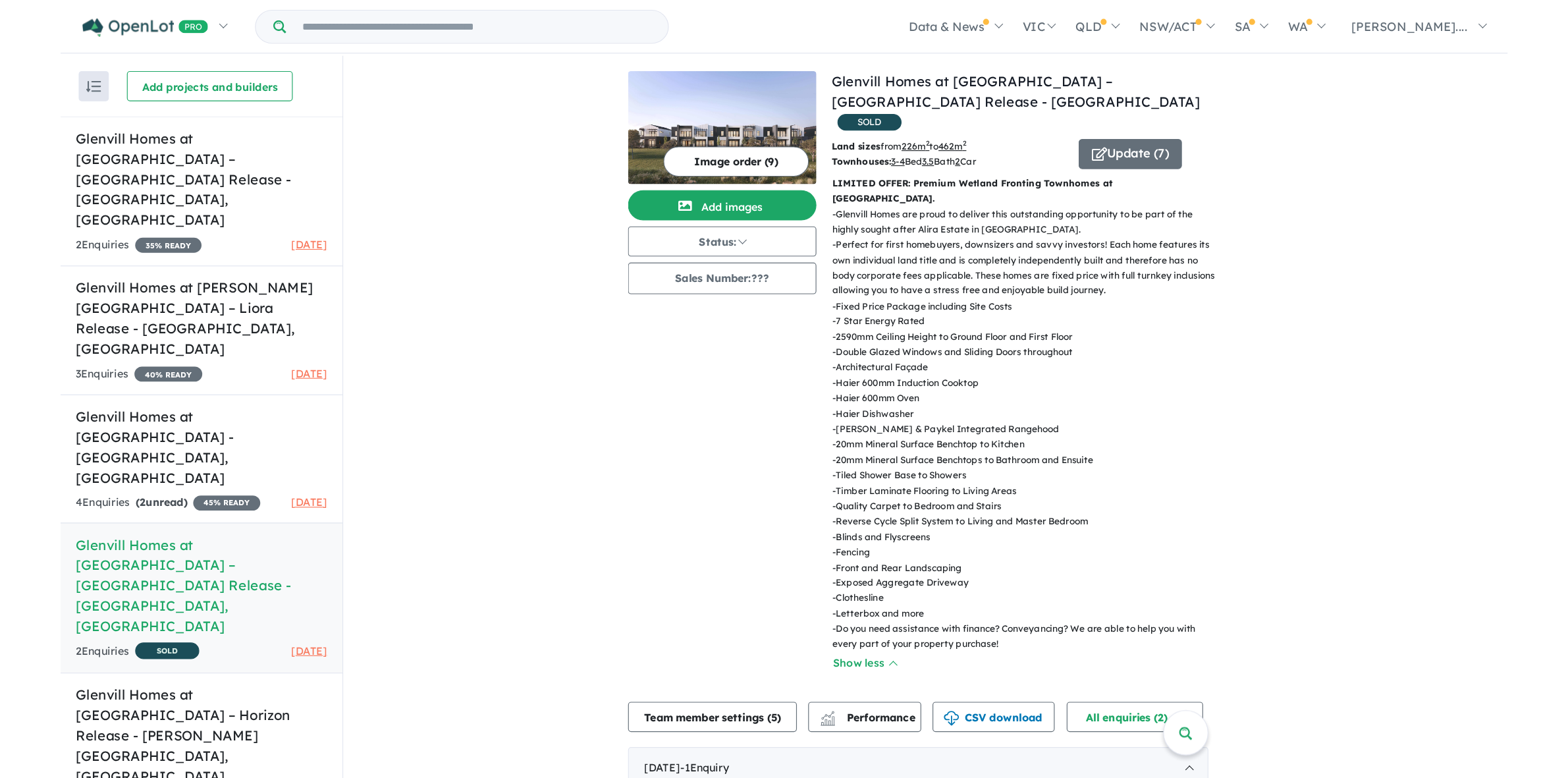
scroll to position [0, 0]
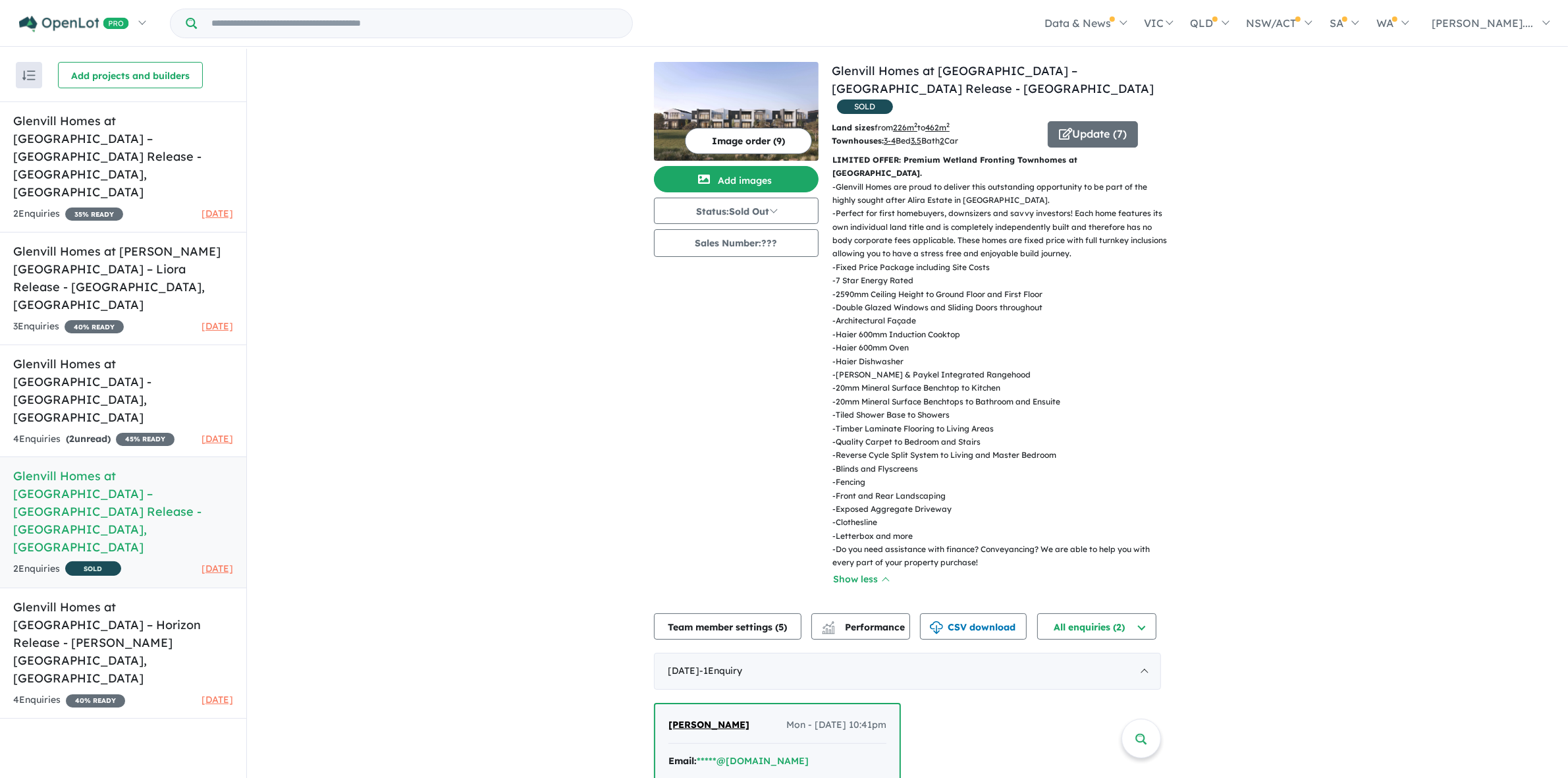
click at [733, 334] on div "Image order ( 9 ) Add images Status: Sold Out In Planning Coming Soon Selling N…" at bounding box center [743, 332] width 178 height 541
click at [452, 160] on div "View 5 projects in your account Glenvill Homes at [GEOGRAPHIC_DATA] – [GEOGRAPH…" at bounding box center [907, 531] width 1321 height 966
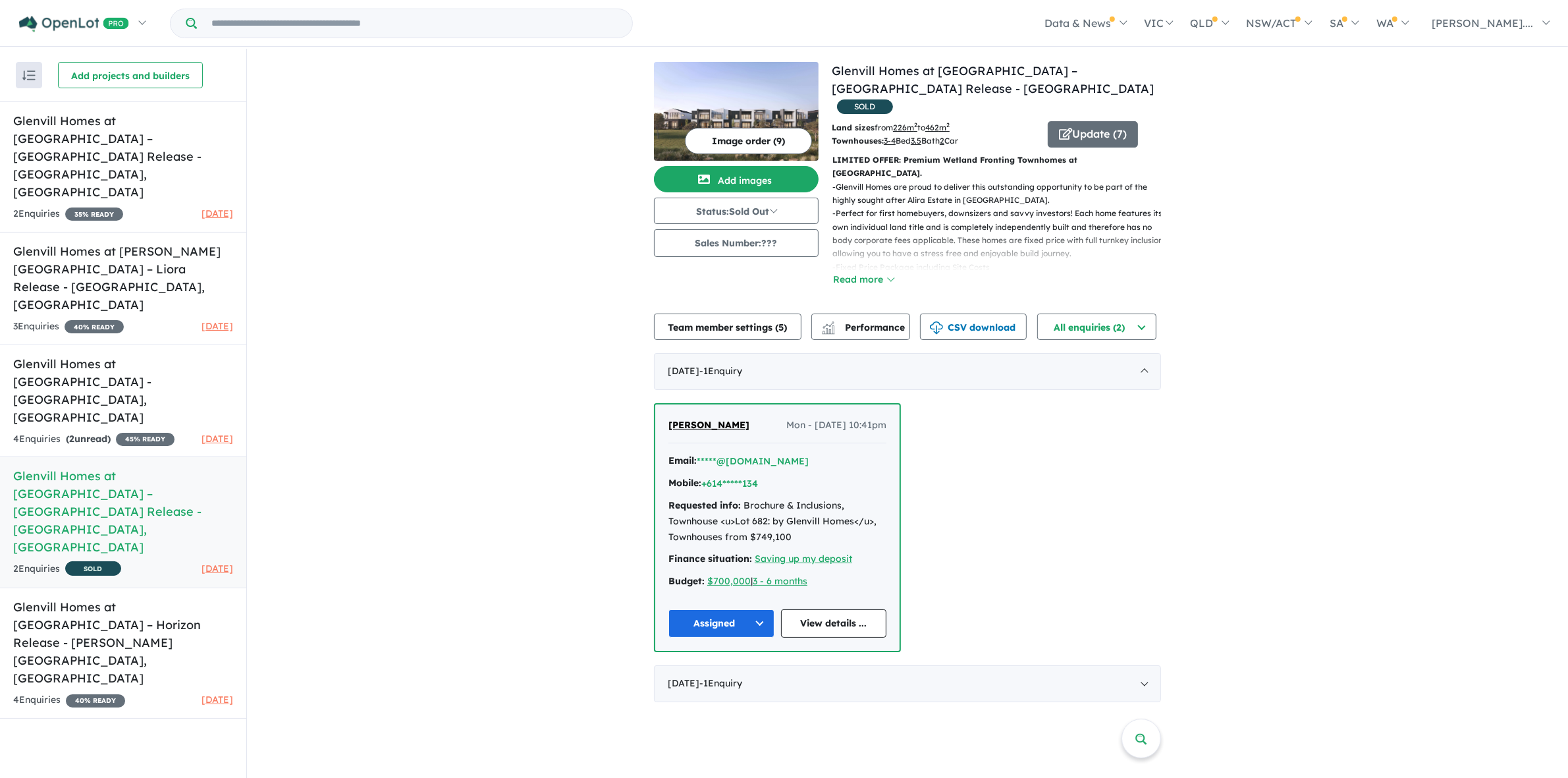
click at [1295, 185] on div "View 5 projects in your account Glenvill Homes at [GEOGRAPHIC_DATA] – [GEOGRAPH…" at bounding box center [907, 382] width 1321 height 666
click at [293, 585] on div "View 5 projects in your account Glenvill Homes at [GEOGRAPHIC_DATA] – [GEOGRAPH…" at bounding box center [907, 382] width 1321 height 666
click at [350, 583] on div "View 5 projects in your account Glenvill Homes at [GEOGRAPHIC_DATA] – [GEOGRAPH…" at bounding box center [907, 382] width 1321 height 666
click at [488, 380] on div "View 5 projects in your account Glenvill Homes at [GEOGRAPHIC_DATA] – [GEOGRAPH…" at bounding box center [907, 382] width 1321 height 666
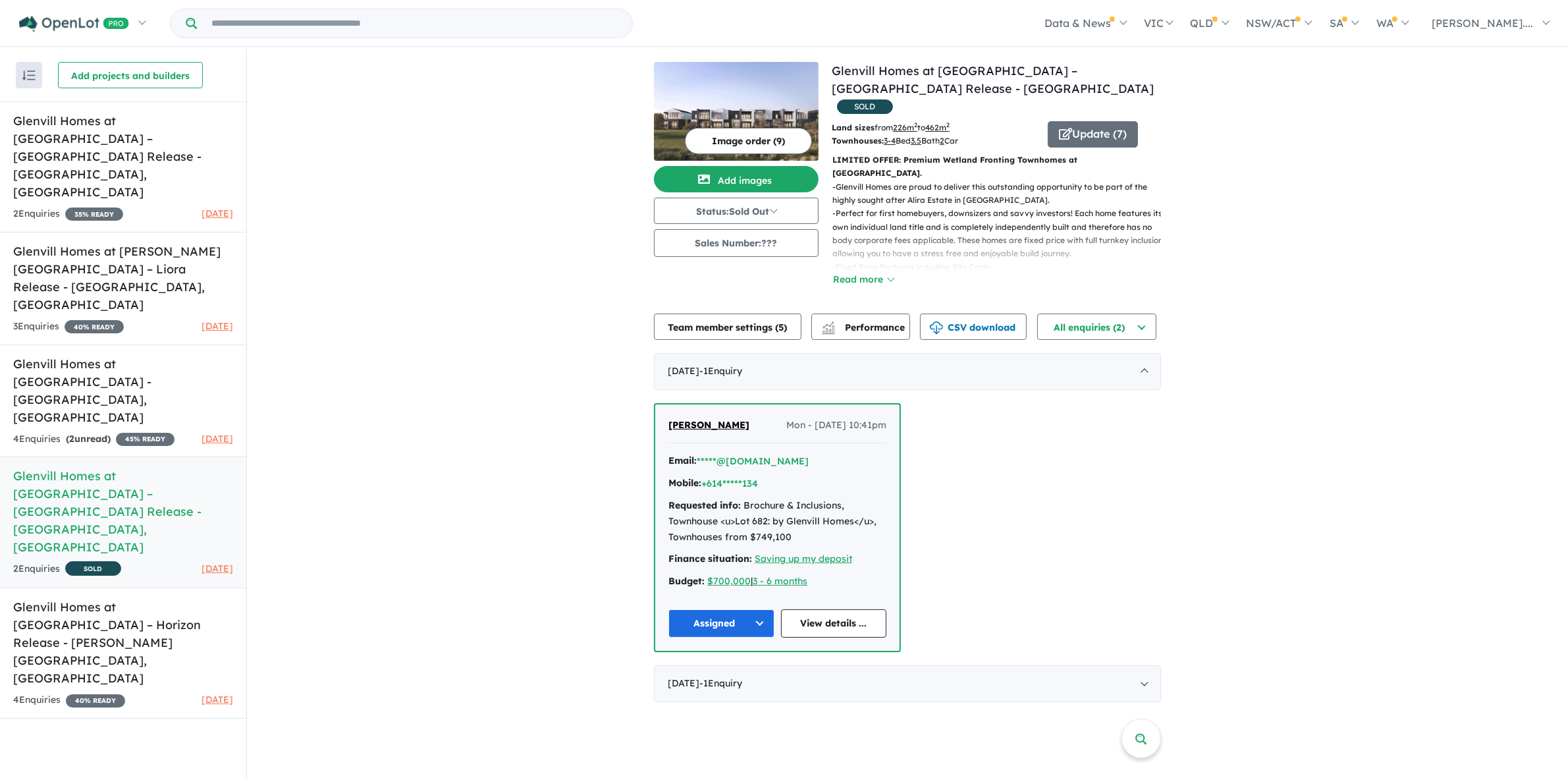
click at [488, 380] on div "View 5 projects in your account Glenvill Homes at [GEOGRAPHIC_DATA] – [GEOGRAPH…" at bounding box center [907, 382] width 1321 height 666
click at [1267, 487] on div "View 5 projects in your account Glenvill Homes at [GEOGRAPHIC_DATA] – [GEOGRAPH…" at bounding box center [907, 382] width 1321 height 666
click at [1374, 461] on div "View 5 projects in your account Glenvill Homes at [GEOGRAPHIC_DATA] – [GEOGRAPH…" at bounding box center [907, 382] width 1321 height 666
click at [485, 229] on div "View 5 projects in your account Glenvill Homes at [GEOGRAPHIC_DATA] – [GEOGRAPH…" at bounding box center [907, 382] width 1321 height 666
click at [491, 259] on div "View 5 projects in your account Glenvill Homes at [GEOGRAPHIC_DATA] – [GEOGRAPH…" at bounding box center [907, 382] width 1321 height 666
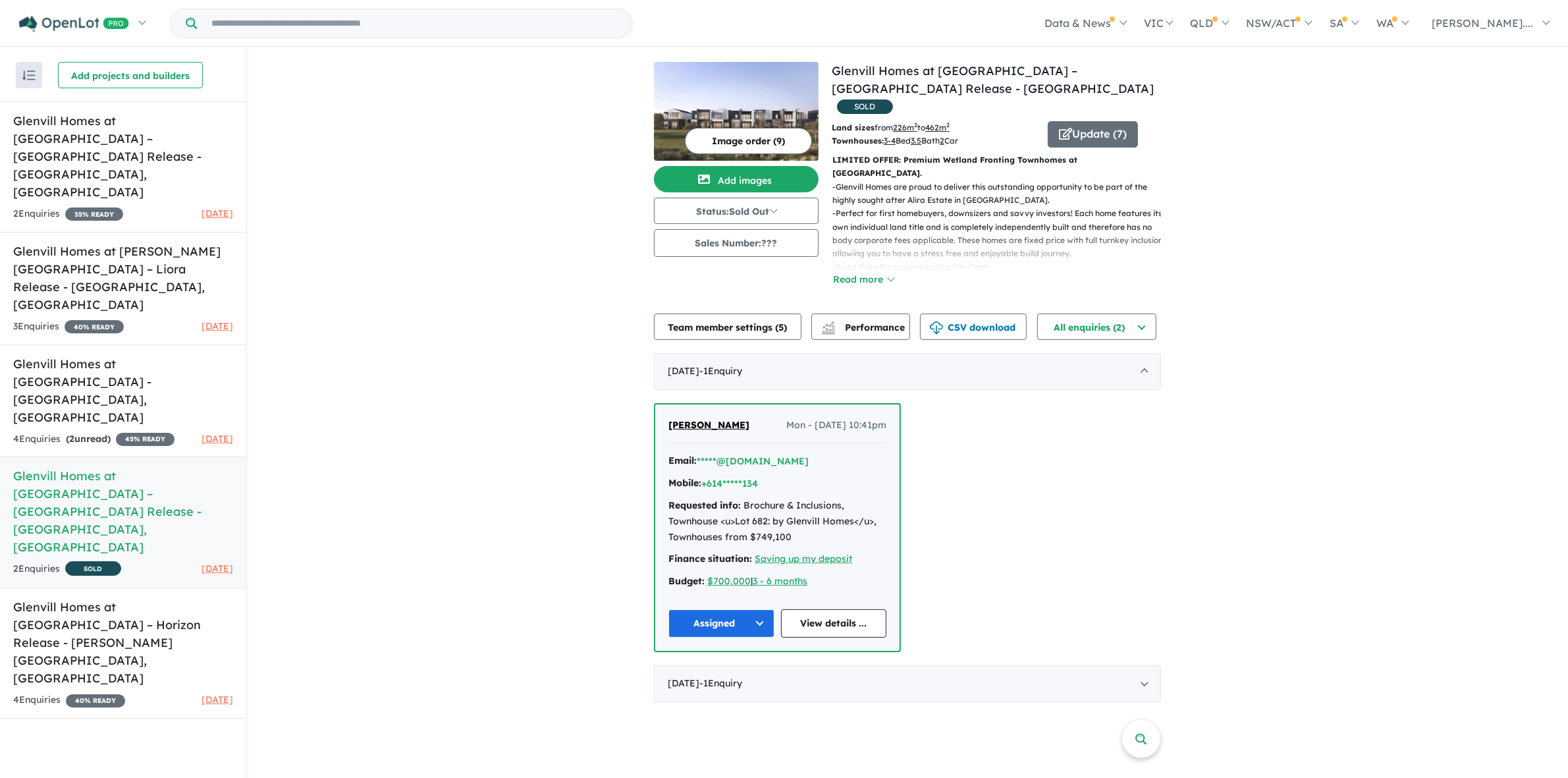
click at [446, 569] on div "View 5 projects in your account Glenvill Homes at [GEOGRAPHIC_DATA] – [GEOGRAPH…" at bounding box center [907, 382] width 1321 height 666
click at [449, 445] on div "View 5 projects in your account Glenvill Homes at [GEOGRAPHIC_DATA] – [GEOGRAPH…" at bounding box center [907, 382] width 1321 height 666
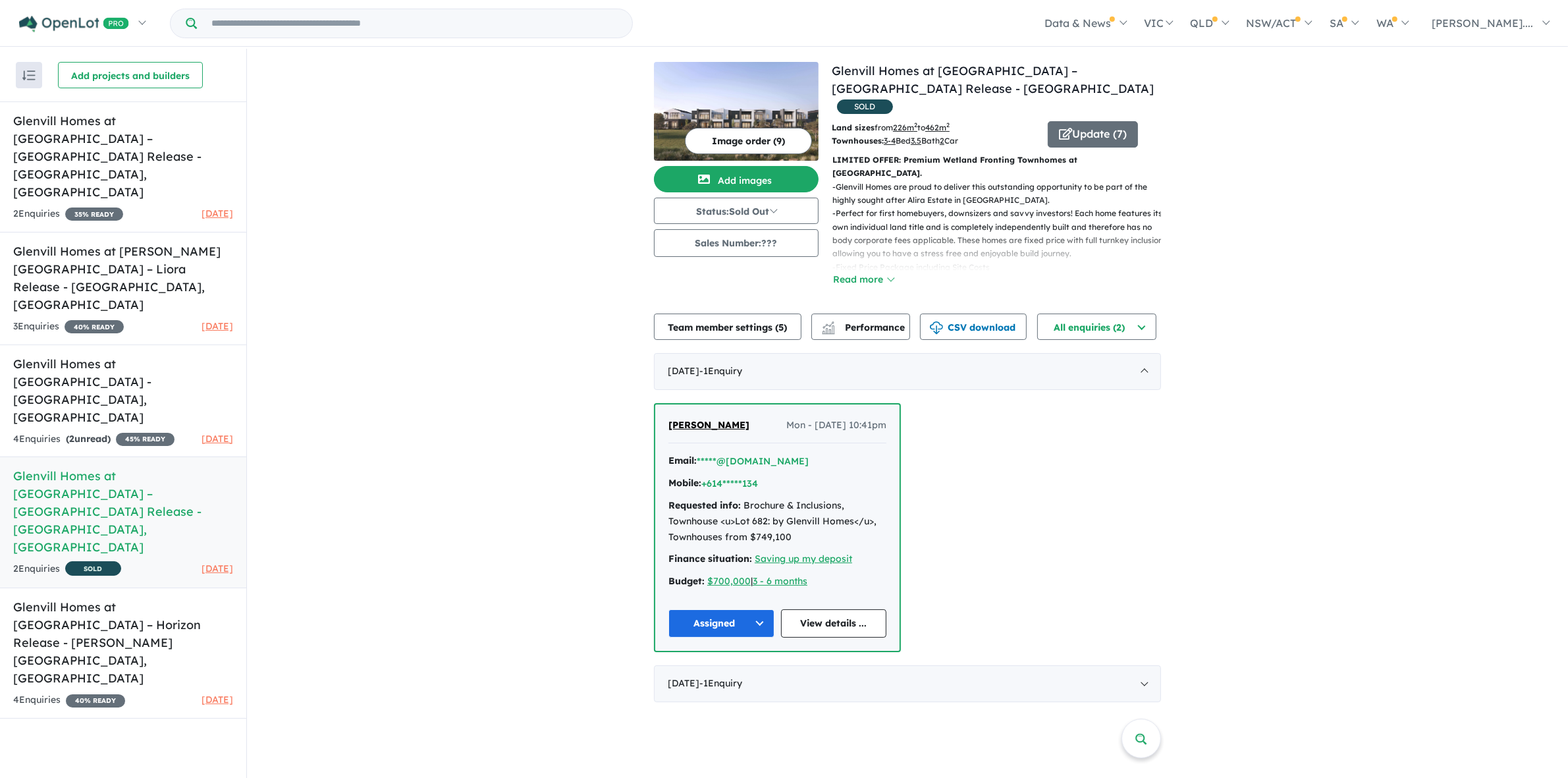
click at [1243, 396] on div "View 5 projects in your account Glenvill Homes at [GEOGRAPHIC_DATA] – [GEOGRAPH…" at bounding box center [907, 382] width 1321 height 666
click at [415, 475] on div "View 5 projects in your account Glenvill Homes at [GEOGRAPHIC_DATA] – [GEOGRAPH…" at bounding box center [907, 382] width 1321 height 666
click at [1382, 437] on div "View 5 projects in your account Glenvill Homes at [GEOGRAPHIC_DATA] – [GEOGRAPH…" at bounding box center [907, 382] width 1321 height 666
click at [493, 454] on div "View 5 projects in your account Glenvill Homes at [GEOGRAPHIC_DATA] – [GEOGRAPH…" at bounding box center [907, 382] width 1321 height 666
click at [1281, 348] on div "View 5 projects in your account Glenvill Homes at [GEOGRAPHIC_DATA] – [GEOGRAPH…" at bounding box center [907, 382] width 1321 height 666
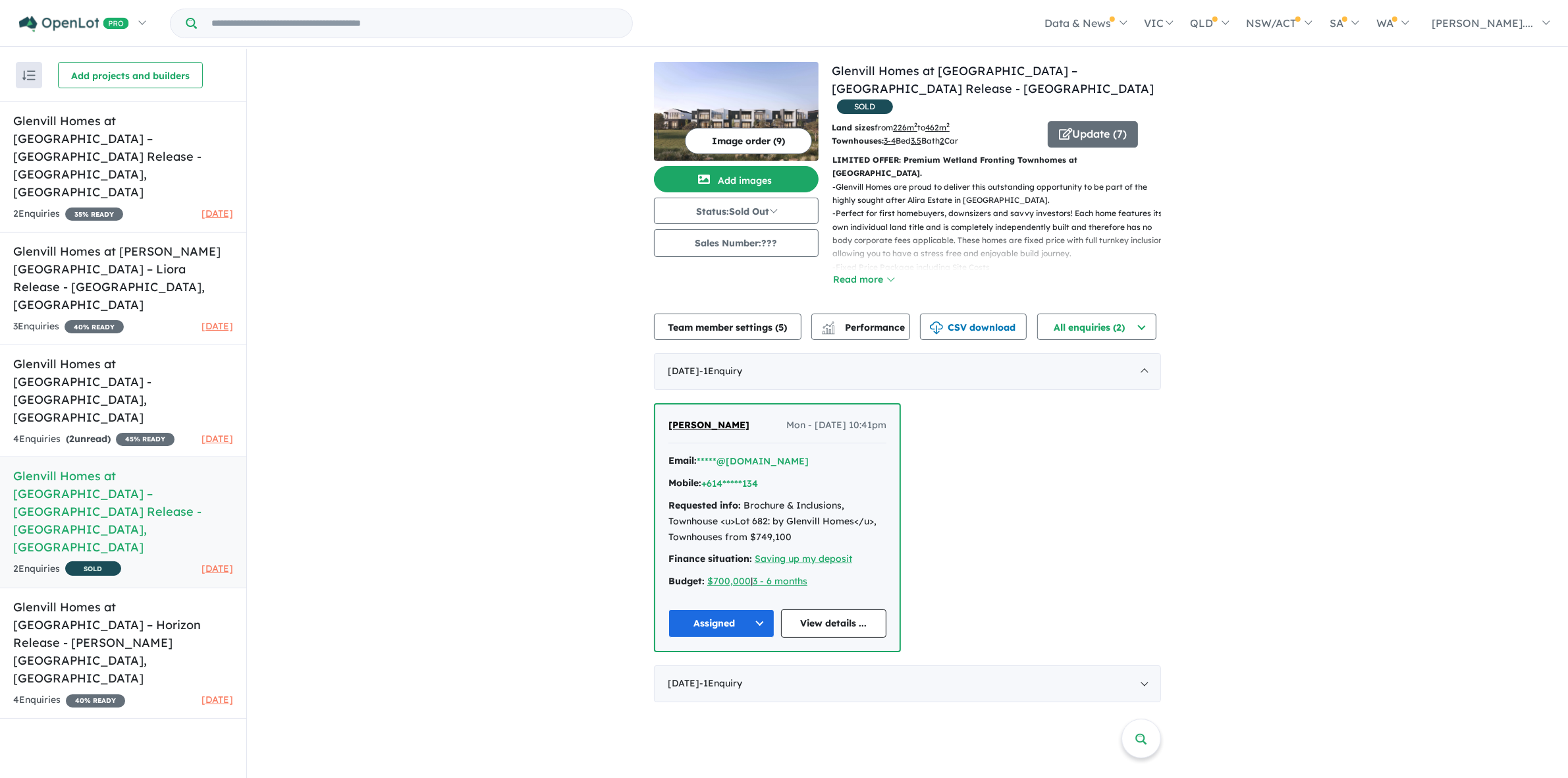
click at [418, 370] on div "View 5 projects in your account Glenvill Homes at [GEOGRAPHIC_DATA] – [GEOGRAPH…" at bounding box center [907, 382] width 1321 height 666
click at [317, 255] on div "View 5 projects in your account Glenvill Homes at [GEOGRAPHIC_DATA] – [GEOGRAPH…" at bounding box center [907, 382] width 1321 height 666
click at [1319, 288] on div "View 5 projects in your account Glenvill Homes at [GEOGRAPHIC_DATA] – [GEOGRAPH…" at bounding box center [907, 382] width 1321 height 666
click at [1323, 288] on div "View 5 projects in your account Glenvill Homes at [GEOGRAPHIC_DATA] – [GEOGRAPH…" at bounding box center [907, 382] width 1321 height 666
click at [880, 272] on button "Read more" at bounding box center [863, 279] width 62 height 15
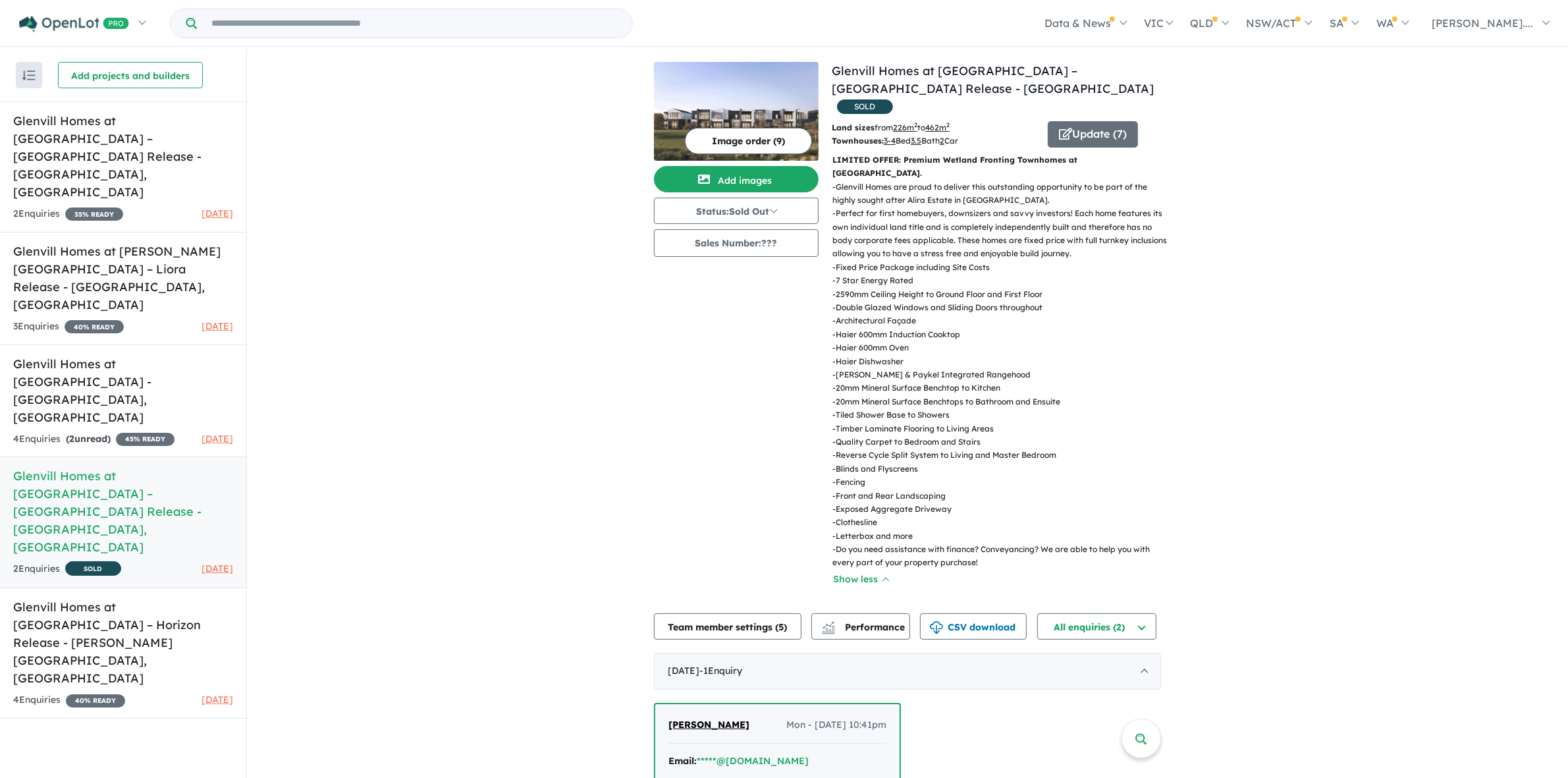
click at [1489, 247] on div "View 5 projects in your account Glenvill Homes at [GEOGRAPHIC_DATA] – [GEOGRAPH…" at bounding box center [907, 531] width 1321 height 966
click at [1411, 482] on div "View 5 projects in your account Glenvill Homes at [GEOGRAPHIC_DATA] – [GEOGRAPH…" at bounding box center [907, 531] width 1321 height 966
click at [1410, 484] on div "View 5 projects in your account Glenvill Homes at [GEOGRAPHIC_DATA] – [GEOGRAPH…" at bounding box center [907, 531] width 1321 height 966
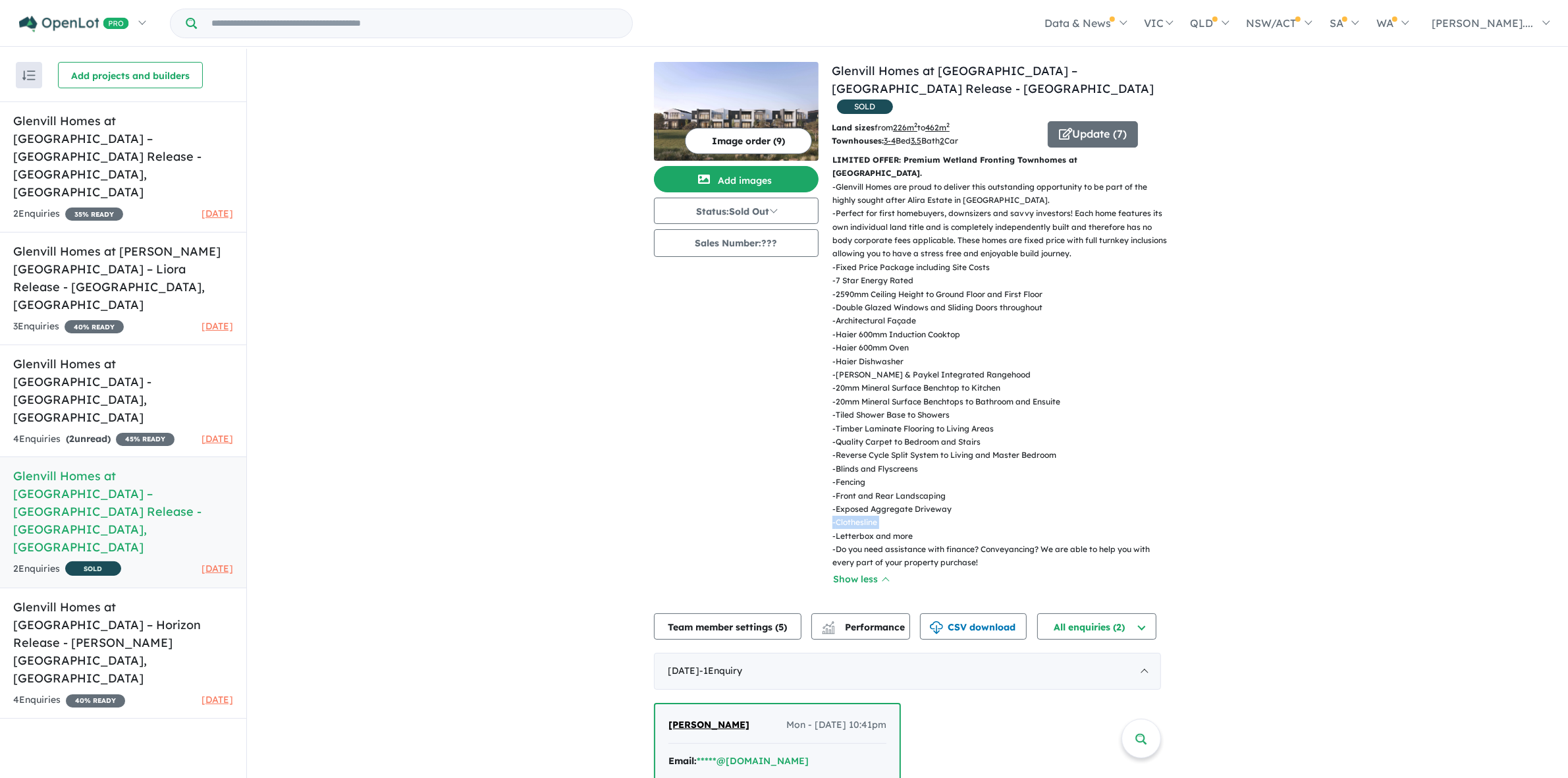
click at [1410, 484] on div "View 5 projects in your account Glenvill Homes at [GEOGRAPHIC_DATA] – [GEOGRAPH…" at bounding box center [907, 531] width 1321 height 966
click at [1258, 511] on div "View 5 projects in your account Glenvill Homes at [GEOGRAPHIC_DATA] – [GEOGRAPH…" at bounding box center [907, 531] width 1321 height 966
drag, startPoint x: 1182, startPoint y: 524, endPoint x: 995, endPoint y: 525, distance: 187.0
click at [995, 525] on div "View 5 projects in your account Glenvill Homes at [GEOGRAPHIC_DATA] – [GEOGRAPH…" at bounding box center [907, 531] width 1321 height 966
click at [1037, 543] on p "- Do you need assistance with finance? Conveyancing? We are able to help you wi…" at bounding box center [1002, 556] width 339 height 27
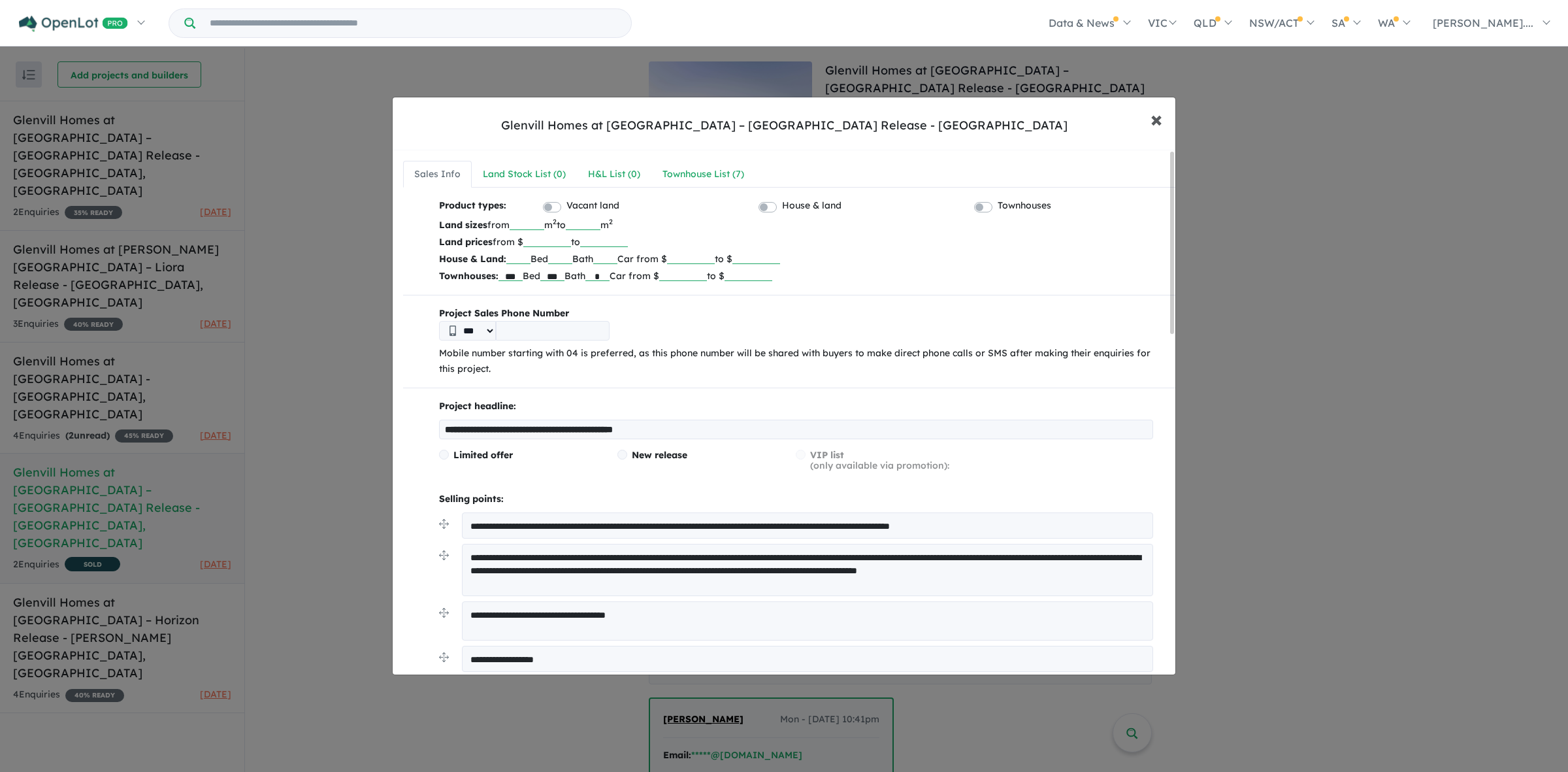
click at [1158, 115] on span "×" at bounding box center [1156, 118] width 12 height 28
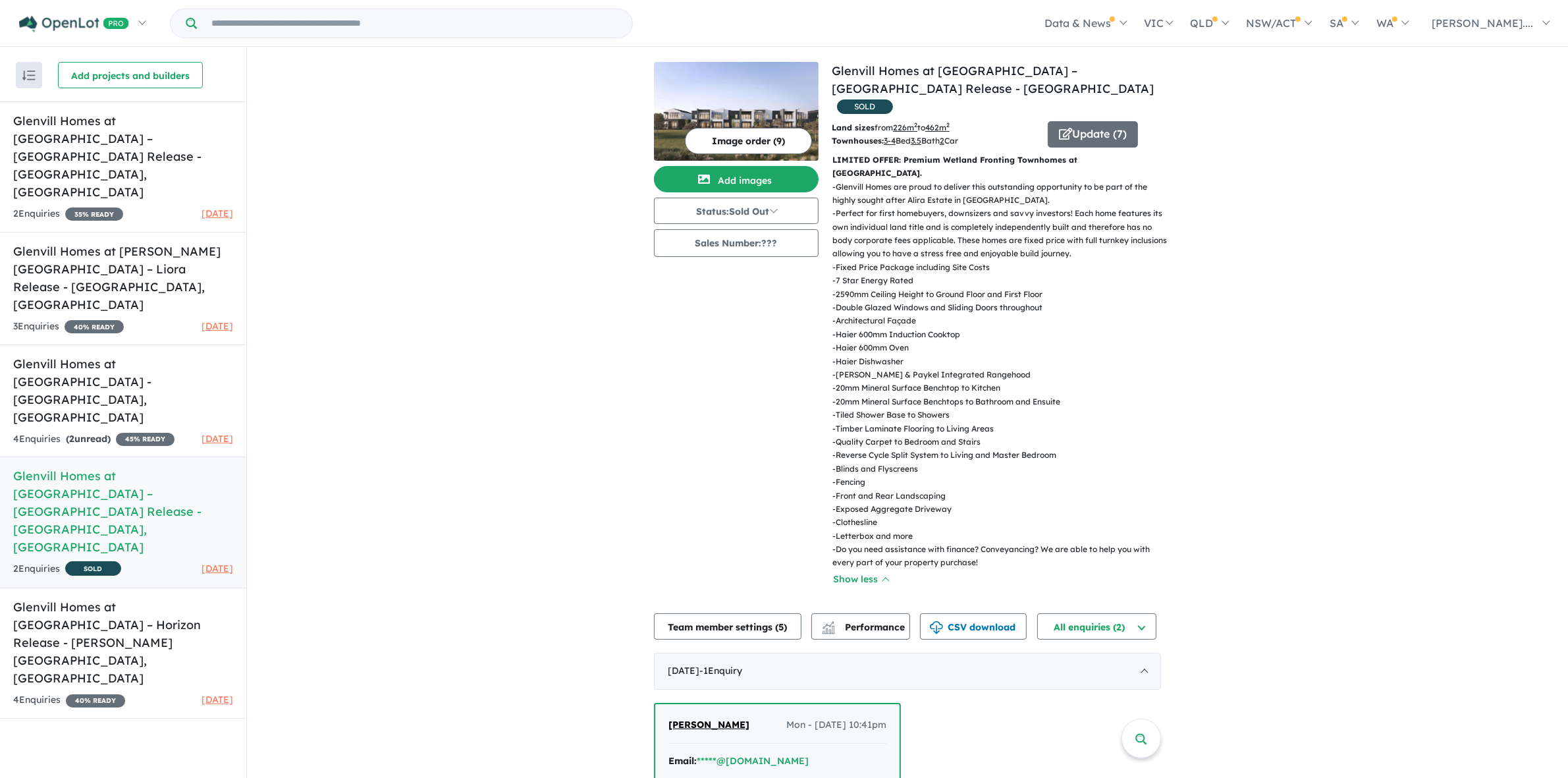
click at [1373, 308] on div "View 5 projects in your account Glenvill Homes at [GEOGRAPHIC_DATA] – [GEOGRAPH…" at bounding box center [907, 531] width 1321 height 966
click at [1384, 271] on div "View 5 projects in your account Glenvill Homes at [GEOGRAPHIC_DATA] – [GEOGRAPH…" at bounding box center [907, 531] width 1321 height 966
click at [1213, 362] on div "View 5 projects in your account Glenvill Homes at [GEOGRAPHIC_DATA] – [GEOGRAPH…" at bounding box center [907, 531] width 1321 height 966
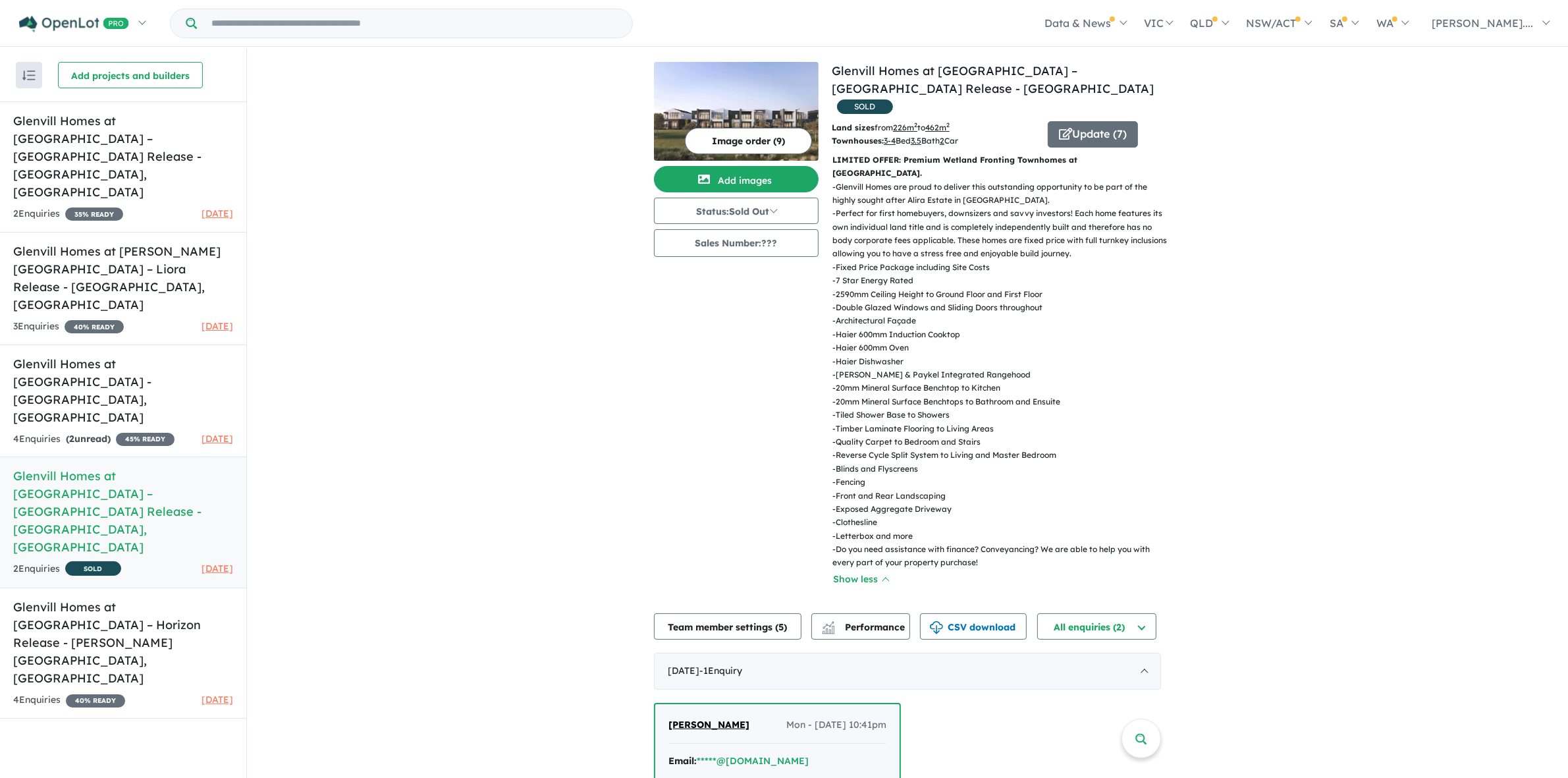
click at [1207, 350] on div "View 5 projects in your account Glenvill Homes at [GEOGRAPHIC_DATA] – [GEOGRAPH…" at bounding box center [907, 531] width 1321 height 966
click at [1206, 424] on div "View 5 projects in your account Glenvill Homes at [GEOGRAPHIC_DATA] – [GEOGRAPH…" at bounding box center [907, 531] width 1321 height 966
click at [1259, 442] on div "View 5 projects in your account Glenvill Homes at [GEOGRAPHIC_DATA] – [GEOGRAPH…" at bounding box center [907, 531] width 1321 height 966
click at [1331, 472] on div "View 5 projects in your account Glenvill Homes at [GEOGRAPHIC_DATA] – [GEOGRAPH…" at bounding box center [907, 531] width 1321 height 966
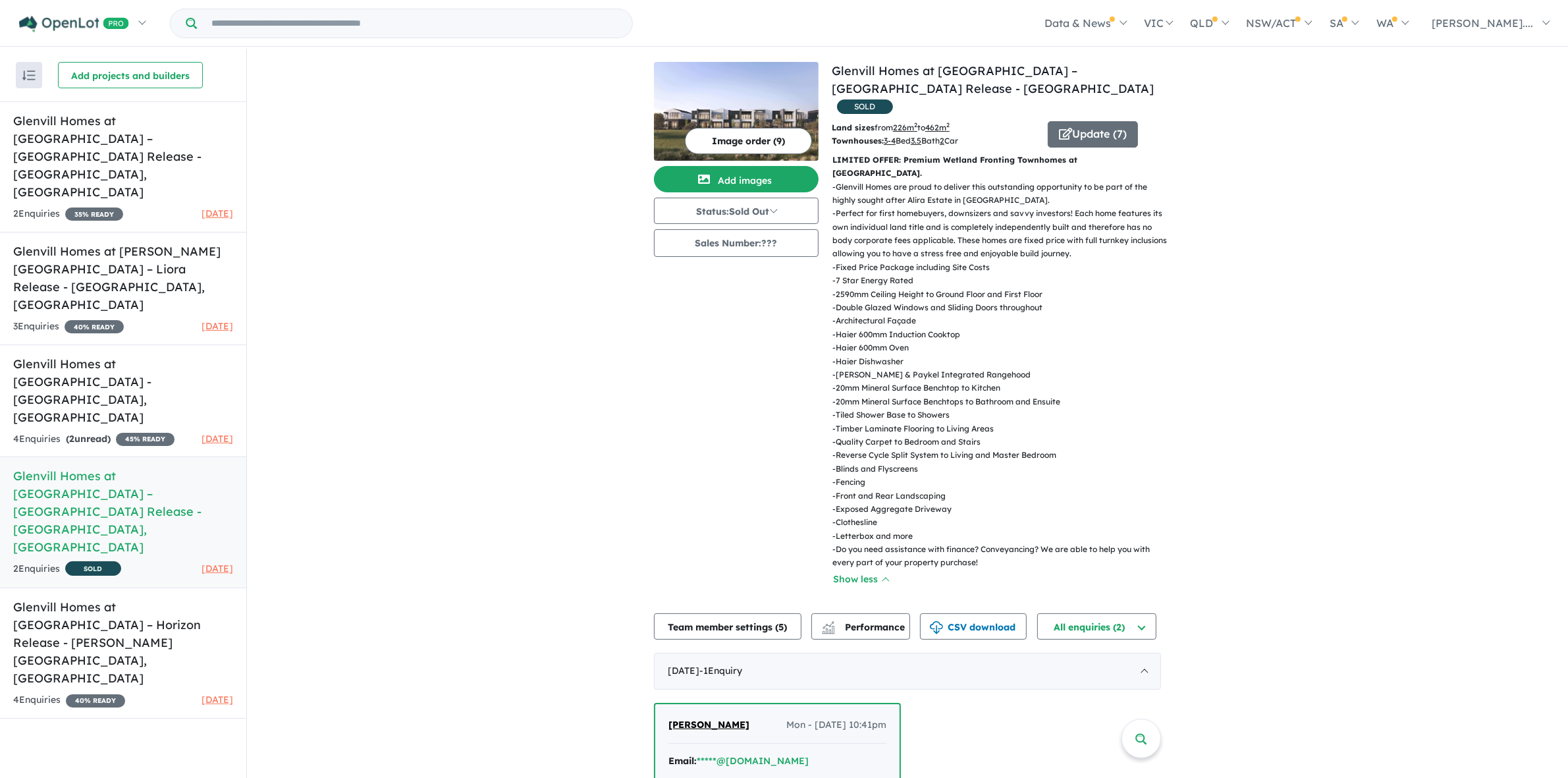
click at [1404, 527] on div "View 5 projects in your account Glenvill Homes at [GEOGRAPHIC_DATA] – [GEOGRAPH…" at bounding box center [907, 531] width 1321 height 966
click at [1434, 580] on div "View 5 projects in your account Glenvill Homes at [GEOGRAPHIC_DATA] – [GEOGRAPH…" at bounding box center [907, 531] width 1321 height 966
click at [1441, 531] on div "View 5 projects in your account Glenvill Homes at [GEOGRAPHIC_DATA] – [GEOGRAPH…" at bounding box center [907, 531] width 1321 height 966
click at [1440, 528] on div "View 5 projects in your account Glenvill Homes at [GEOGRAPHIC_DATA] – [GEOGRAPH…" at bounding box center [907, 531] width 1321 height 966
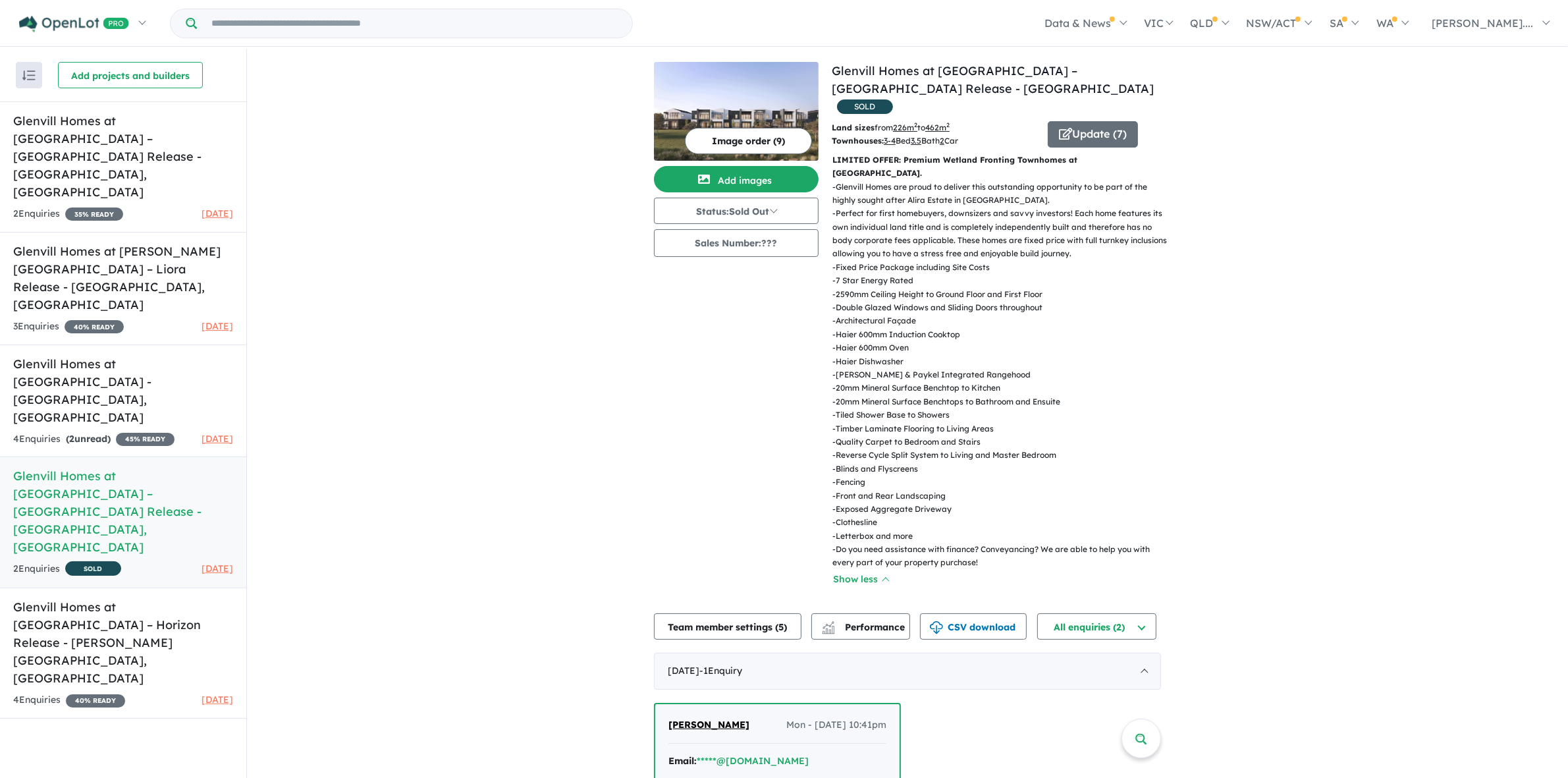
click at [1321, 489] on div "View 5 projects in your account Glenvill Homes at [GEOGRAPHIC_DATA] – [GEOGRAPH…" at bounding box center [907, 531] width 1321 height 966
click at [1417, 451] on div "View 5 projects in your account Glenvill Homes at [GEOGRAPHIC_DATA] – [GEOGRAPH…" at bounding box center [907, 531] width 1321 height 966
click at [1444, 449] on div "View 5 projects in your account Glenvill Homes at [GEOGRAPHIC_DATA] – [GEOGRAPH…" at bounding box center [907, 531] width 1321 height 966
click at [1443, 449] on div "View 5 projects in your account Glenvill Homes at [GEOGRAPHIC_DATA] – [GEOGRAPH…" at bounding box center [907, 531] width 1321 height 966
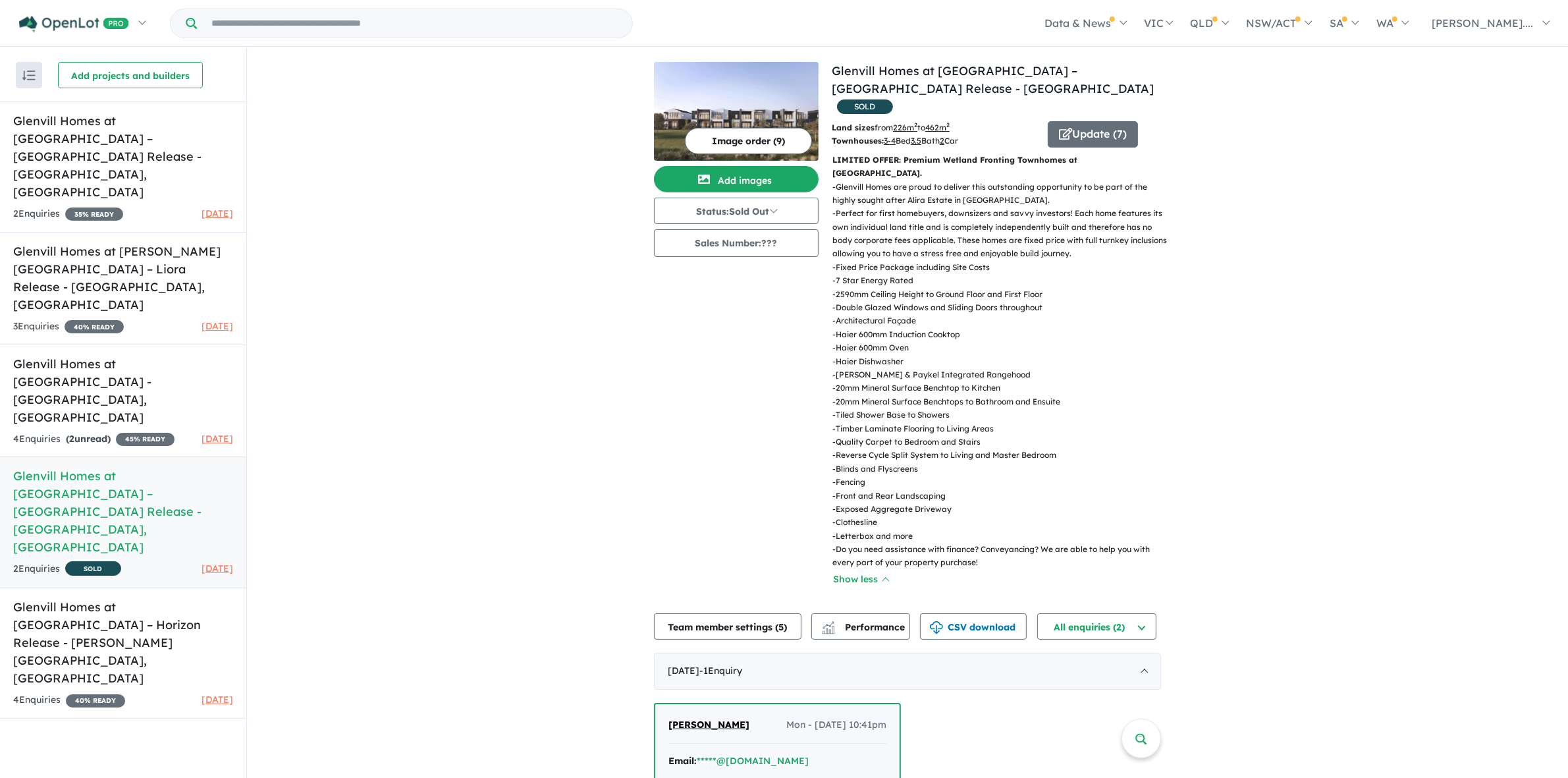
click at [1447, 454] on div "View 5 projects in your account Glenvill Homes at [GEOGRAPHIC_DATA] – [GEOGRAPH…" at bounding box center [907, 531] width 1321 height 966
click at [1296, 397] on div "View 5 projects in your account Glenvill Homes at [GEOGRAPHIC_DATA] – [GEOGRAPH…" at bounding box center [907, 531] width 1321 height 966
click at [1448, 455] on div "View 5 projects in your account Glenvill Homes at [GEOGRAPHIC_DATA] – [GEOGRAPH…" at bounding box center [907, 531] width 1321 height 966
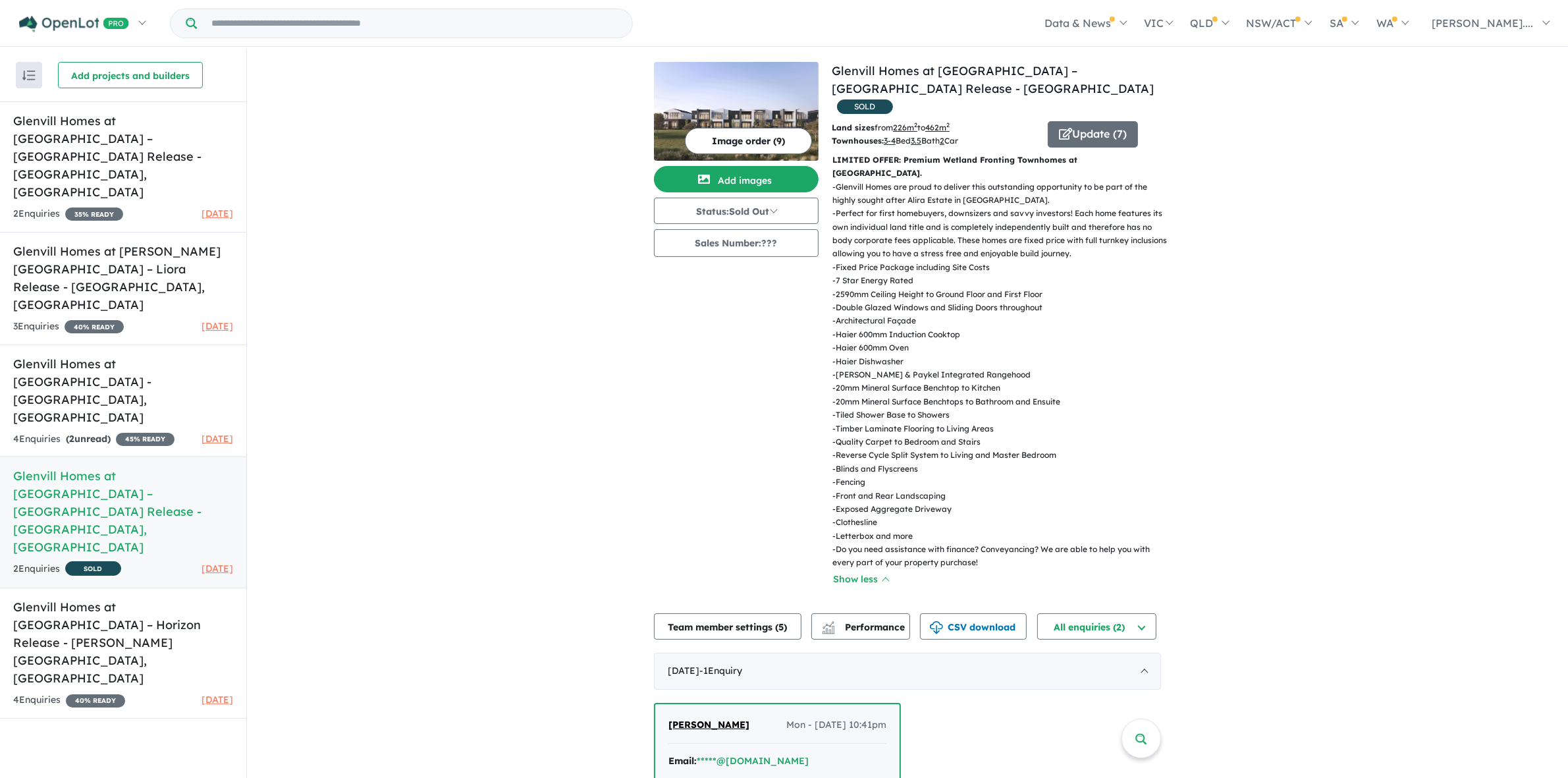
click at [1117, 436] on p "- Quality Carpet to Bedroom and Stairs" at bounding box center [1002, 442] width 339 height 13
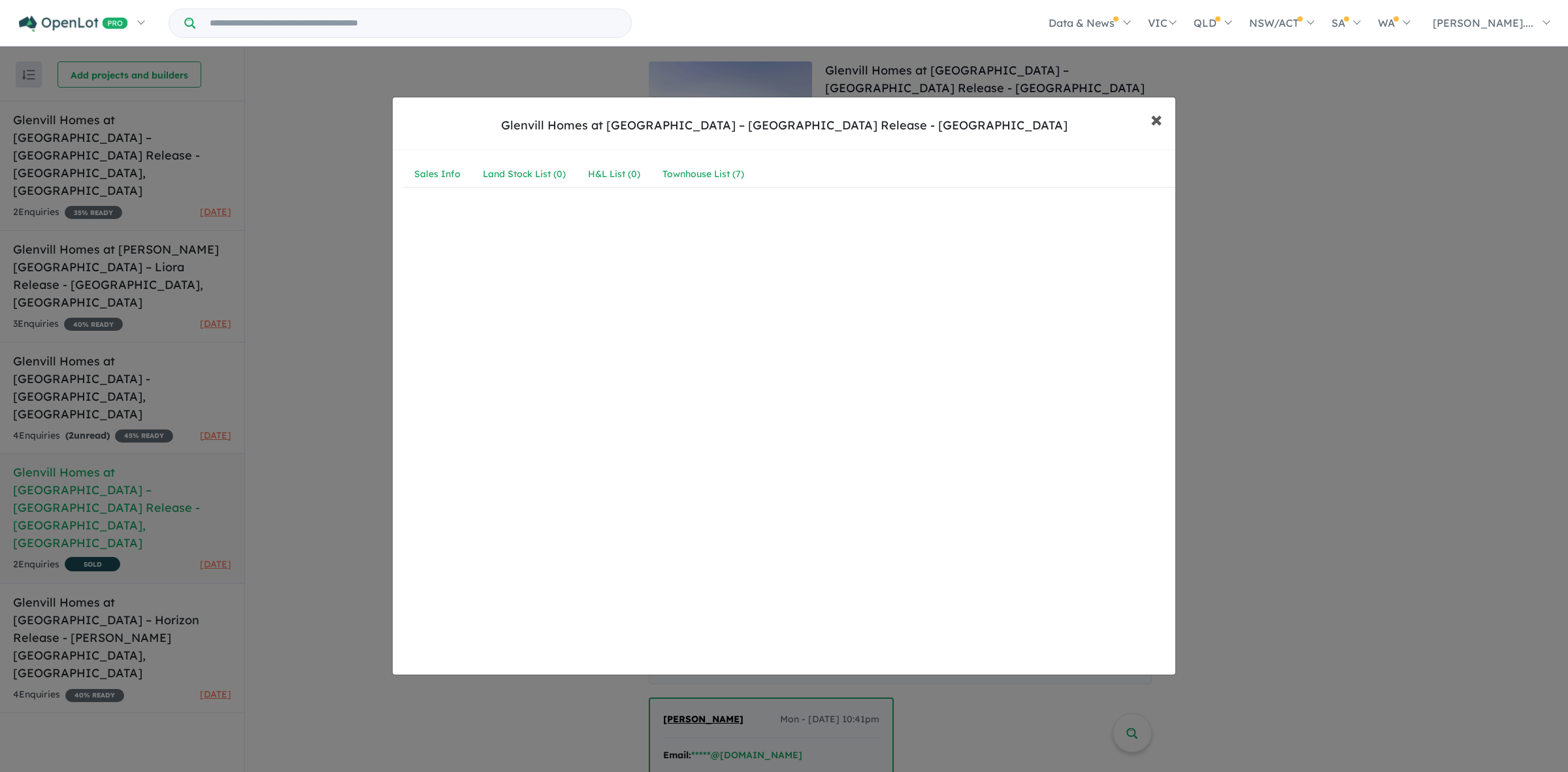
click at [1164, 122] on button "× Close" at bounding box center [1156, 119] width 38 height 35
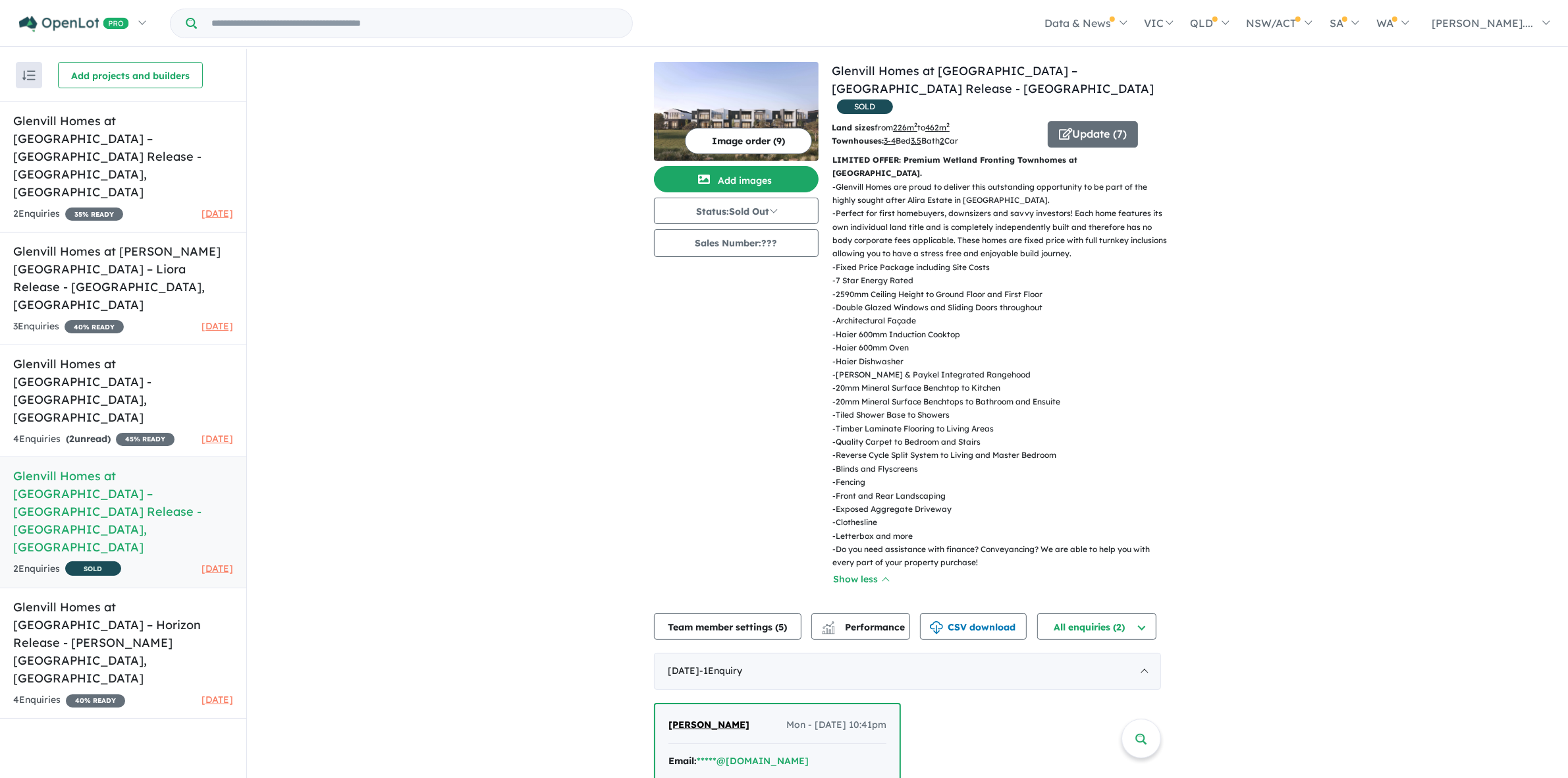
click at [1469, 184] on div "View 5 projects in your account Glenvill Homes at [GEOGRAPHIC_DATA] – [GEOGRAPH…" at bounding box center [907, 531] width 1321 height 966
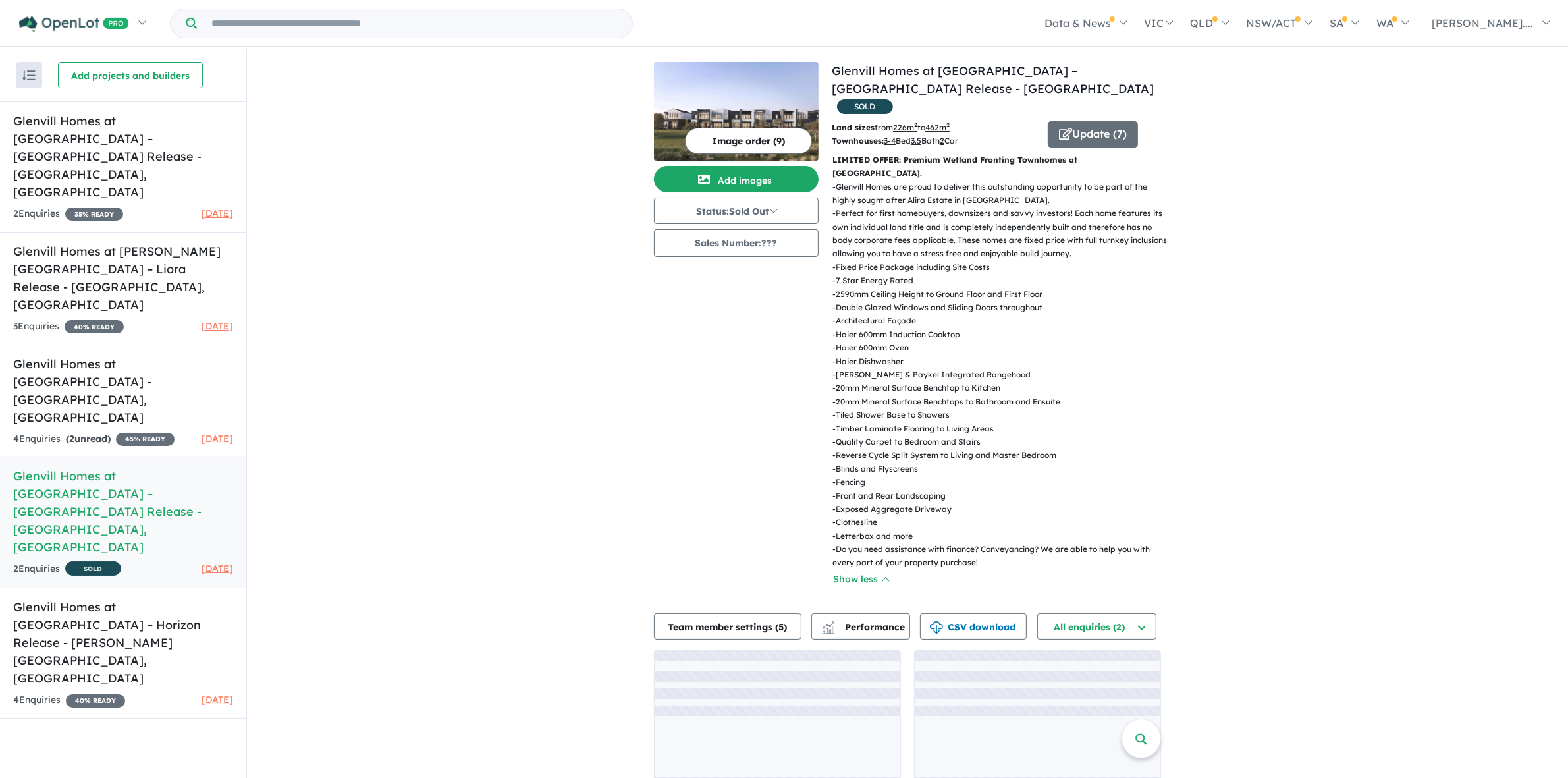
click at [1469, 184] on div "View 5 projects in your account Glenvill Homes at [GEOGRAPHIC_DATA] – [GEOGRAPH…" at bounding box center [907, 430] width 1321 height 763
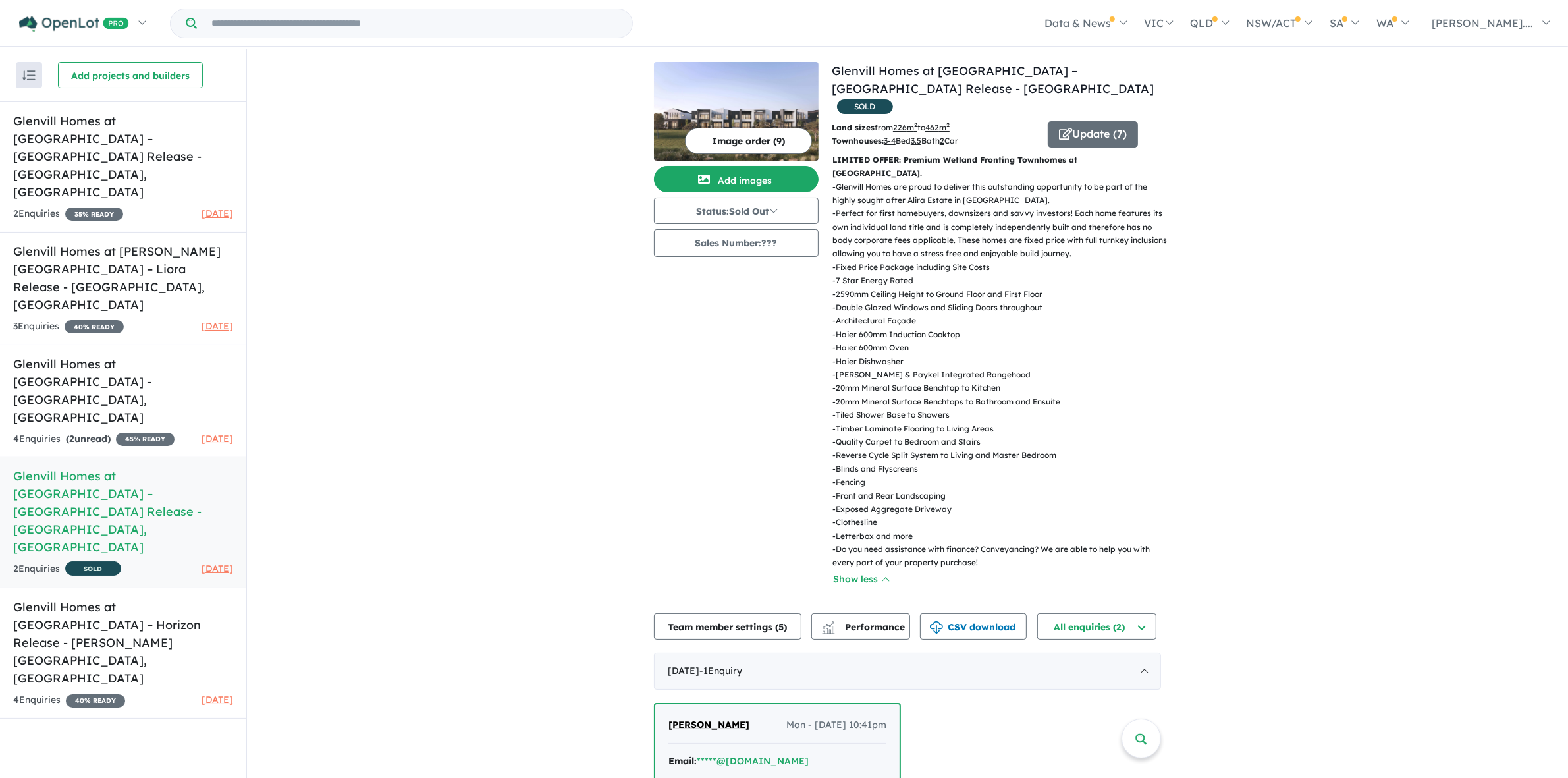
click at [1478, 195] on div "View 5 projects in your account Glenvill Homes at [GEOGRAPHIC_DATA] – [GEOGRAPH…" at bounding box center [907, 531] width 1321 height 966
click at [1481, 218] on div "View 5 projects in your account Glenvill Homes at [GEOGRAPHIC_DATA] – [GEOGRAPH…" at bounding box center [907, 531] width 1321 height 966
click at [1454, 433] on div "View 5 projects in your account Glenvill Homes at [GEOGRAPHIC_DATA] – [GEOGRAPH…" at bounding box center [907, 531] width 1321 height 966
click at [1456, 452] on div "View 5 projects in your account Glenvill Homes at [GEOGRAPHIC_DATA] – [GEOGRAPH…" at bounding box center [907, 531] width 1321 height 966
click at [1456, 476] on div "View 5 projects in your account Glenvill Homes at [GEOGRAPHIC_DATA] – [GEOGRAPH…" at bounding box center [907, 531] width 1321 height 966
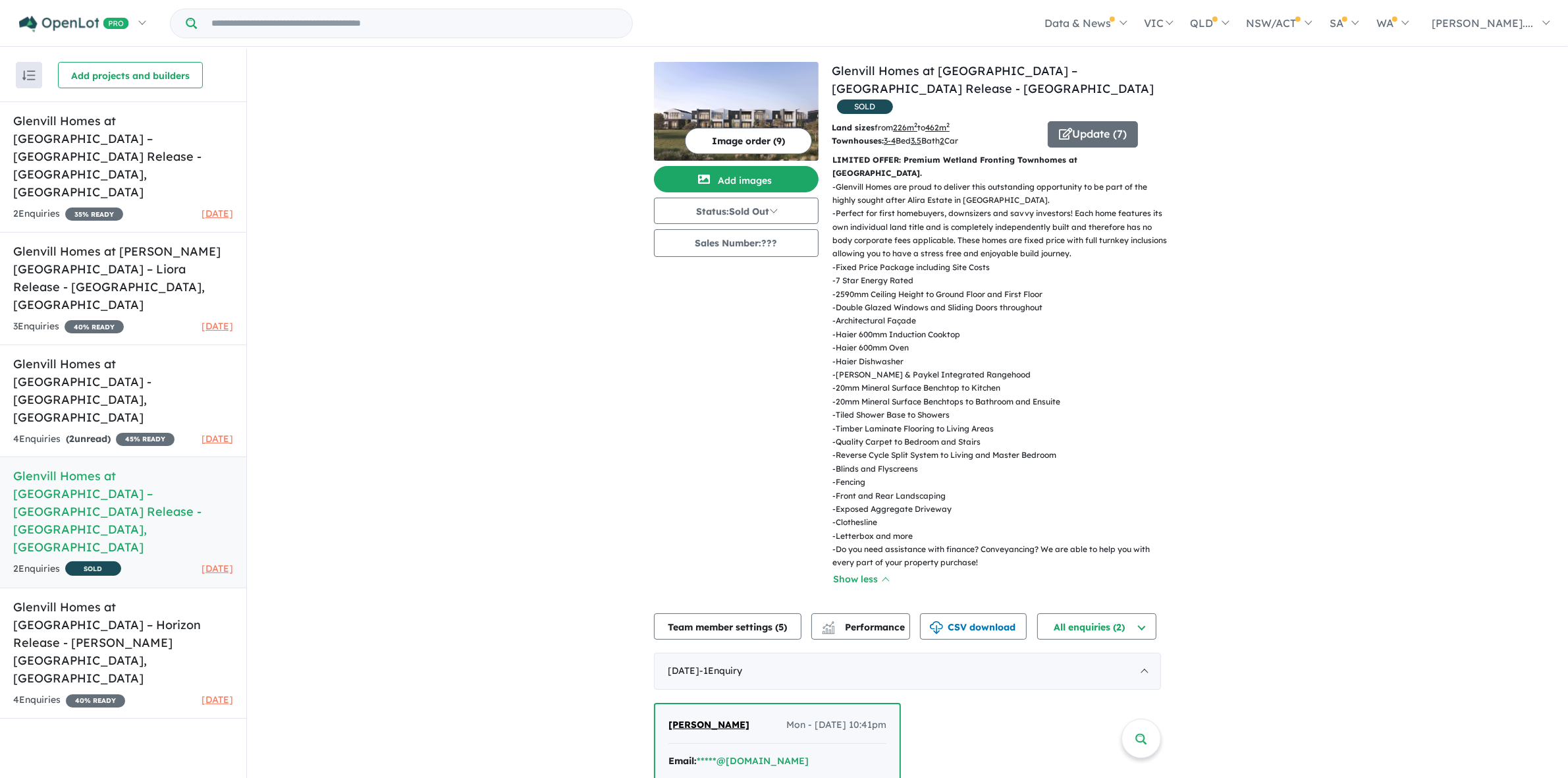
click at [1456, 476] on div "View 5 projects in your account Glenvill Homes at [GEOGRAPHIC_DATA] – [GEOGRAPH…" at bounding box center [907, 531] width 1321 height 966
click at [1450, 432] on div "View 5 projects in your account Glenvill Homes at [GEOGRAPHIC_DATA] – [GEOGRAPH…" at bounding box center [907, 531] width 1321 height 966
click at [1469, 419] on div "View 5 projects in your account Glenvill Homes at [GEOGRAPHIC_DATA] – [GEOGRAPH…" at bounding box center [907, 531] width 1321 height 966
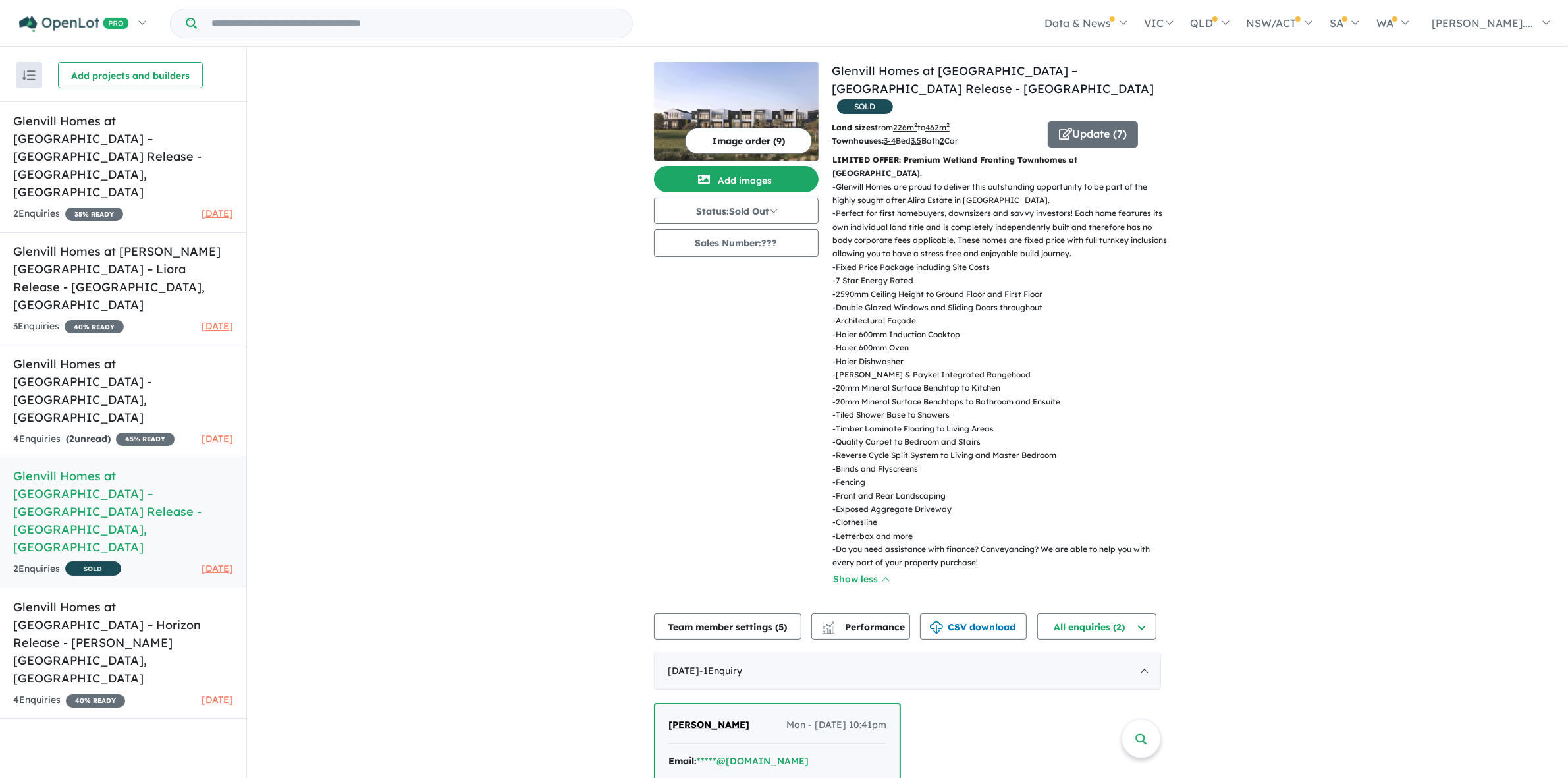
click at [1470, 479] on div "View 5 projects in your account Glenvill Homes at [GEOGRAPHIC_DATA] – [GEOGRAPH…" at bounding box center [907, 531] width 1321 height 966
click at [1462, 478] on div "View 5 projects in your account Glenvill Homes at [GEOGRAPHIC_DATA] – [GEOGRAPH…" at bounding box center [907, 531] width 1321 height 966
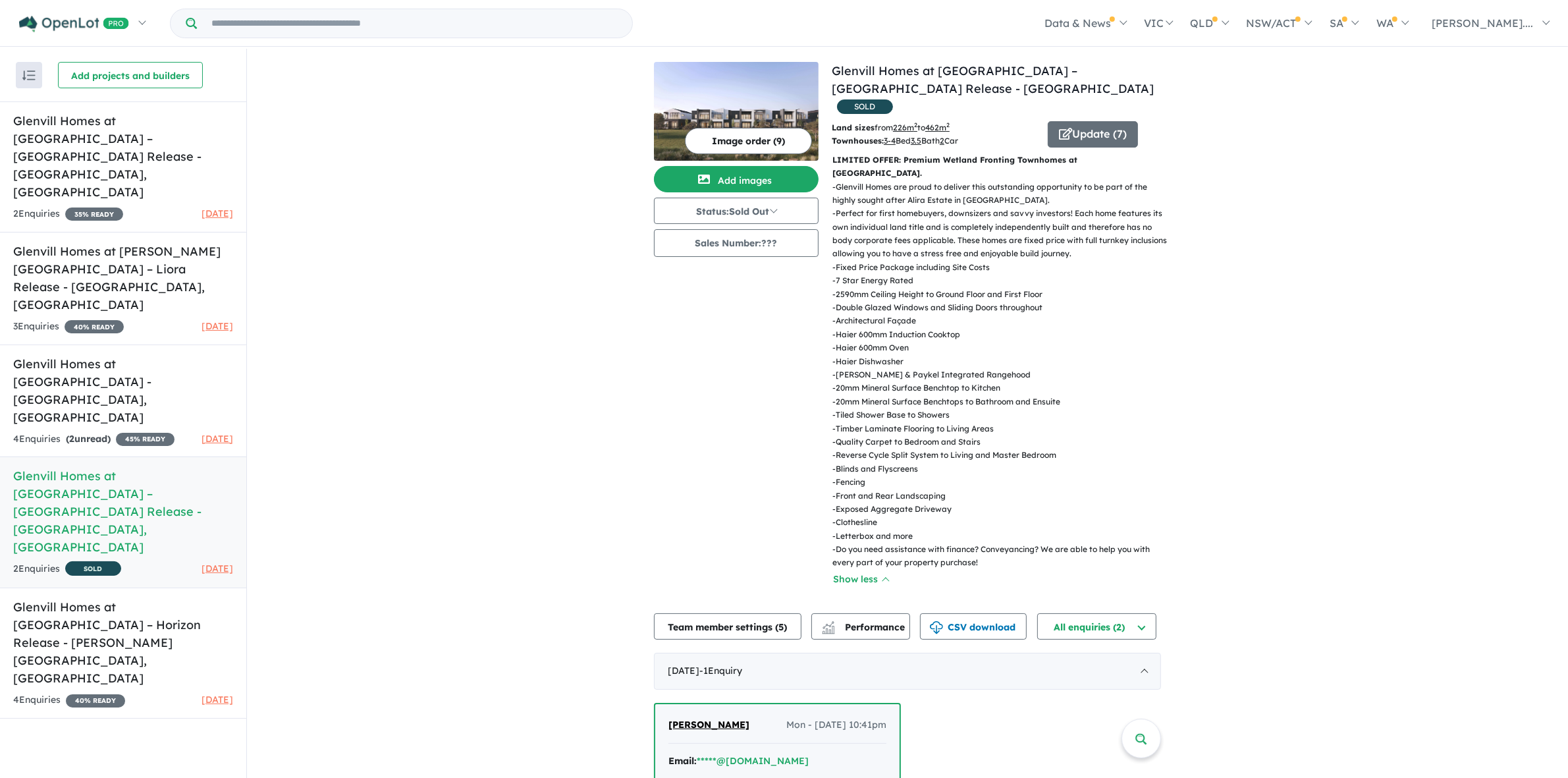
click at [1531, 506] on div "View 5 projects in your account Glenvill Homes at [GEOGRAPHIC_DATA] – [GEOGRAPH…" at bounding box center [907, 531] width 1321 height 966
click at [1492, 545] on div "View 5 projects in your account Glenvill Homes at [GEOGRAPHIC_DATA] – [GEOGRAPH…" at bounding box center [907, 531] width 1321 height 966
click at [1345, 452] on div "View 5 projects in your account Glenvill Homes at [GEOGRAPHIC_DATA] – [GEOGRAPH…" at bounding box center [907, 531] width 1321 height 966
click at [1393, 476] on div "View 5 projects in your account Glenvill Homes at [GEOGRAPHIC_DATA] – [GEOGRAPH…" at bounding box center [907, 531] width 1321 height 966
click at [1392, 465] on div "View 5 projects in your account Glenvill Homes at [GEOGRAPHIC_DATA] – [GEOGRAPH…" at bounding box center [907, 531] width 1321 height 966
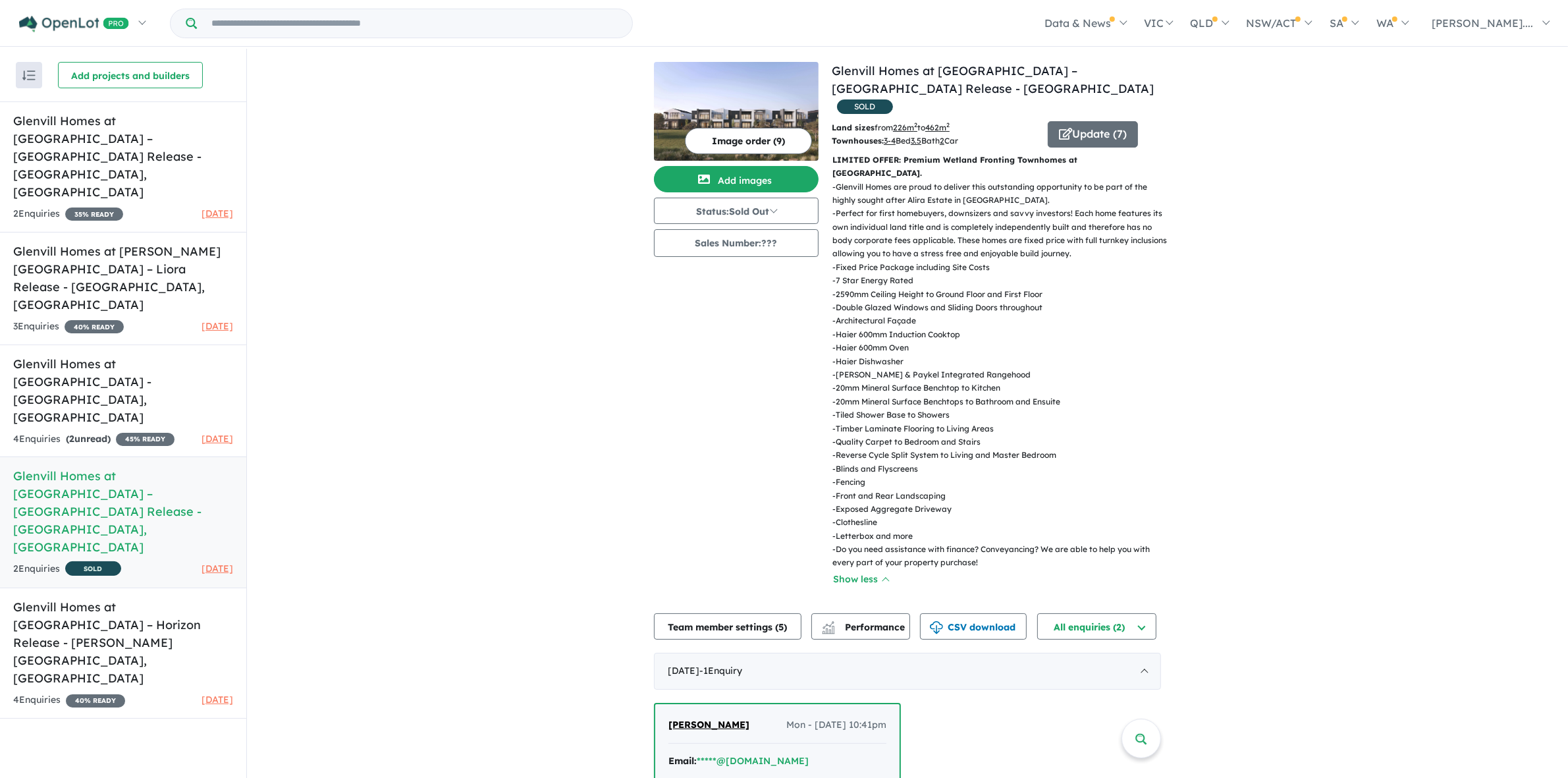
click at [1451, 422] on div "View 5 projects in your account Glenvill Homes at [GEOGRAPHIC_DATA] – [GEOGRAPH…" at bounding box center [907, 531] width 1321 height 966
click at [1481, 446] on div "View 5 projects in your account Glenvill Homes at [GEOGRAPHIC_DATA] – [GEOGRAPH…" at bounding box center [907, 531] width 1321 height 966
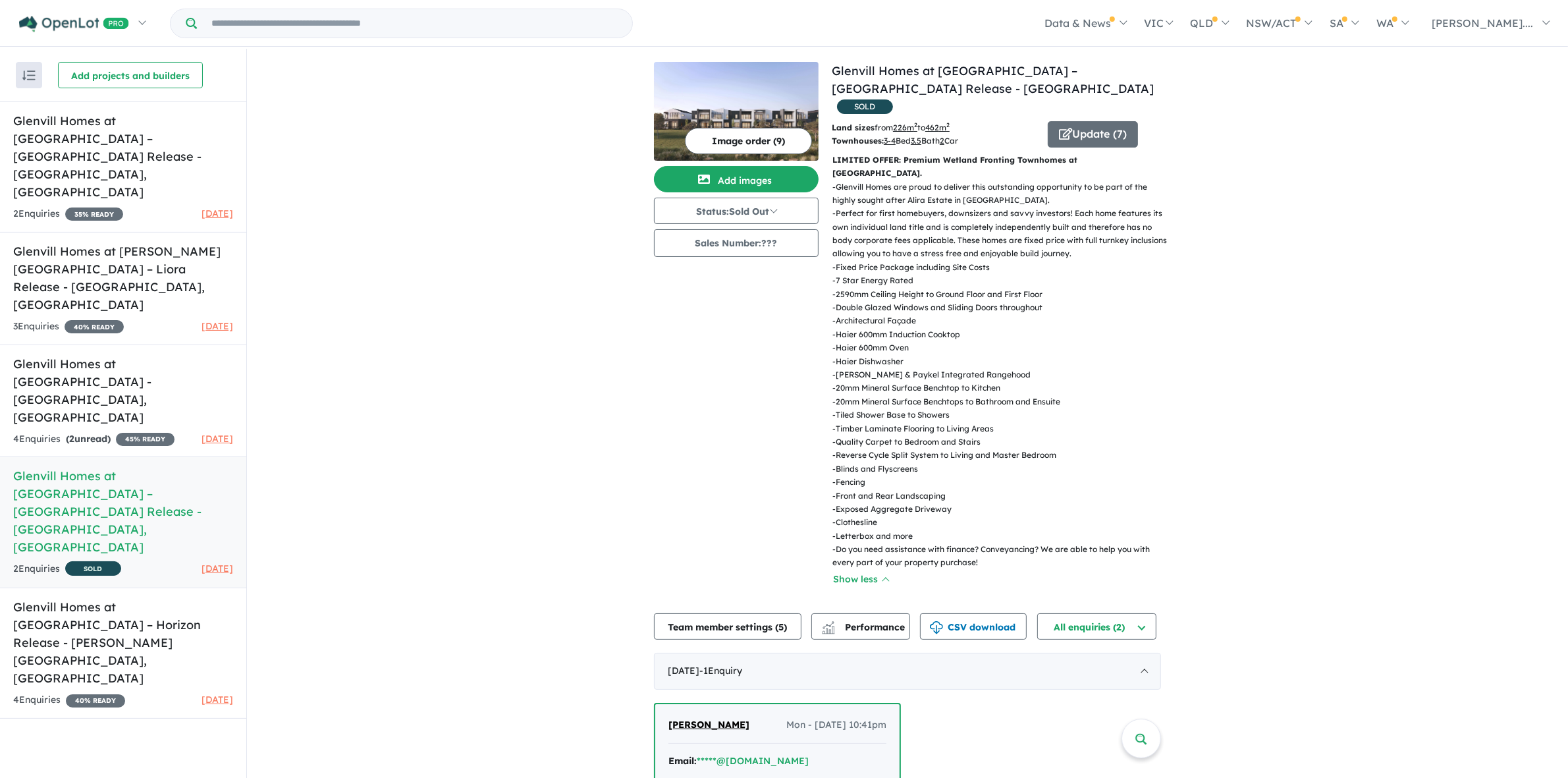
click at [1486, 462] on div "View 5 projects in your account Glenvill Homes at [GEOGRAPHIC_DATA] – [GEOGRAPH…" at bounding box center [907, 531] width 1321 height 966
click at [1493, 486] on div "View 5 projects in your account Glenvill Homes at [GEOGRAPHIC_DATA] – [GEOGRAPH…" at bounding box center [907, 531] width 1321 height 966
click at [1446, 468] on div "View 5 projects in your account Glenvill Homes at [GEOGRAPHIC_DATA] – [GEOGRAPH…" at bounding box center [907, 531] width 1321 height 966
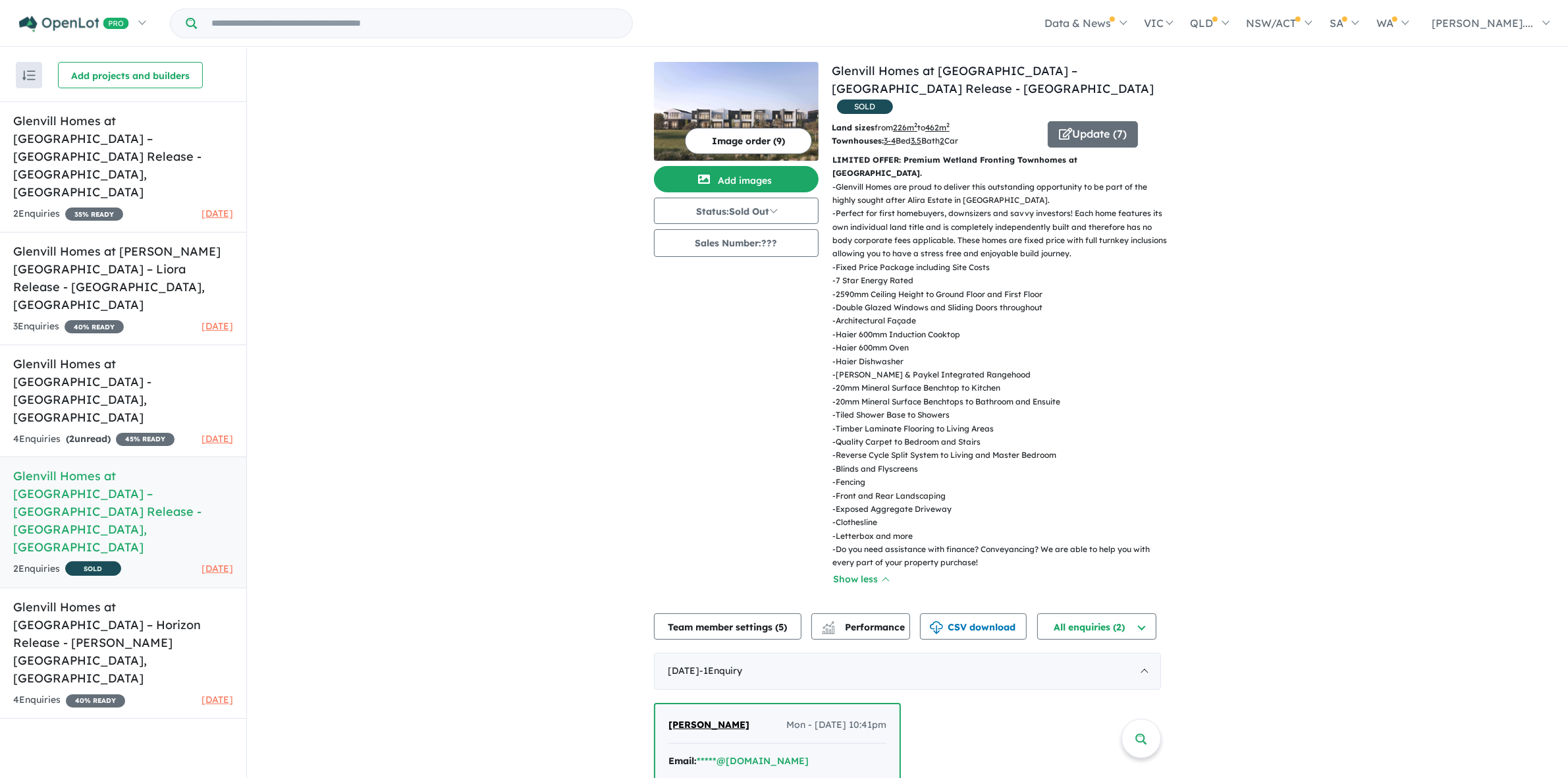
click at [405, 409] on div "View 5 projects in your account Glenvill Homes at [GEOGRAPHIC_DATA] – [GEOGRAPH…" at bounding box center [907, 531] width 1321 height 966
click at [1305, 366] on div "View 5 projects in your account Glenvill Homes at [GEOGRAPHIC_DATA] – [GEOGRAPH…" at bounding box center [907, 531] width 1321 height 966
click at [170, 606] on div "Recent enquiries first Most unread enquiries first Most enquiries first By name…" at bounding box center [123, 414] width 246 height 731
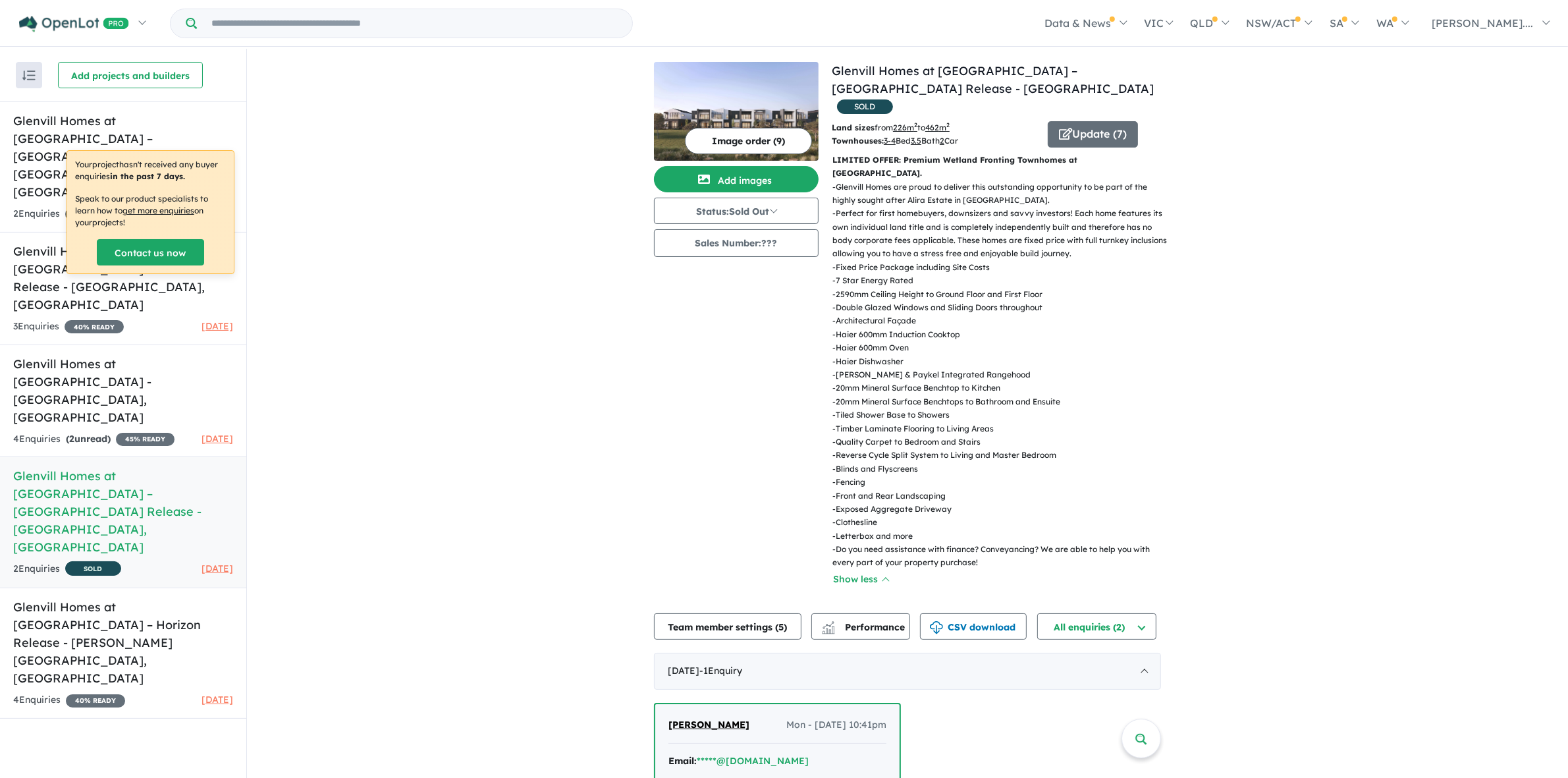
click at [1278, 360] on div "View 5 projects in your account Glenvill Homes at [GEOGRAPHIC_DATA] – [GEOGRAPH…" at bounding box center [907, 531] width 1321 height 966
click at [1279, 354] on div "View 5 projects in your account Glenvill Homes at [GEOGRAPHIC_DATA] – [GEOGRAPH…" at bounding box center [907, 531] width 1321 height 966
